Goal: Transaction & Acquisition: Purchase product/service

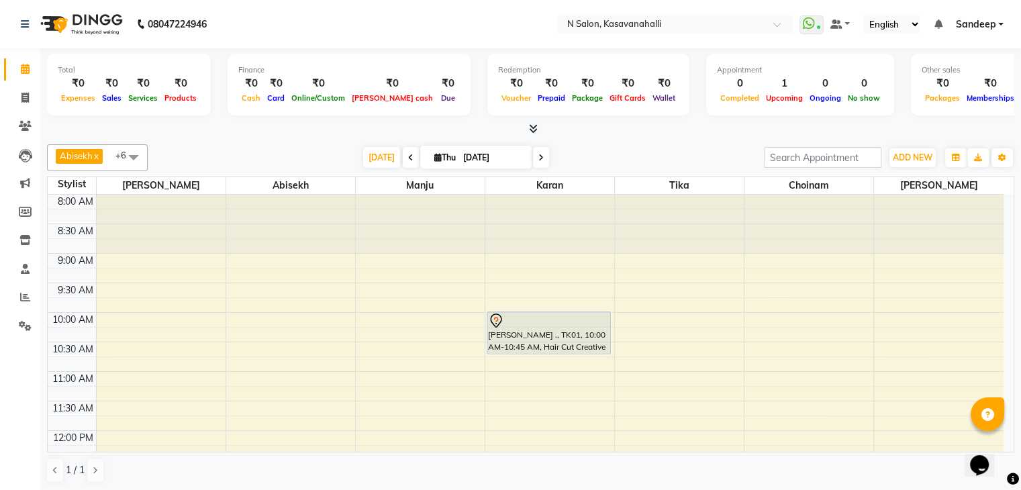
scroll to position [156, 0]
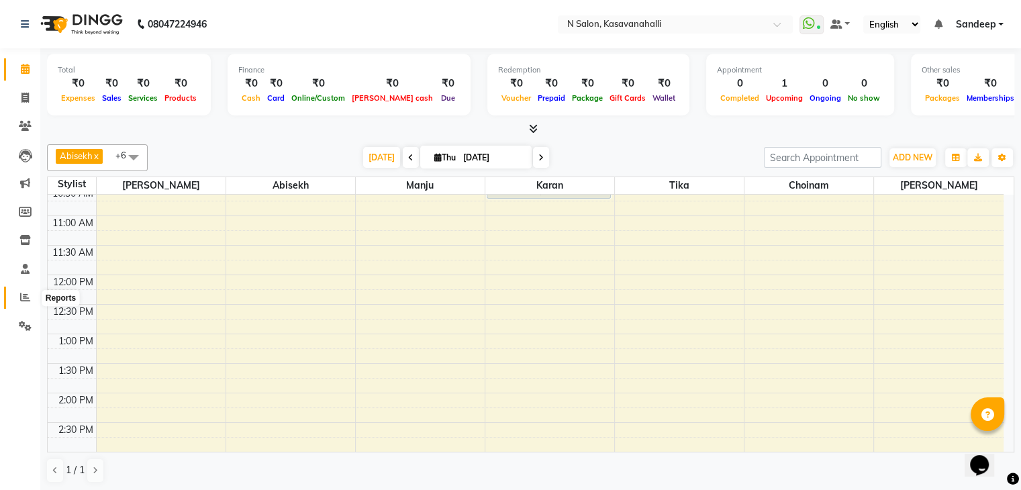
click at [24, 298] on icon at bounding box center [25, 297] width 10 height 10
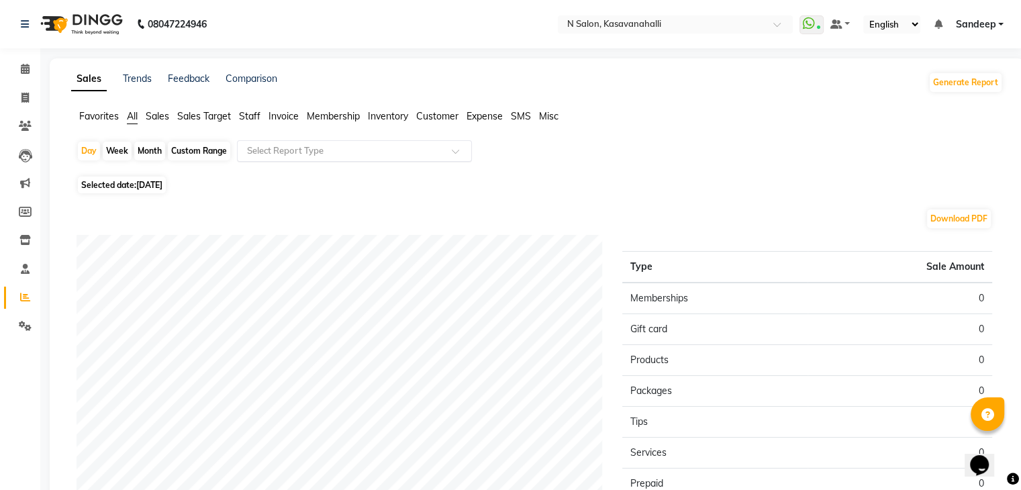
click at [457, 145] on div at bounding box center [355, 150] width 234 height 13
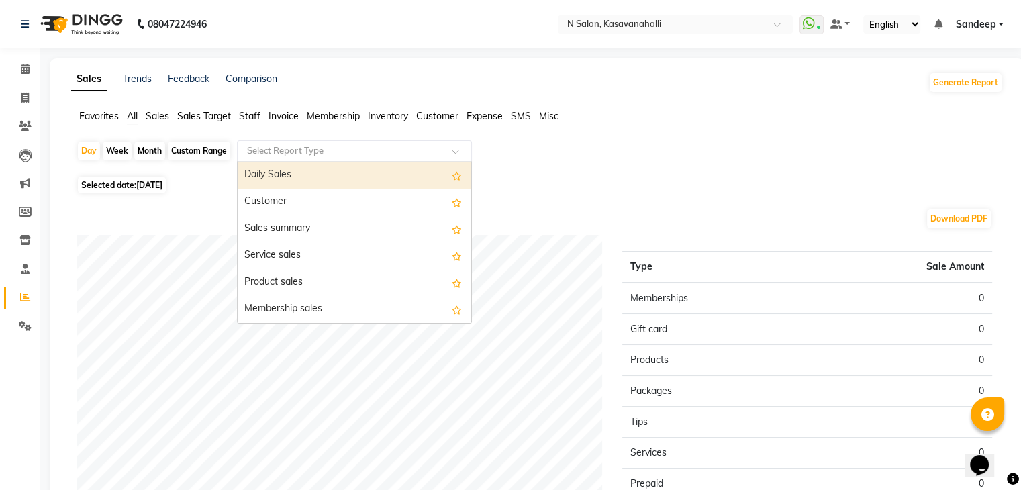
click at [293, 177] on div "Daily Sales" at bounding box center [355, 175] width 234 height 27
select select "filtered_report"
select select "csv"
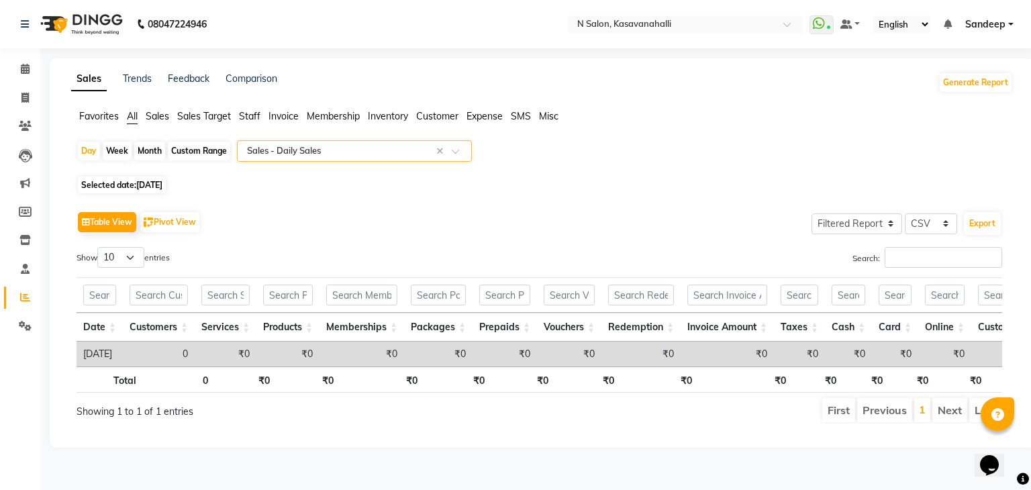
click at [234, 111] on ul "Favorites All Sales Sales Target Staff Invoice Membership Inventory Customer Ex…" at bounding box center [542, 116] width 942 height 15
click at [259, 118] on span "Staff" at bounding box center [249, 116] width 21 height 12
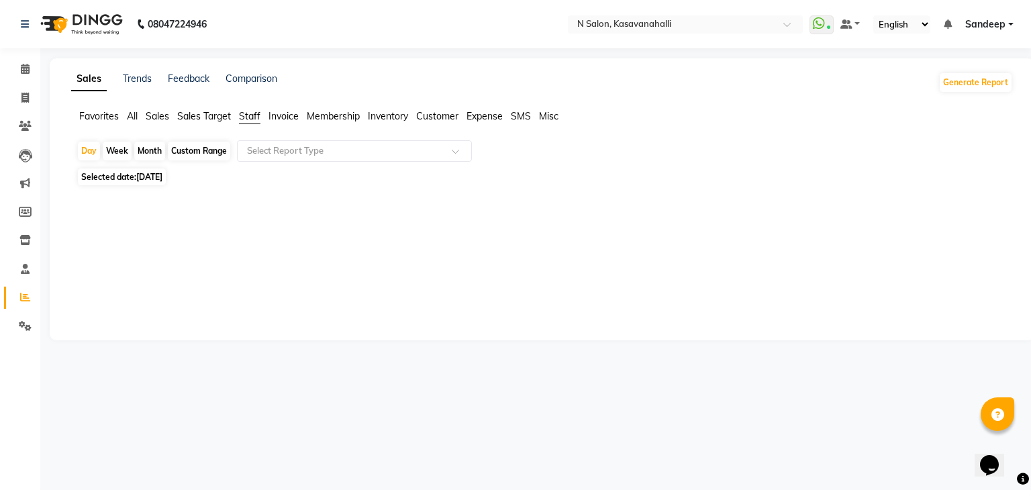
click at [162, 175] on span "[DATE]" at bounding box center [149, 177] width 26 height 10
select select "9"
select select "2025"
click at [148, 175] on span "[DATE]" at bounding box center [149, 177] width 26 height 10
select select "9"
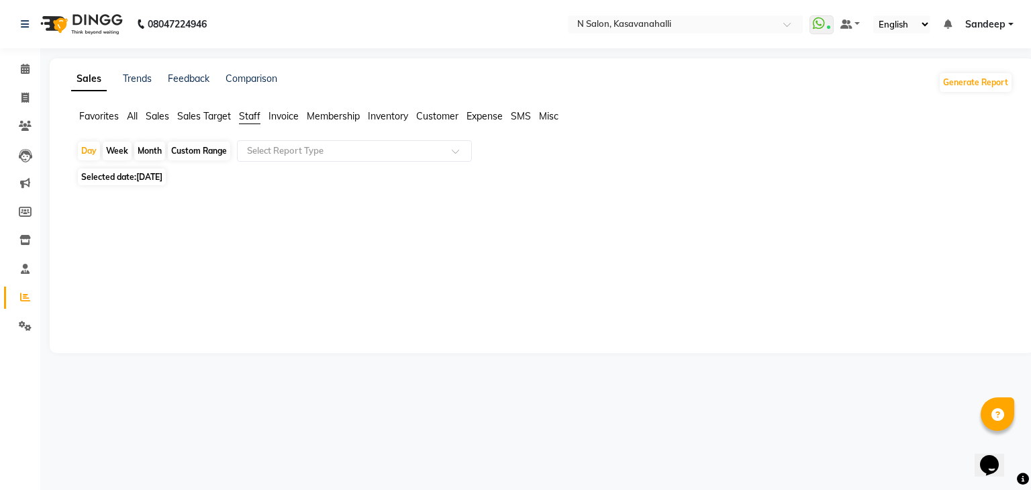
select select "2025"
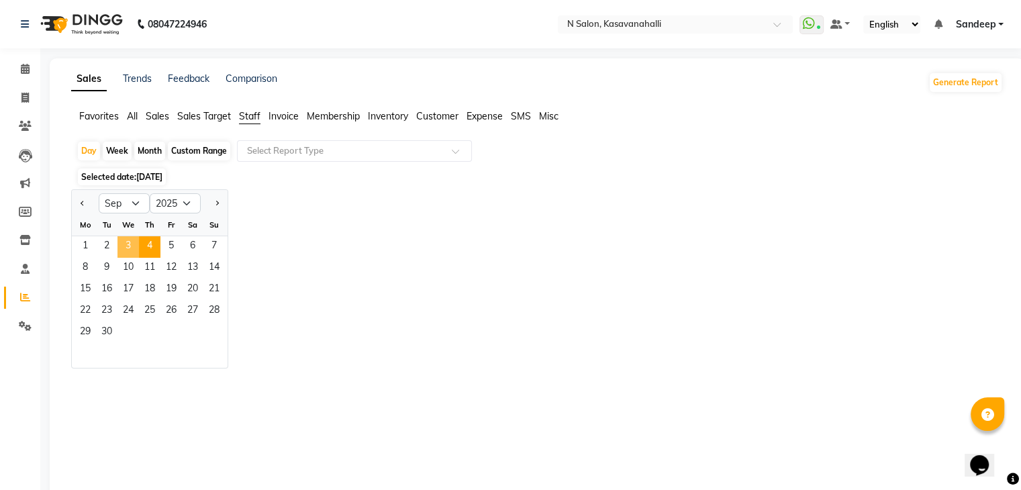
click at [132, 246] on span "3" at bounding box center [128, 246] width 21 height 21
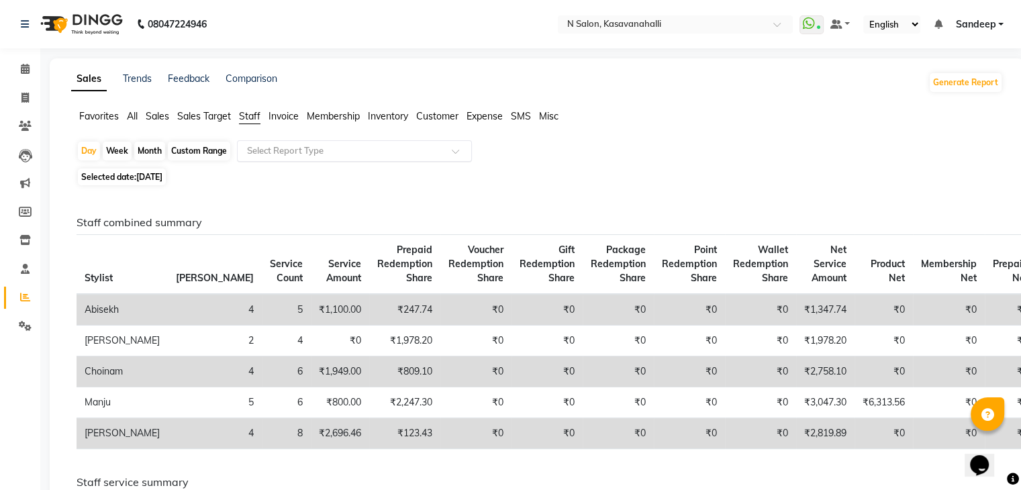
click at [337, 148] on input "text" at bounding box center [340, 150] width 193 height 13
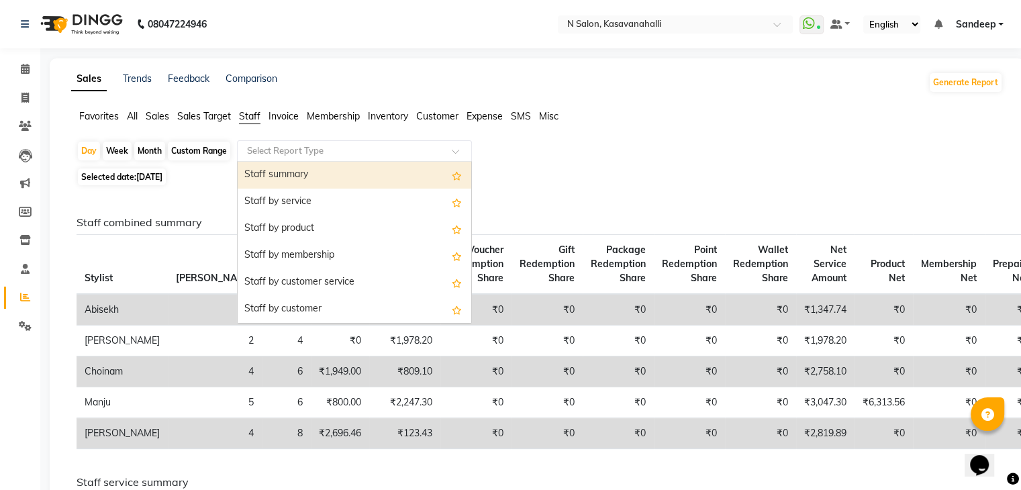
click at [293, 178] on div "Staff summary" at bounding box center [355, 175] width 234 height 27
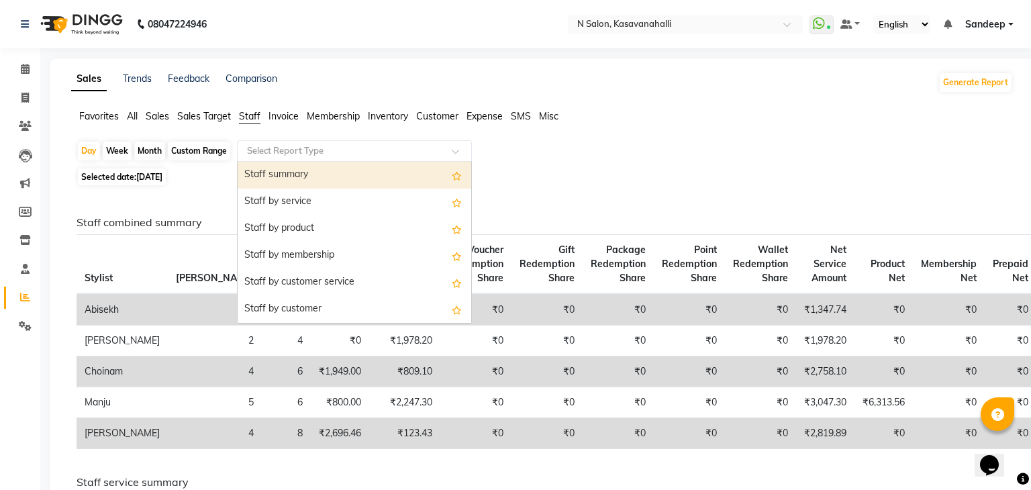
select select "filtered_report"
select select "csv"
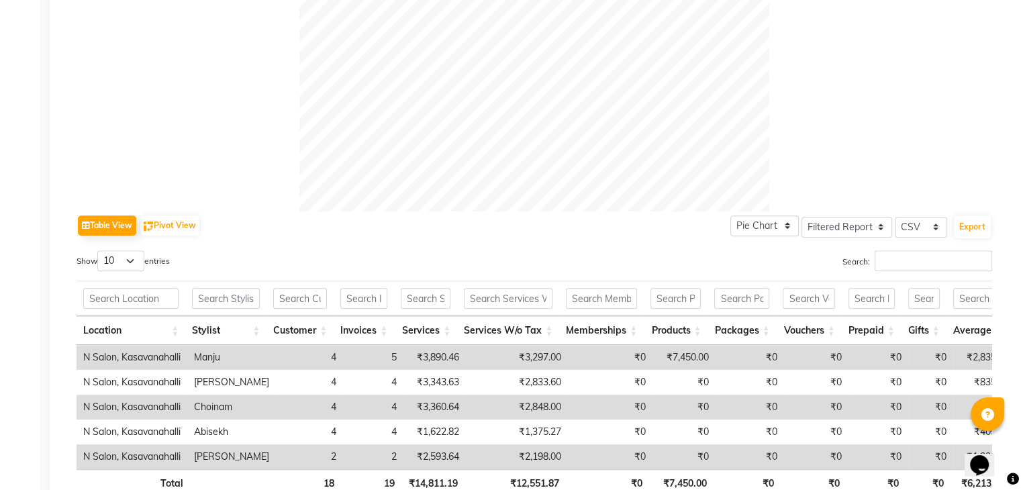
scroll to position [575, 0]
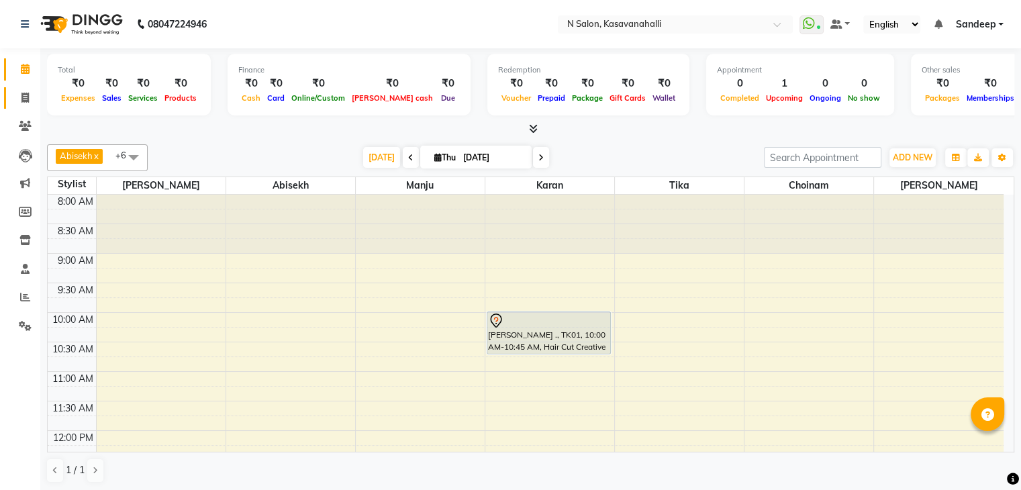
drag, startPoint x: 26, startPoint y: 108, endPoint x: 24, endPoint y: 101, distance: 7.5
click at [25, 107] on link "Invoice" at bounding box center [20, 98] width 32 height 22
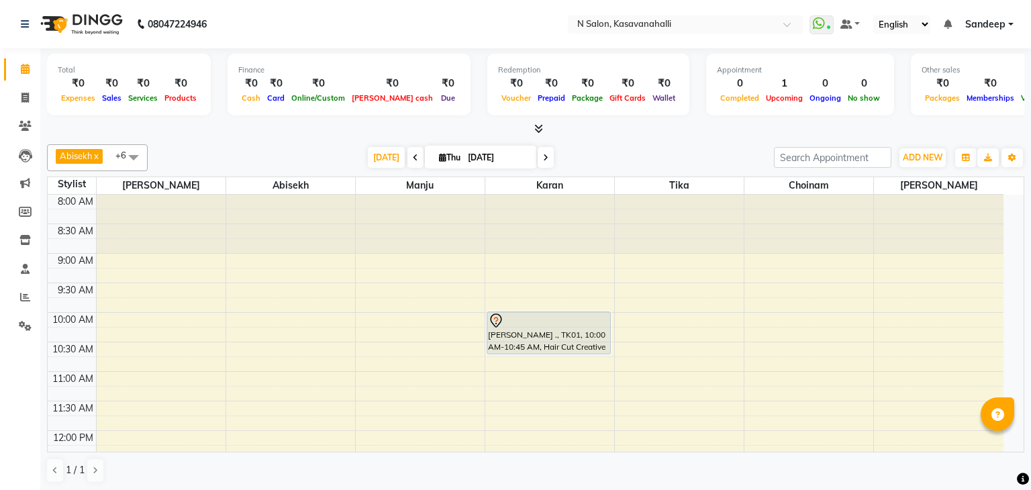
select select "7111"
select select "service"
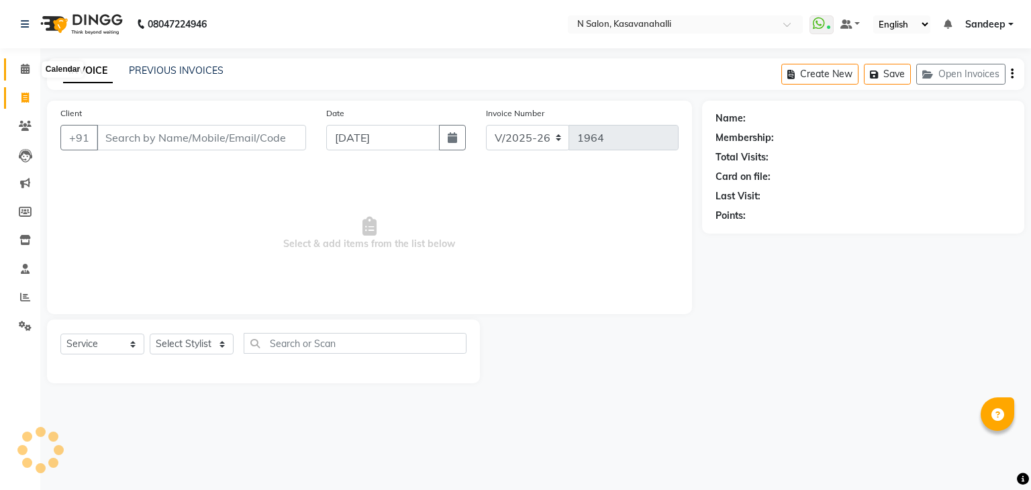
click at [21, 74] on icon at bounding box center [25, 69] width 9 height 10
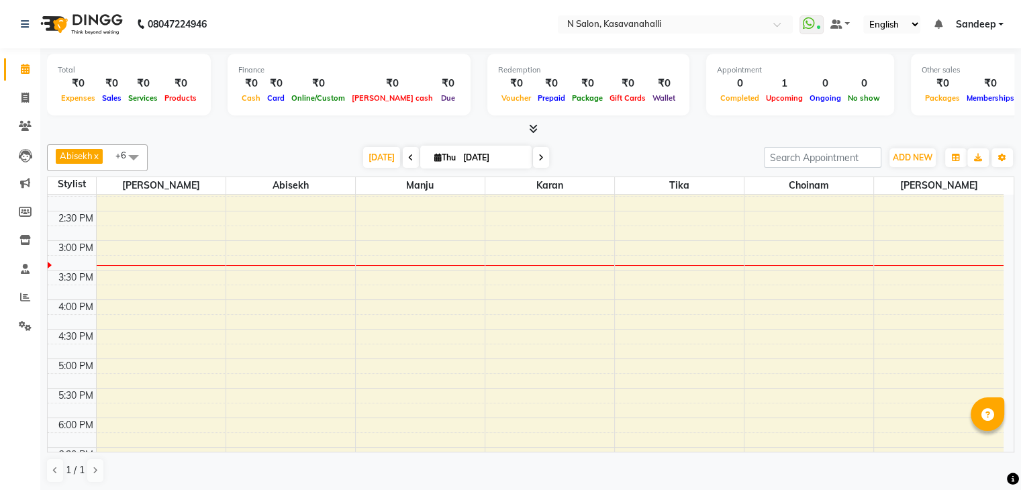
scroll to position [234, 0]
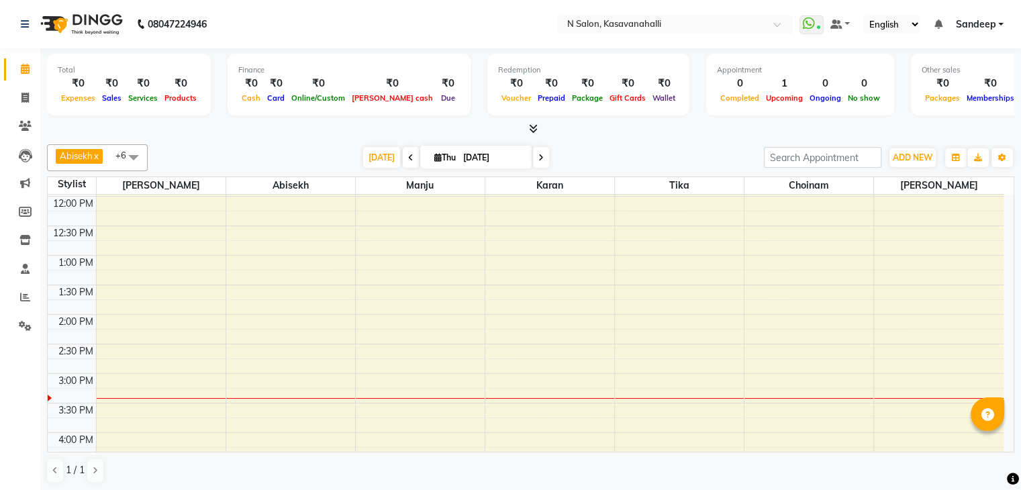
click at [397, 154] on div "[DATE] [DATE]" at bounding box center [456, 158] width 189 height 20
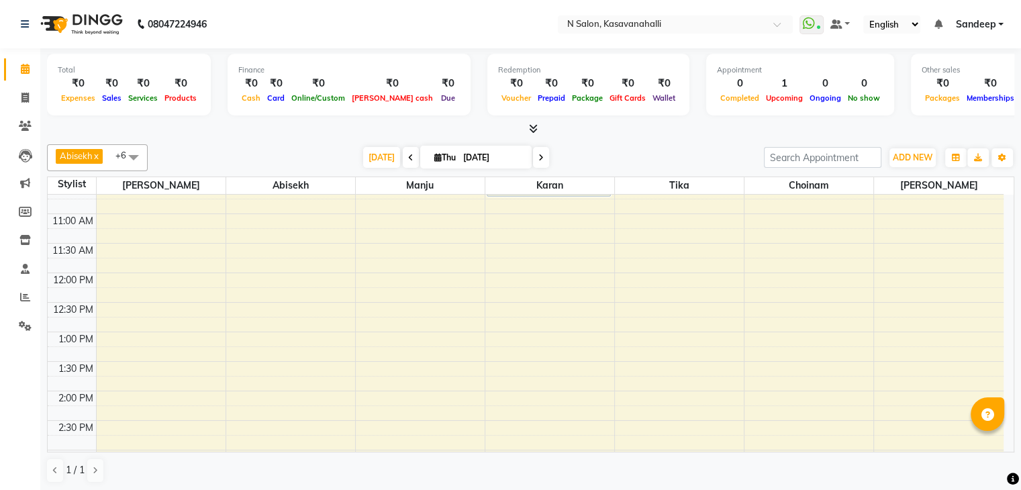
scroll to position [0, 0]
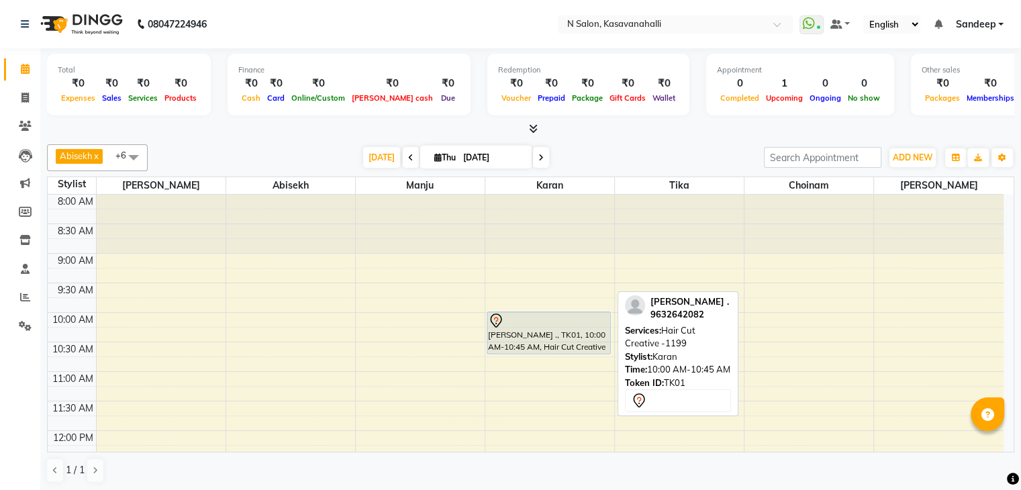
click at [534, 336] on div "[PERSON_NAME] ., TK01, 10:00 AM-10:45 AM, Hair Cut Creative -1199" at bounding box center [548, 333] width 123 height 42
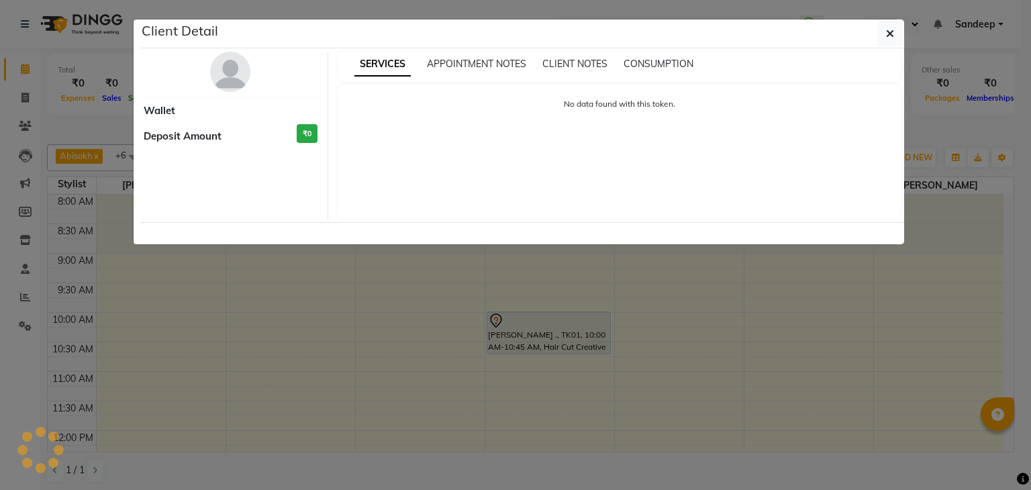
select select "7"
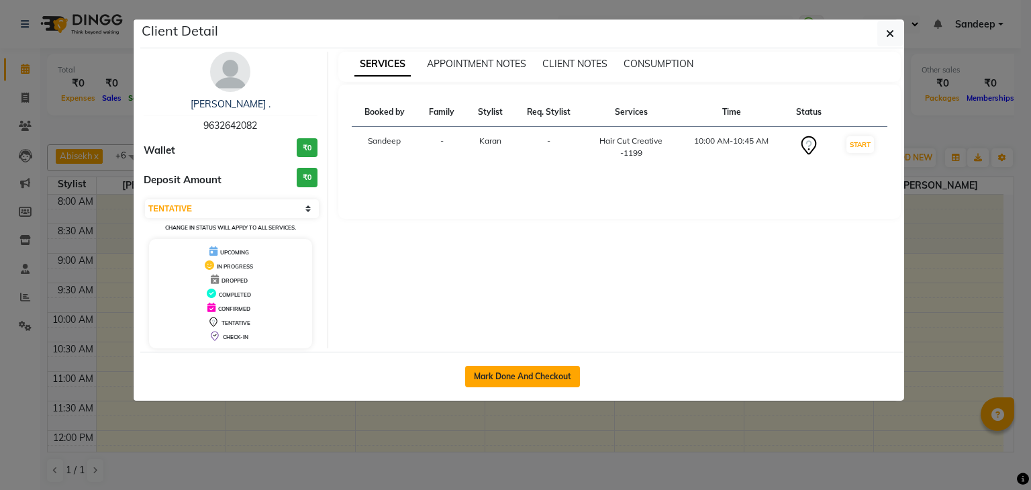
click at [535, 379] on button "Mark Done And Checkout" at bounding box center [522, 376] width 115 height 21
select select "service"
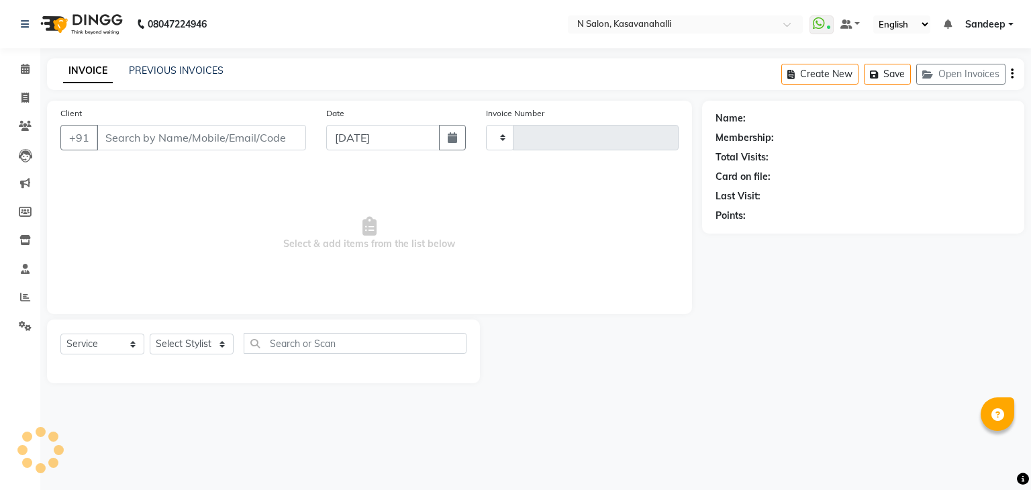
type input "1964"
select select "7111"
click at [210, 344] on select "Select Stylist Abisekh [PERSON_NAME] Choinam Karan Manju Owner [PERSON_NAME]" at bounding box center [192, 344] width 84 height 21
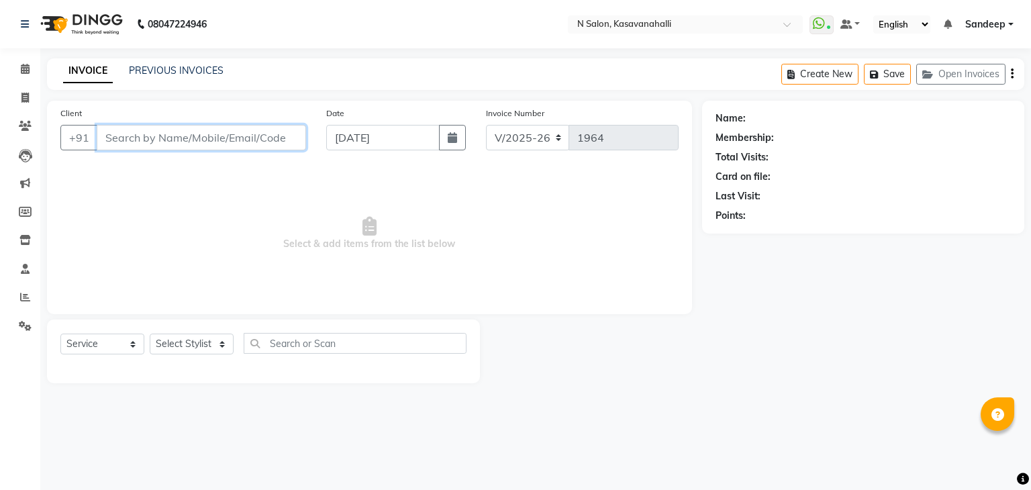
click at [187, 128] on input "Client" at bounding box center [202, 138] width 210 height 26
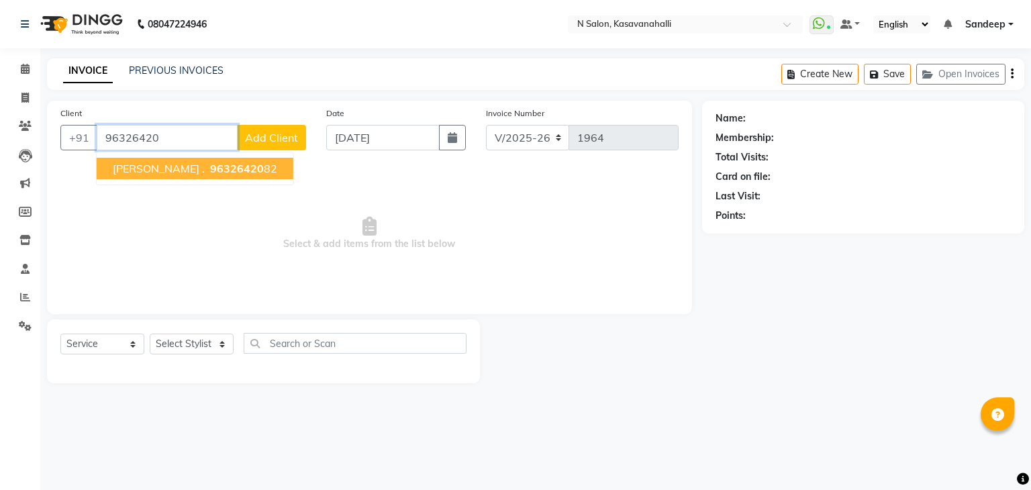
click at [210, 168] on span "96326420" at bounding box center [237, 168] width 54 height 13
type input "9632642082"
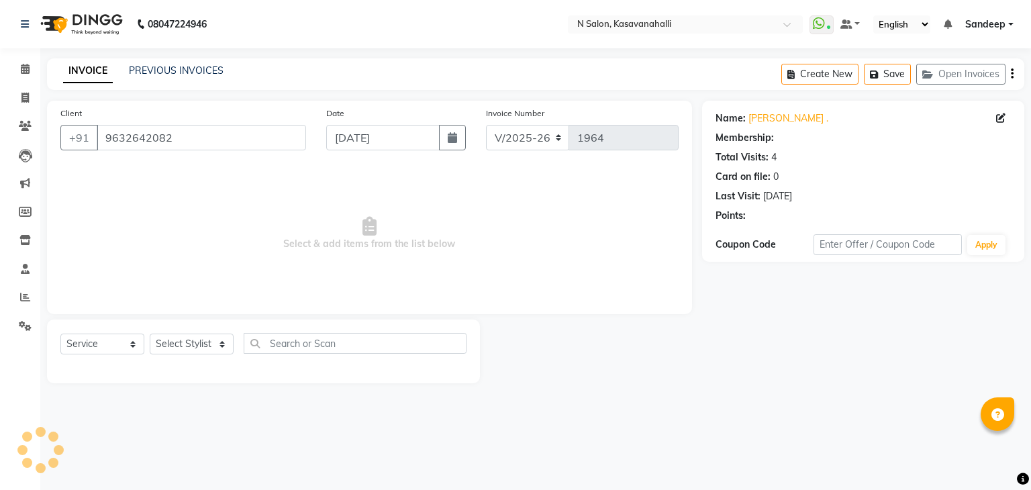
select select "1: Object"
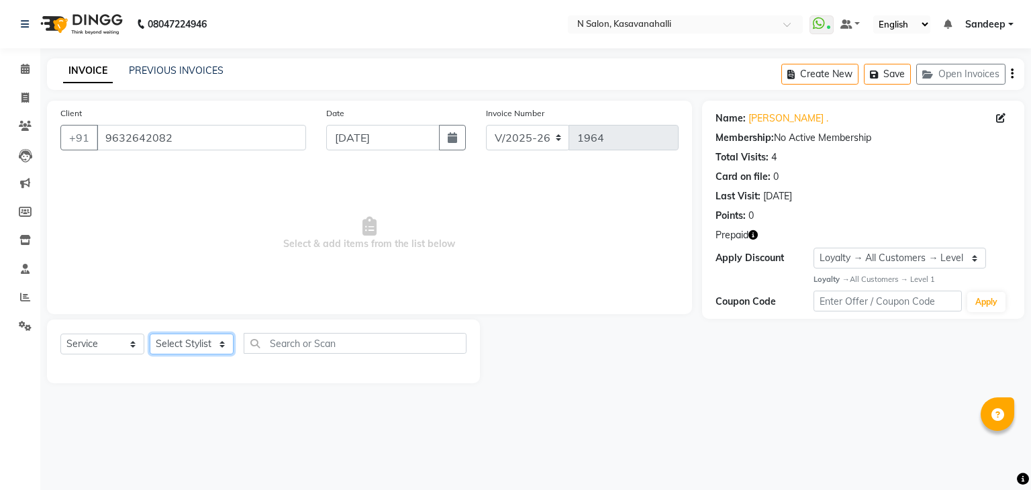
click at [228, 338] on select "Select Stylist Abisekh [PERSON_NAME] Choinam Karan Manju Owner [PERSON_NAME]" at bounding box center [192, 344] width 84 height 21
select select "78172"
click at [150, 334] on select "Select Stylist Abisekh [PERSON_NAME] Choinam Karan Manju Owner [PERSON_NAME]" at bounding box center [192, 344] width 84 height 21
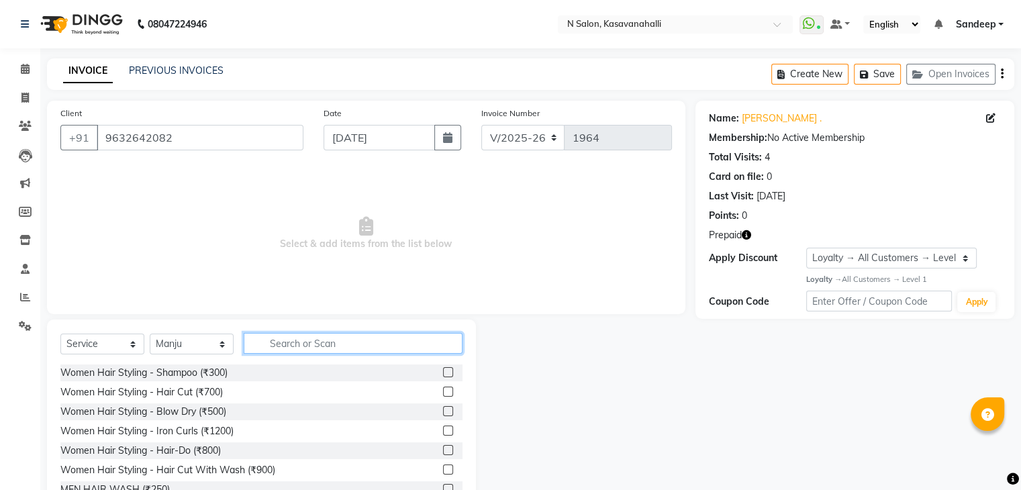
click at [301, 344] on input "text" at bounding box center [353, 343] width 219 height 21
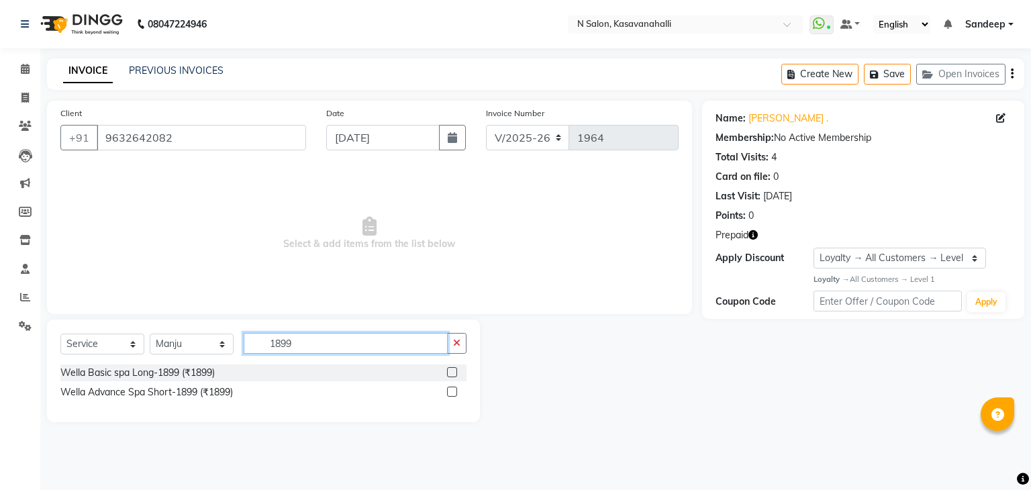
type input "1899"
click at [450, 392] on label at bounding box center [452, 392] width 10 height 10
click at [450, 392] on input "checkbox" at bounding box center [451, 392] width 9 height 9
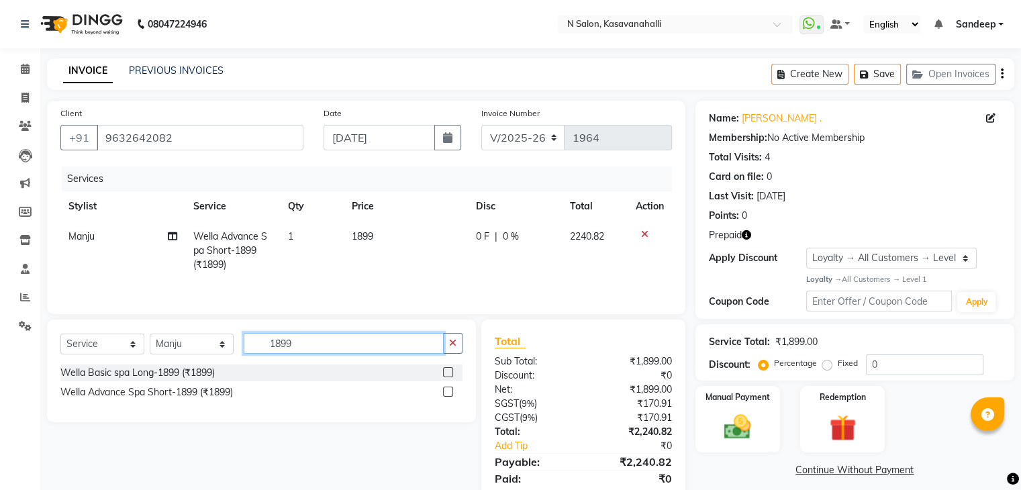
checkbox input "false"
click at [322, 340] on input "1899" at bounding box center [344, 343] width 200 height 21
type input "1"
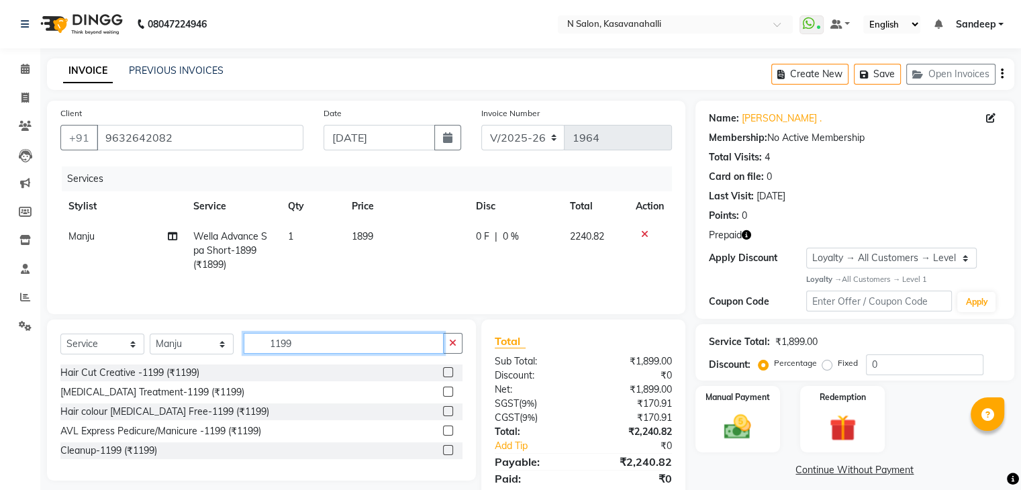
type input "1199"
click at [446, 433] on label at bounding box center [448, 431] width 10 height 10
click at [446, 433] on input "checkbox" at bounding box center [447, 431] width 9 height 9
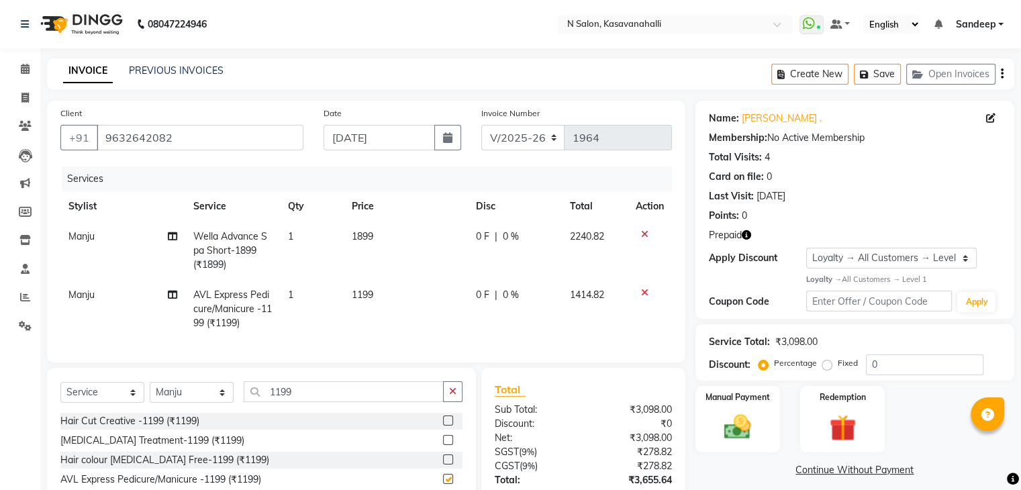
checkbox input "false"
click at [80, 299] on span "Manju" at bounding box center [81, 295] width 26 height 12
select select "78172"
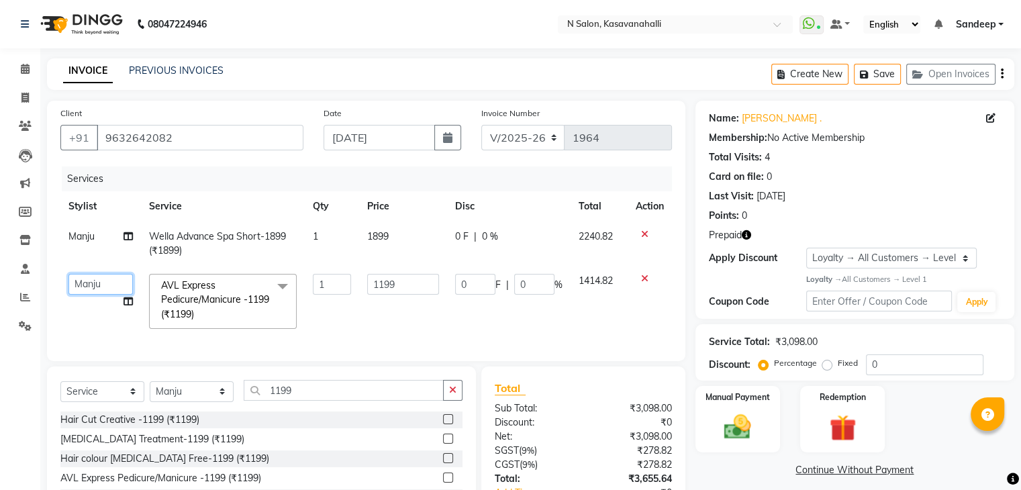
click at [96, 291] on select "[PERSON_NAME] [PERSON_NAME] Choinam [PERSON_NAME] Owner [PERSON_NAME]" at bounding box center [100, 284] width 64 height 21
select select "90046"
click at [304, 401] on input "1199" at bounding box center [344, 390] width 200 height 21
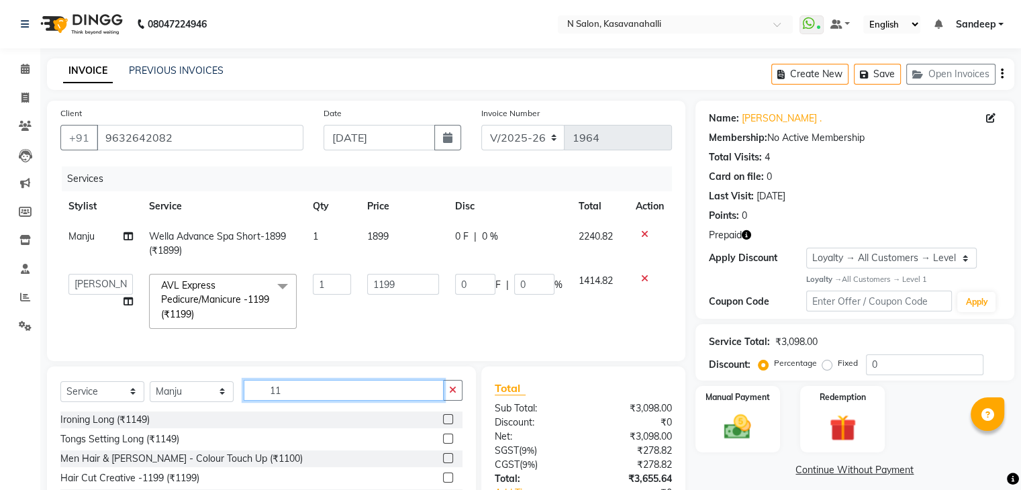
type input "1"
click at [305, 396] on input "text" at bounding box center [353, 390] width 219 height 21
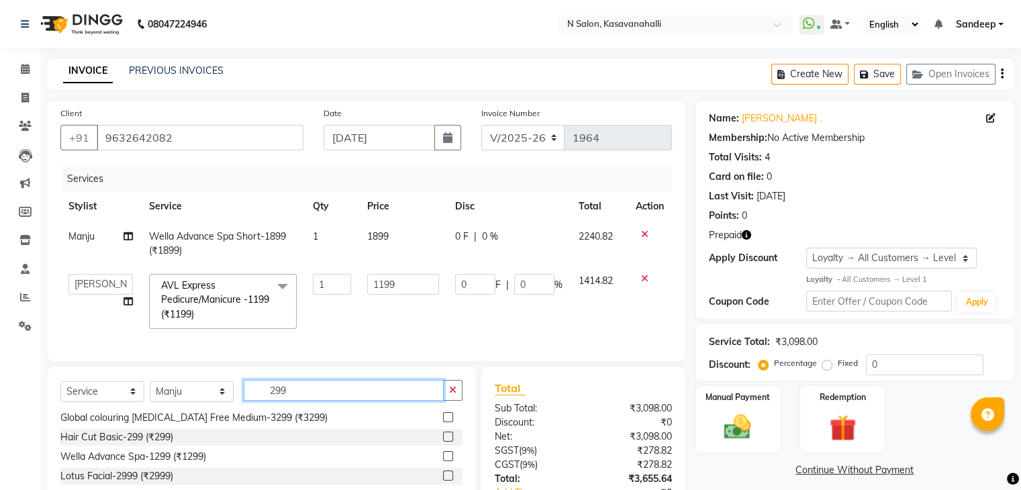
scroll to position [105, 0]
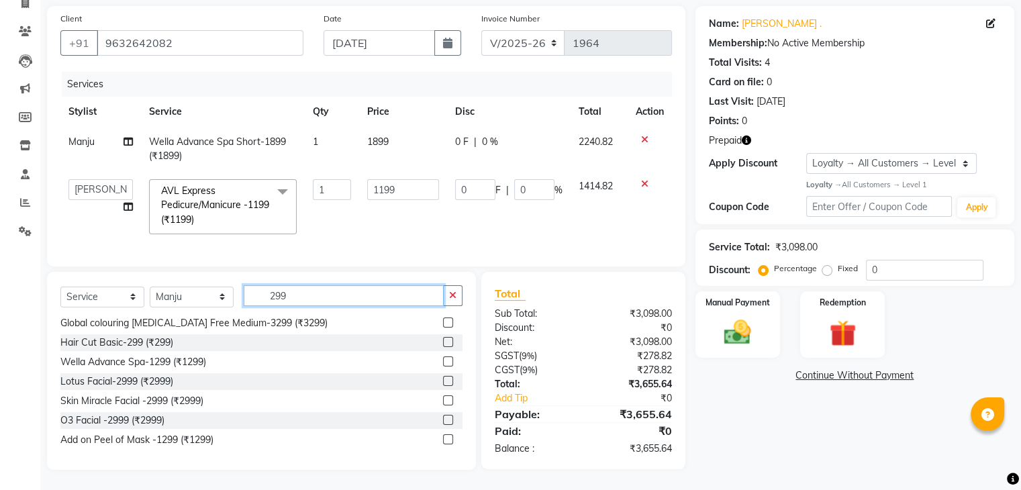
type input "299"
click at [443, 419] on label at bounding box center [448, 420] width 10 height 10
click at [443, 419] on input "checkbox" at bounding box center [447, 420] width 9 height 9
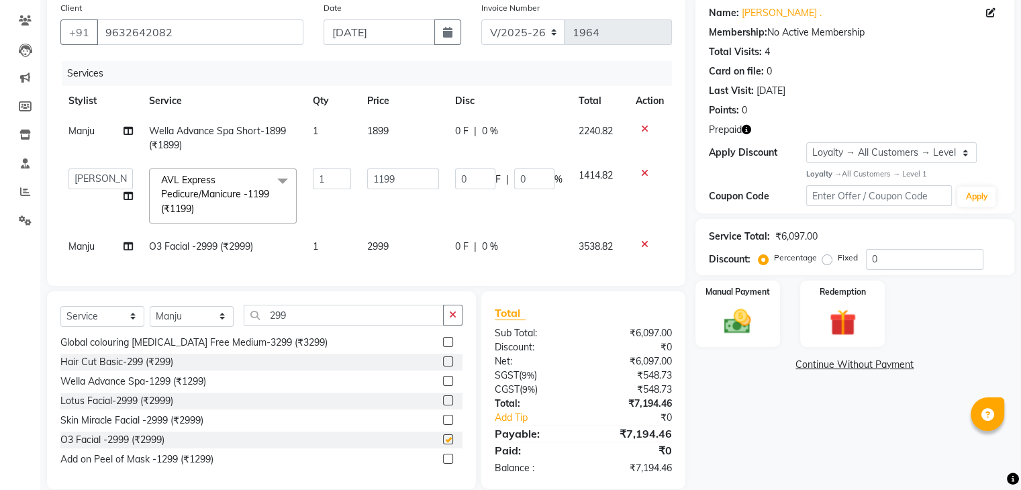
checkbox input "false"
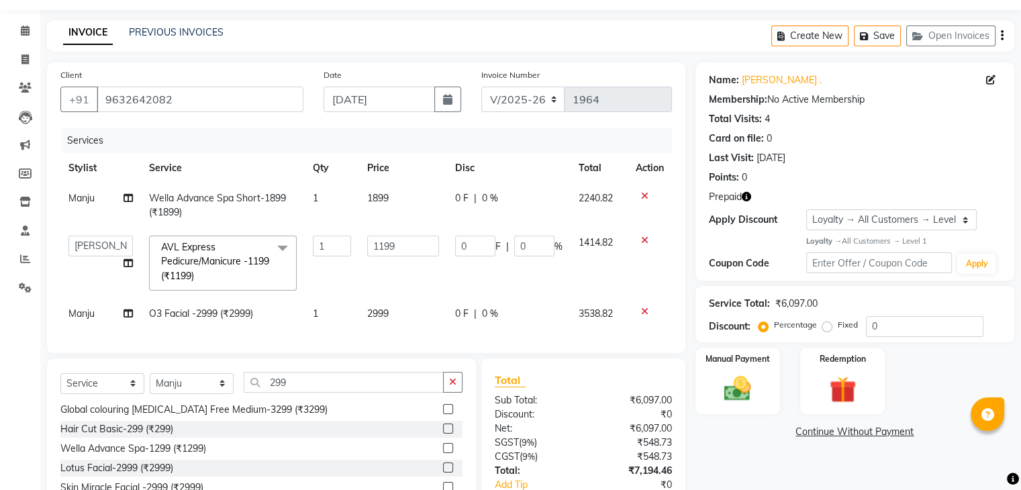
click at [97, 200] on td "Manju" at bounding box center [100, 205] width 81 height 44
select select "78172"
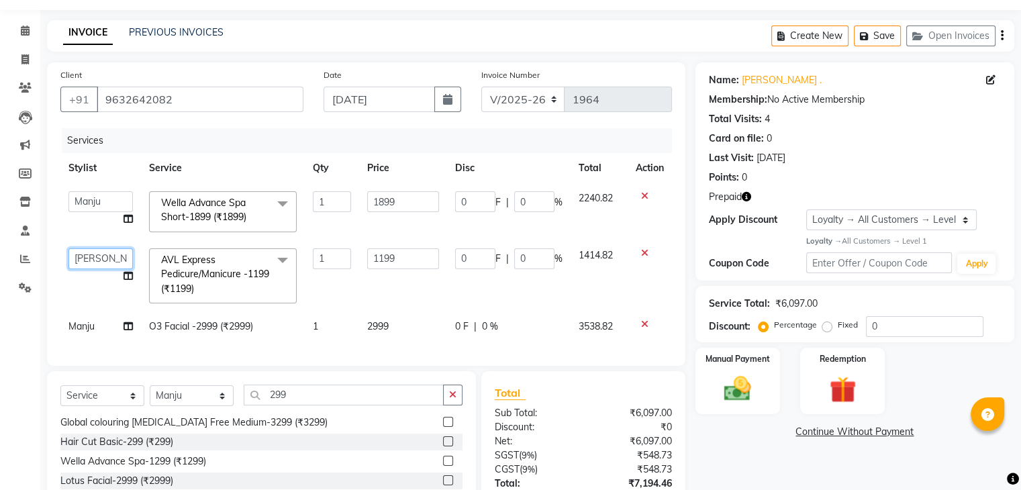
click at [103, 261] on select "[PERSON_NAME] [PERSON_NAME] Choinam [PERSON_NAME] Owner [PERSON_NAME]" at bounding box center [100, 258] width 64 height 21
drag, startPoint x: 304, startPoint y: 343, endPoint x: 223, endPoint y: 326, distance: 82.3
click at [304, 342] on div "Client [PHONE_NUMBER] Date [DATE] Invoice Number V/2025 V/[PHONE_NUMBER] Servic…" at bounding box center [366, 214] width 639 height 304
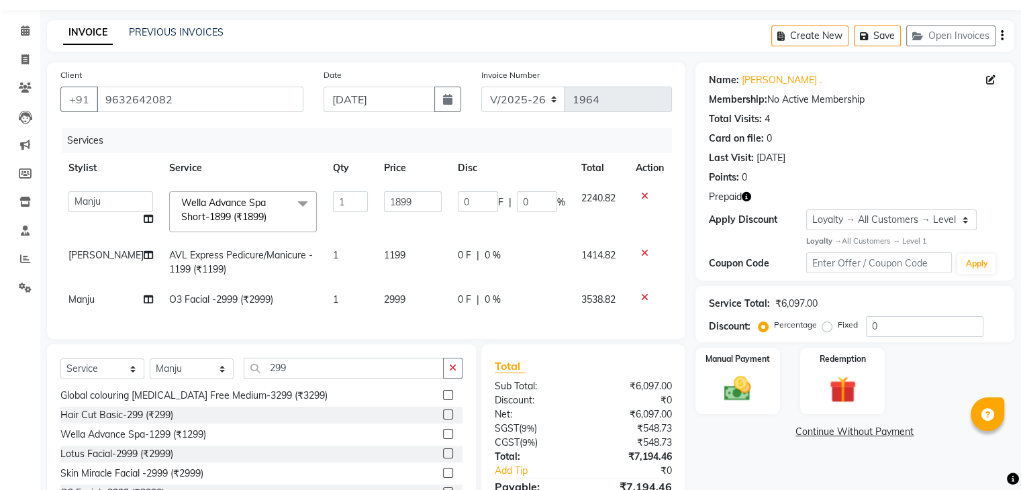
click at [87, 293] on td "Manju" at bounding box center [110, 300] width 101 height 30
select select "78172"
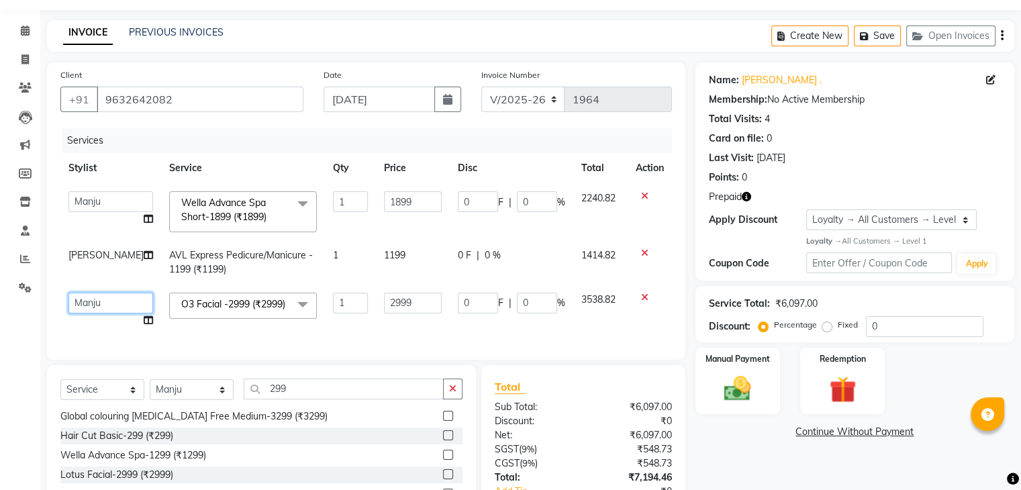
click at [94, 302] on select "[PERSON_NAME] [PERSON_NAME] Choinam [PERSON_NAME] Owner [PERSON_NAME]" at bounding box center [110, 303] width 85 height 21
click at [68, 293] on select "[PERSON_NAME] [PERSON_NAME] Choinam [PERSON_NAME] Owner [PERSON_NAME]" at bounding box center [110, 303] width 85 height 21
click at [227, 196] on span "Wella Advance Spa Short-1899 (₹1899) x" at bounding box center [237, 210] width 118 height 29
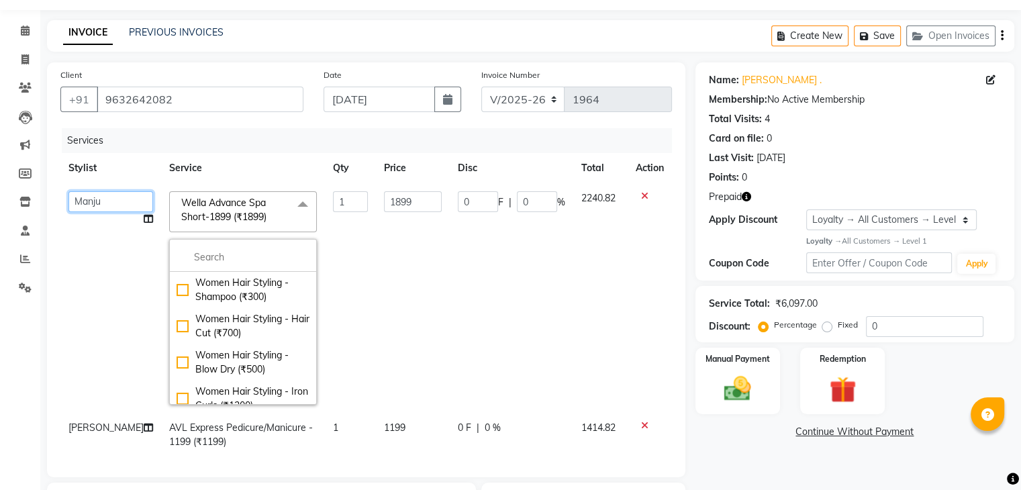
click at [93, 191] on select "[PERSON_NAME] [PERSON_NAME] Choinam [PERSON_NAME] Owner [PERSON_NAME]" at bounding box center [110, 201] width 85 height 21
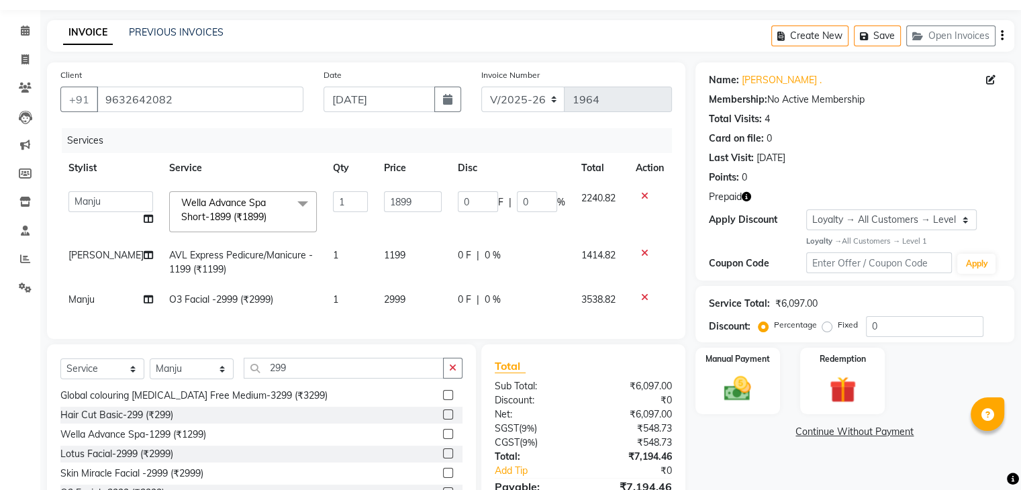
click at [379, 235] on td "1899" at bounding box center [413, 211] width 74 height 57
select select "78172"
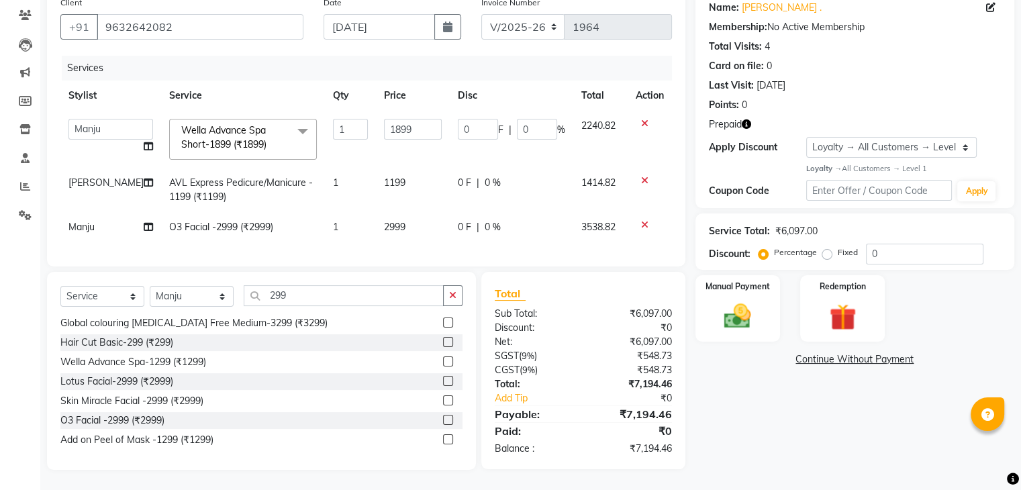
click at [838, 246] on label "Fixed" at bounding box center [848, 252] width 20 height 12
click at [827, 248] on input "Fixed" at bounding box center [829, 252] width 9 height 9
radio input "true"
click at [886, 250] on input "0" at bounding box center [925, 254] width 118 height 21
type input "2"
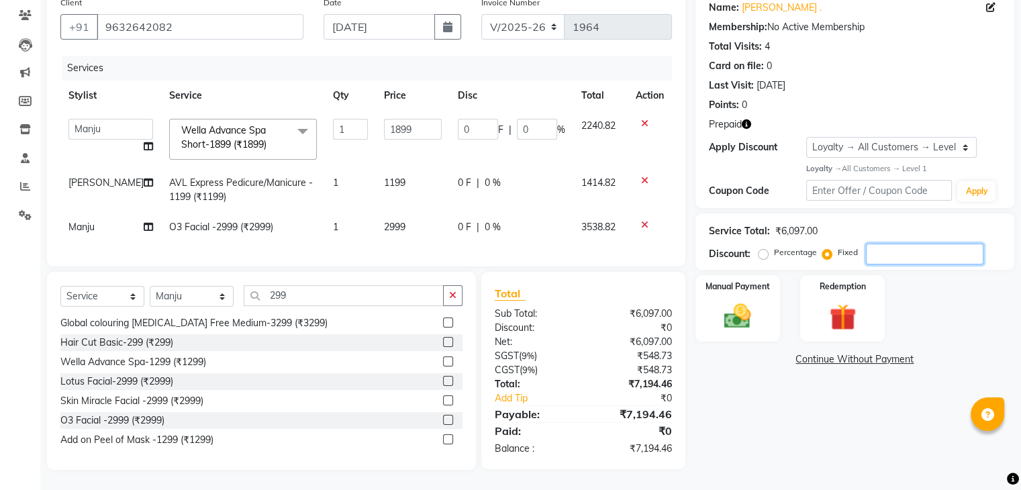
type input "0.62"
type input "0.03"
type input "24"
type input "7.48"
type input "0.39"
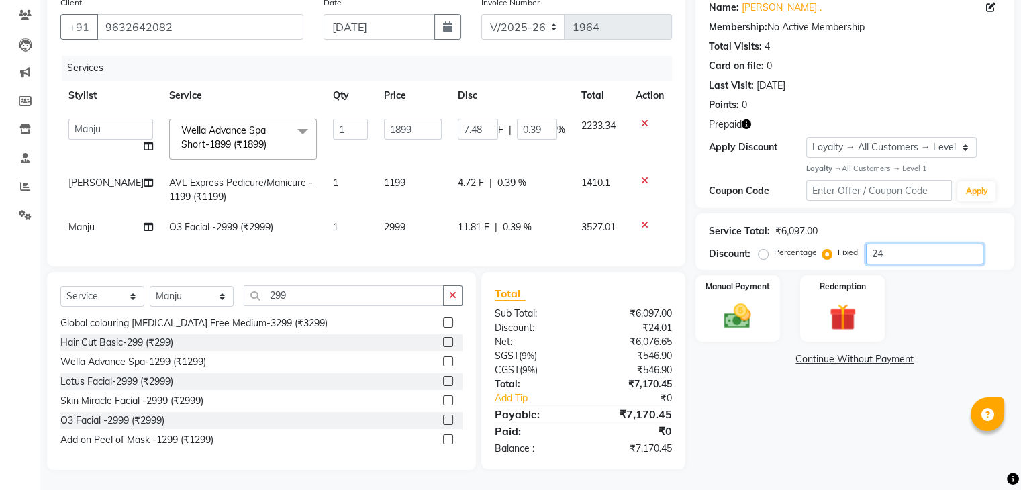
type input "247"
type input "76.93"
type input "4.05"
type input "2475"
type input "770.88"
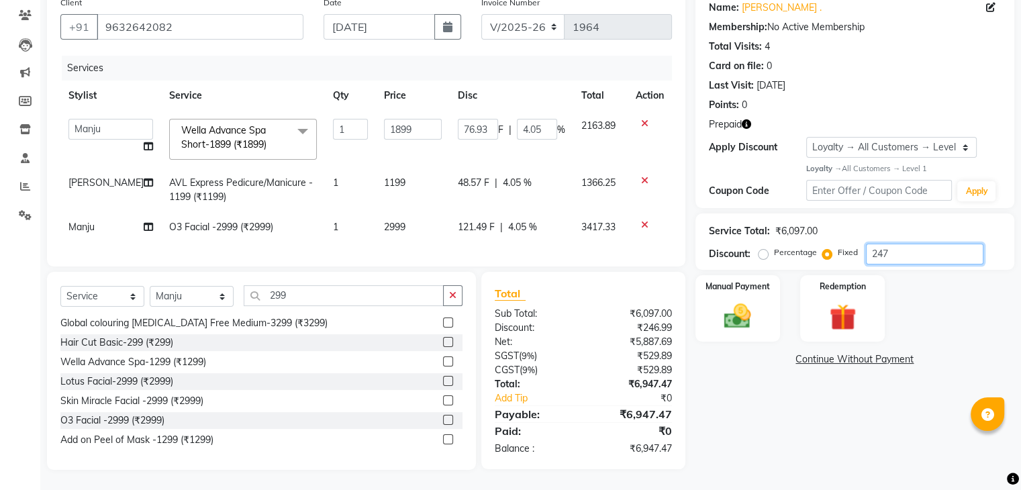
type input "40.59"
click at [783, 410] on div "Name: [PERSON_NAME] . Membership: No Active Membership Total Visits: 4 Card on …" at bounding box center [860, 230] width 329 height 480
click at [906, 244] on input "2475" at bounding box center [925, 254] width 118 height 21
type input "247"
type input "76.93"
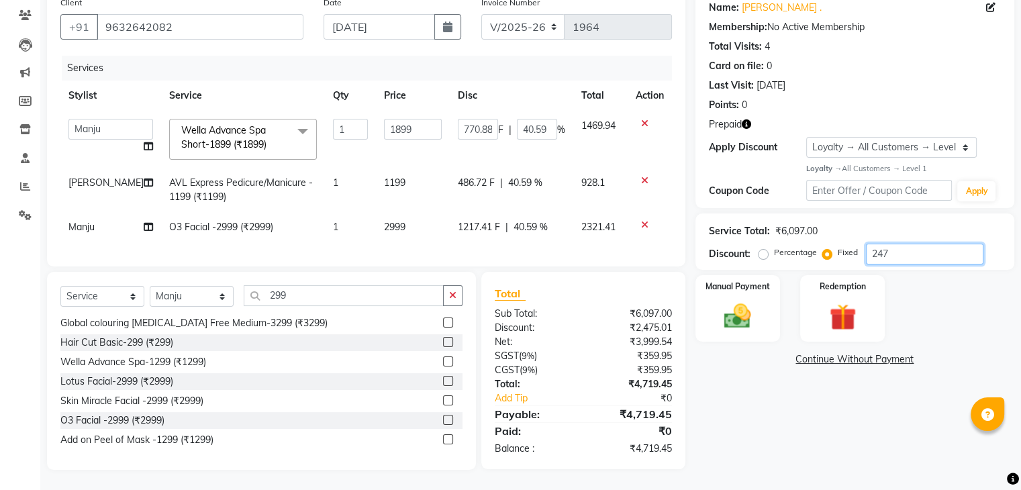
type input "4.05"
type input "2476"
type input "771.19"
type input "40.61"
type input "2476"
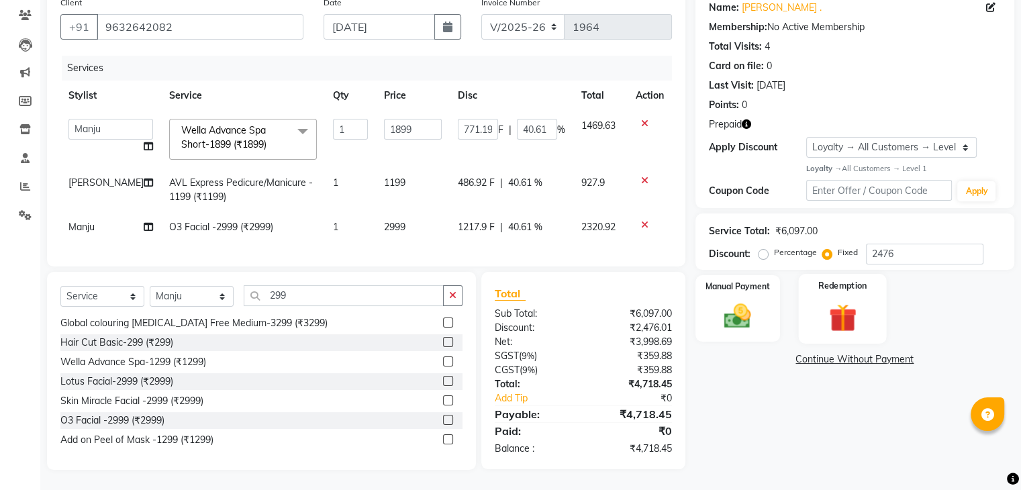
click at [825, 320] on img at bounding box center [842, 317] width 45 height 34
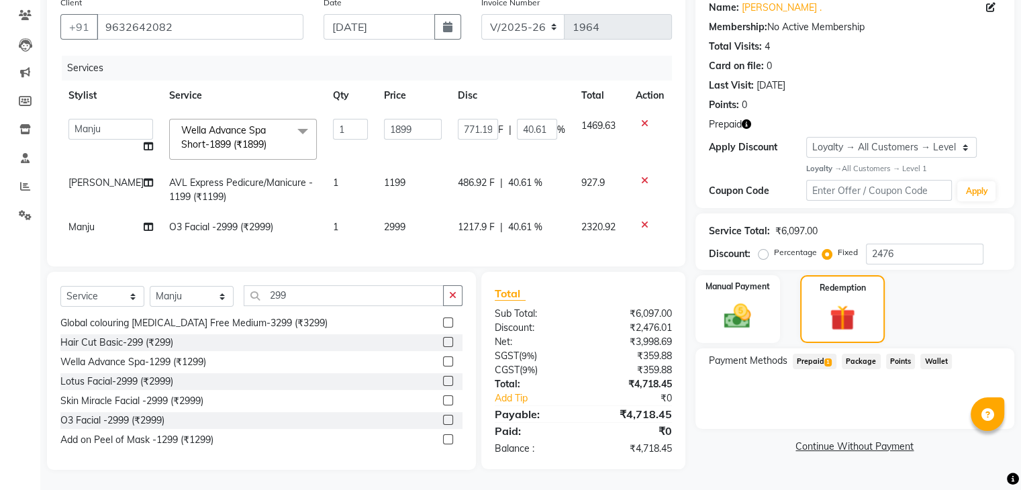
click at [806, 354] on span "Prepaid 1" at bounding box center [815, 361] width 44 height 15
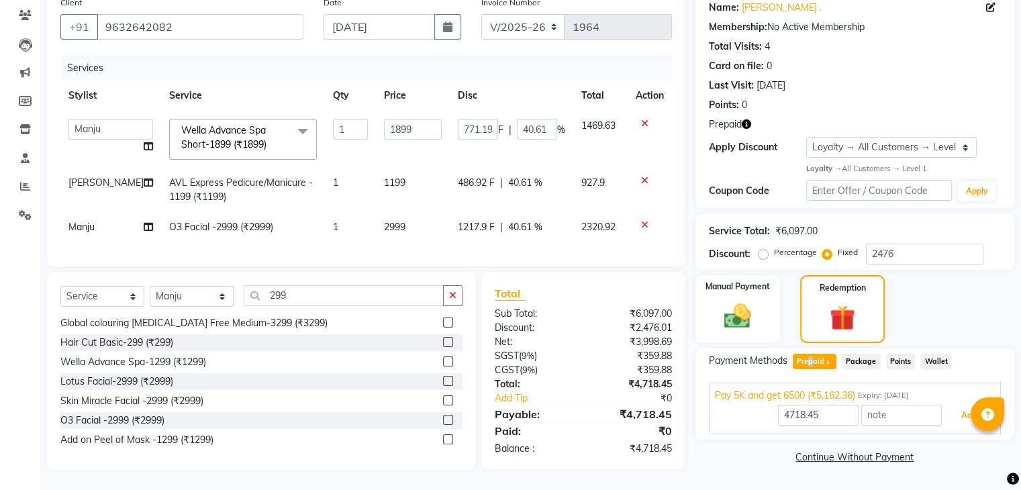
drag, startPoint x: 962, startPoint y: 404, endPoint x: 948, endPoint y: 396, distance: 15.7
click at [956, 404] on button "Add" at bounding box center [969, 415] width 49 height 23
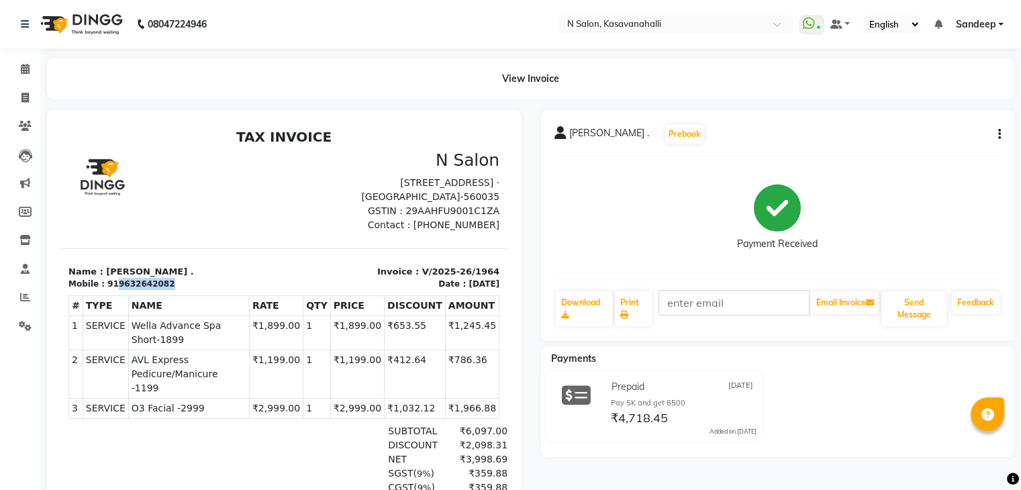
drag, startPoint x: 171, startPoint y: 286, endPoint x: 127, endPoint y: 285, distance: 43.7
click at [113, 287] on div "Mobile : 919632642082" at bounding box center [171, 284] width 207 height 12
copy div "9632642082"
click at [24, 91] on span at bounding box center [25, 98] width 24 height 15
select select "service"
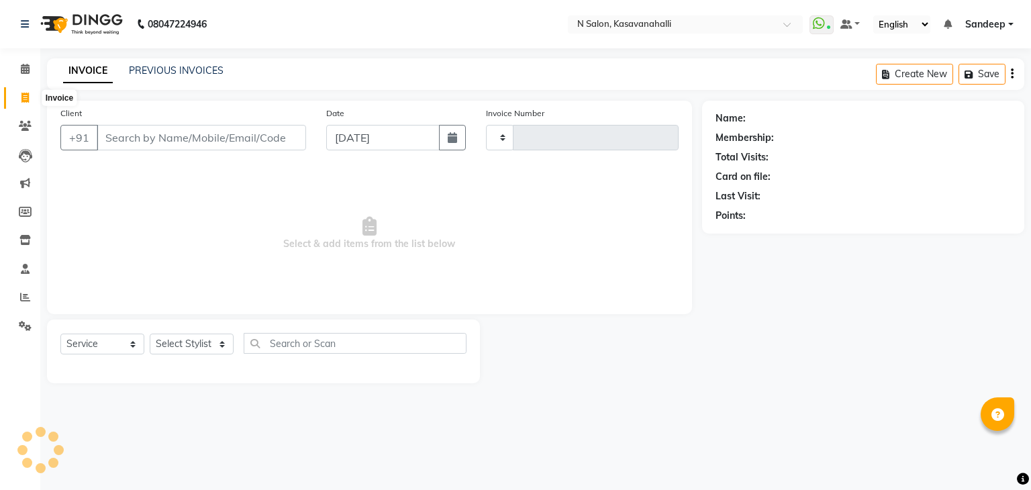
type input "1965"
select select "7111"
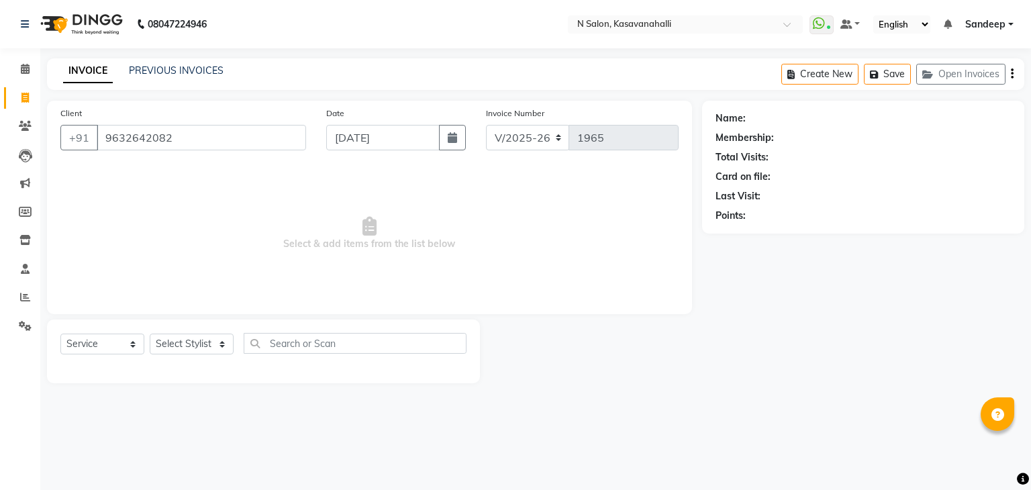
type input "9632642082"
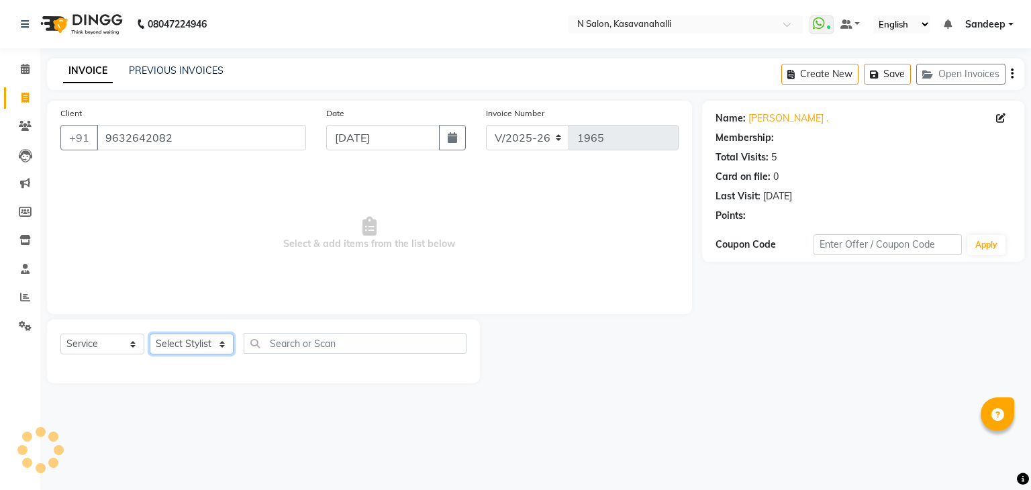
click at [197, 344] on select "Select Stylist Abisekh [PERSON_NAME] Choinam Karan Manju Owner [PERSON_NAME]" at bounding box center [192, 344] width 84 height 21
select select "1: Object"
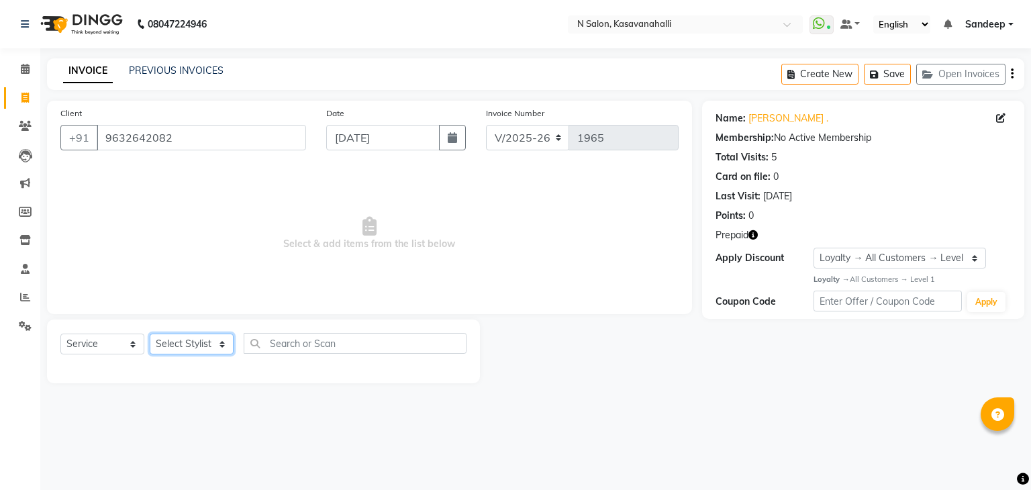
select select "78172"
click at [150, 334] on select "Select Stylist Abisekh [PERSON_NAME] Choinam Karan Manju Owner [PERSON_NAME]" at bounding box center [192, 344] width 84 height 21
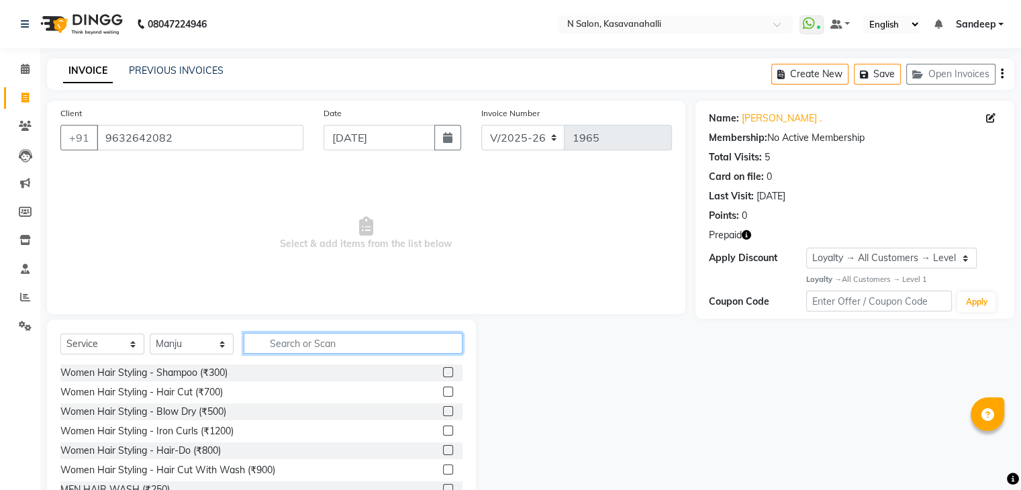
click at [290, 344] on input "text" at bounding box center [353, 343] width 219 height 21
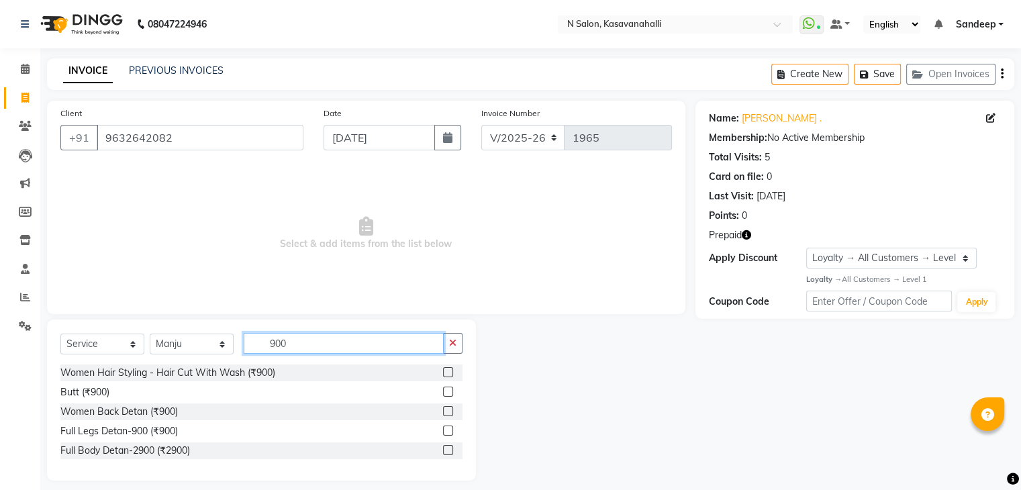
type input "900"
drag, startPoint x: 447, startPoint y: 371, endPoint x: 430, endPoint y: 366, distance: 17.6
click at [447, 371] on label at bounding box center [448, 372] width 10 height 10
click at [447, 371] on input "checkbox" at bounding box center [447, 373] width 9 height 9
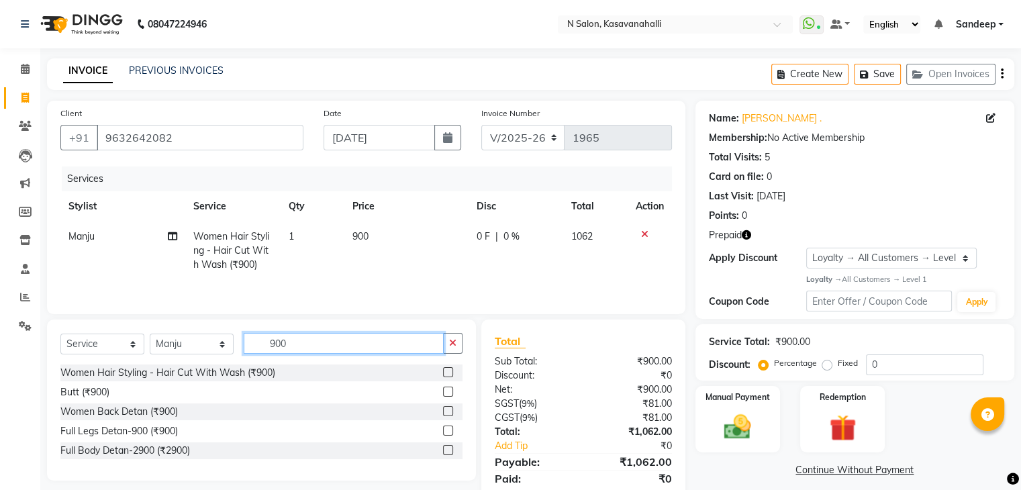
checkbox input "false"
drag, startPoint x: 317, startPoint y: 340, endPoint x: 310, endPoint y: 338, distance: 7.9
click at [312, 339] on input "900" at bounding box center [344, 343] width 200 height 21
type input "9"
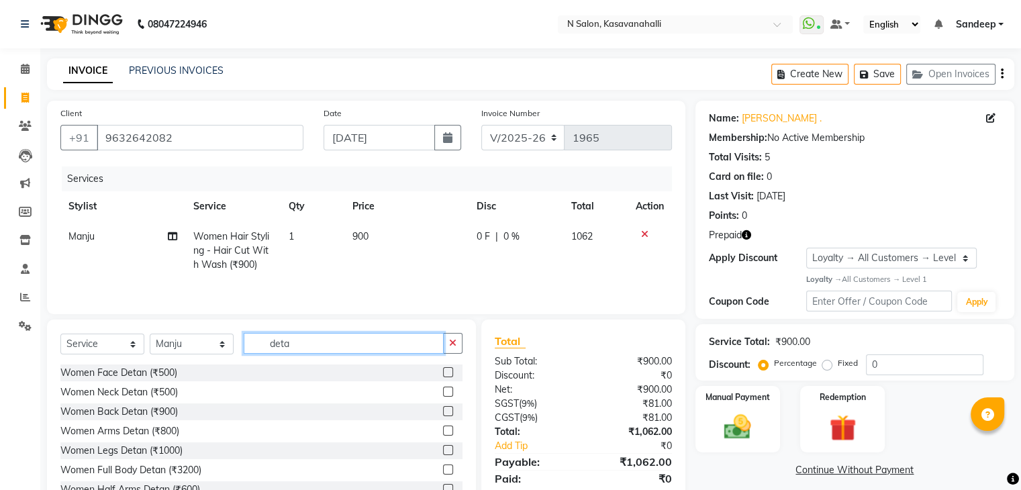
type input "deta"
click at [443, 374] on label at bounding box center [448, 372] width 10 height 10
click at [443, 374] on input "checkbox" at bounding box center [447, 373] width 9 height 9
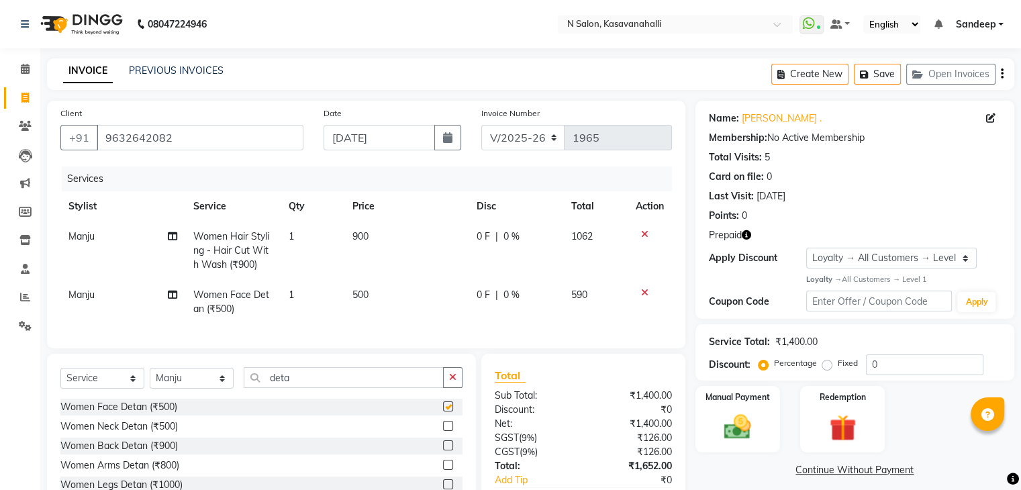
checkbox input "false"
click at [371, 297] on td "500" at bounding box center [406, 302] width 124 height 44
select select "78172"
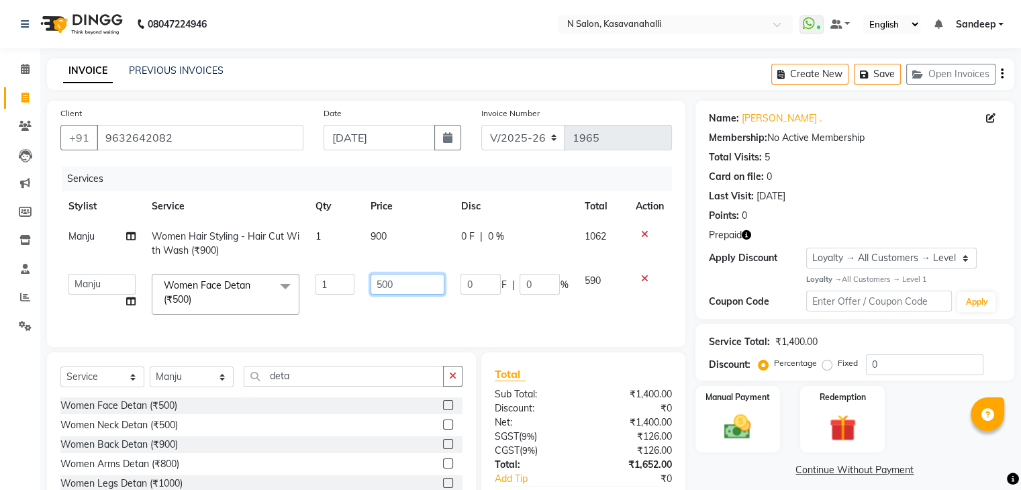
click at [391, 285] on input "500" at bounding box center [408, 284] width 74 height 21
type input "5"
type input "300"
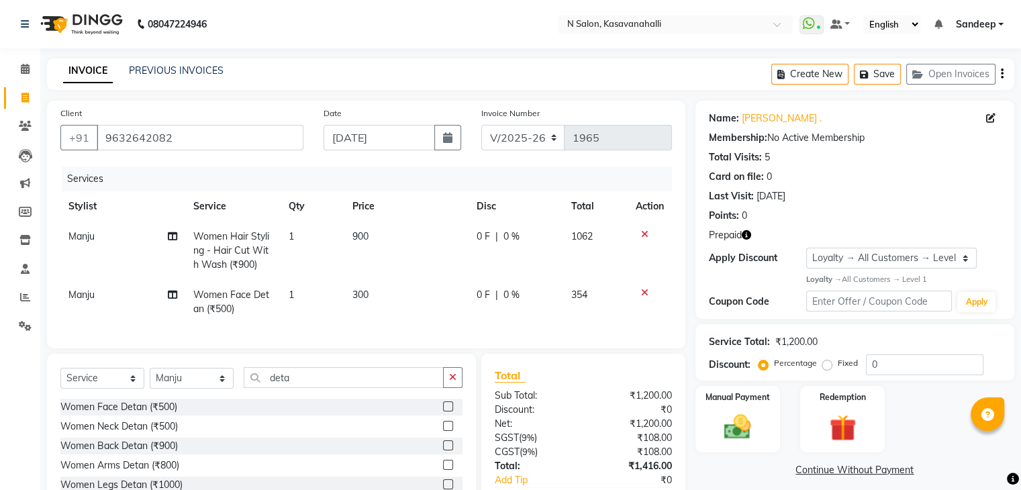
click at [87, 295] on span "Manju" at bounding box center [81, 295] width 26 height 12
select select "78172"
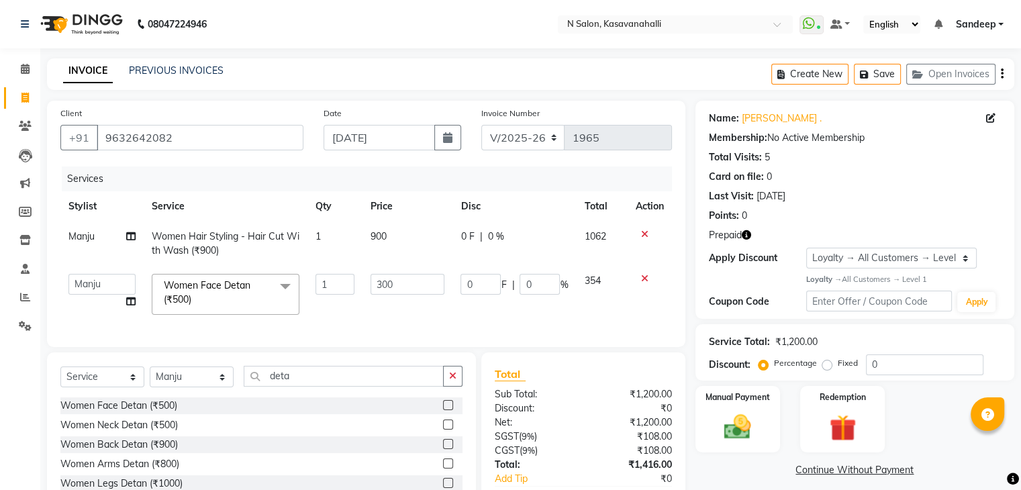
drag, startPoint x: 86, startPoint y: 298, endPoint x: 83, endPoint y: 287, distance: 11.7
click at [86, 297] on td "[PERSON_NAME] [PERSON_NAME] Choinam [PERSON_NAME] Owner [PERSON_NAME]" at bounding box center [101, 294] width 83 height 57
click at [84, 286] on select "[PERSON_NAME] [PERSON_NAME] Choinam [PERSON_NAME] Owner [PERSON_NAME]" at bounding box center [101, 284] width 67 height 21
select select "90046"
click at [822, 422] on img at bounding box center [842, 428] width 45 height 34
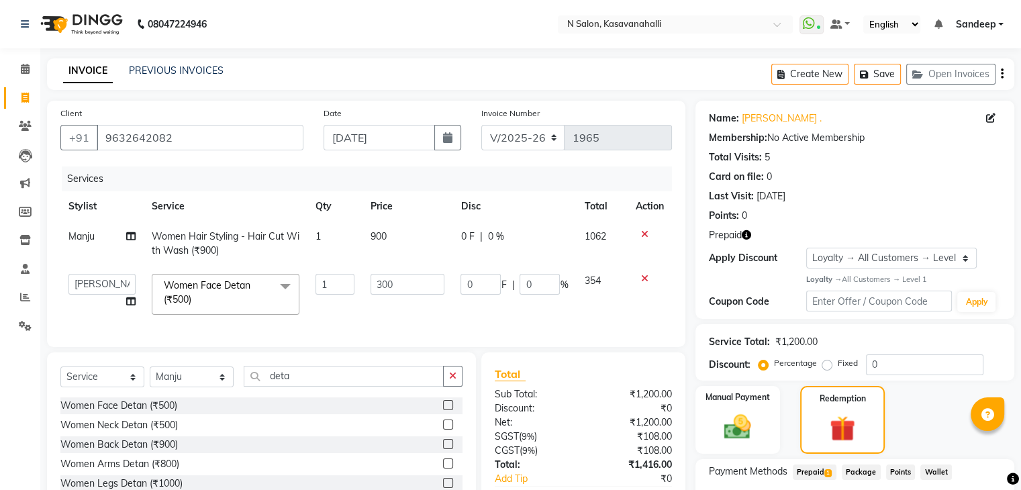
click at [815, 465] on span "Prepaid 1" at bounding box center [815, 472] width 44 height 15
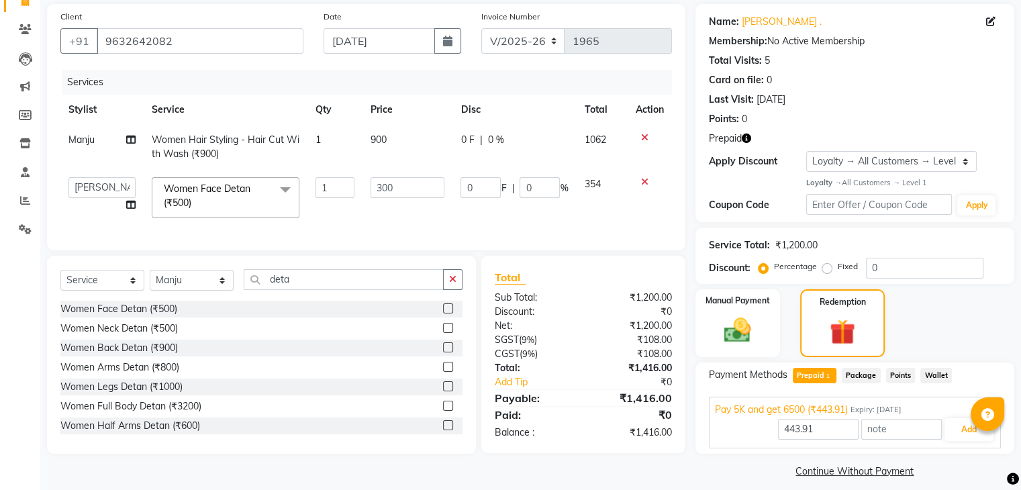
scroll to position [108, 0]
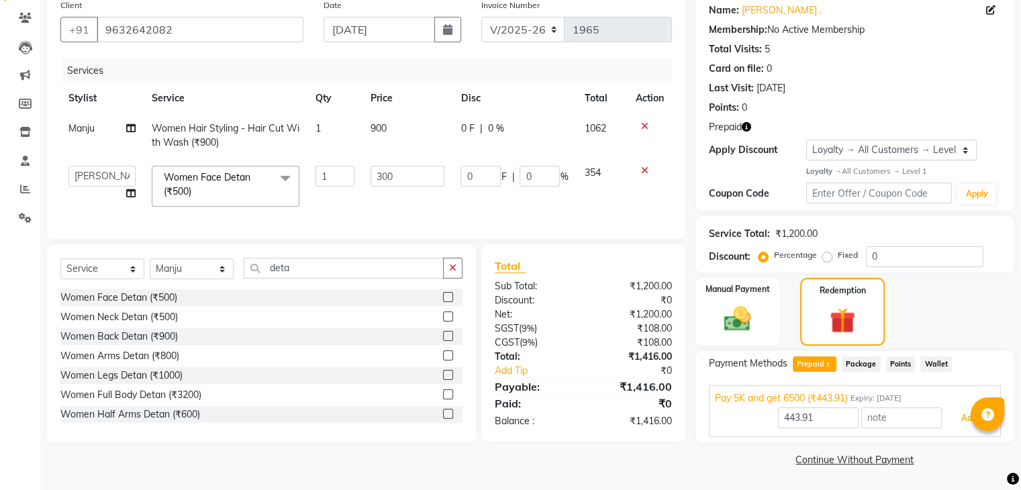
click at [950, 420] on button "Add" at bounding box center [969, 418] width 49 height 23
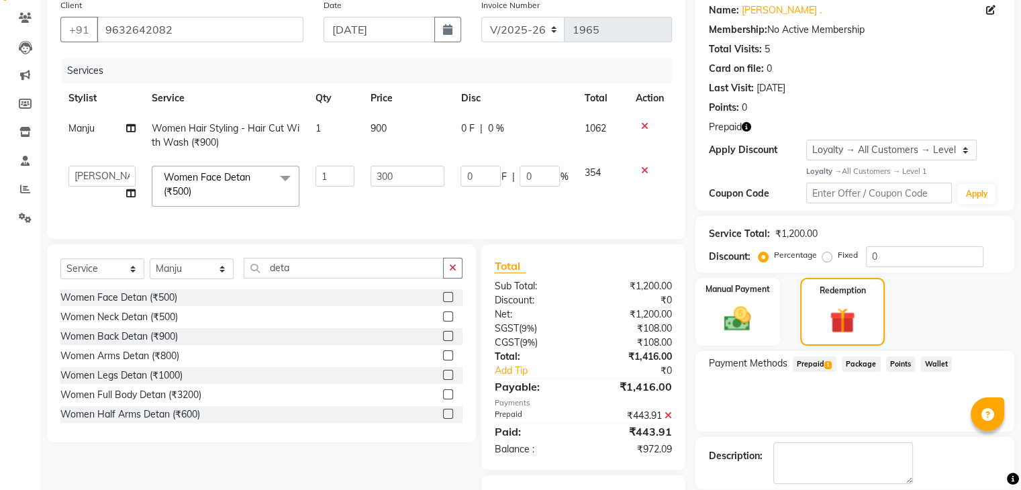
scroll to position [185, 0]
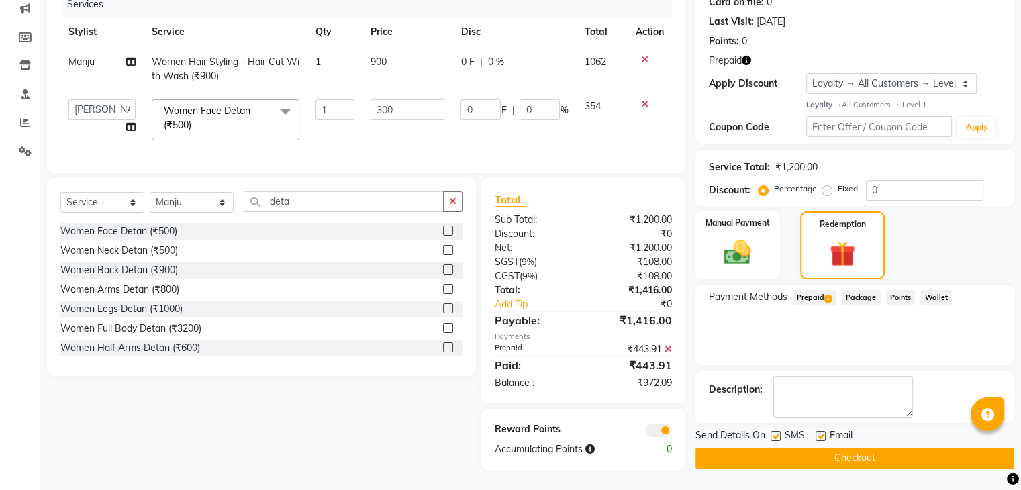
click at [819, 431] on label at bounding box center [821, 436] width 10 height 10
click at [819, 432] on input "checkbox" at bounding box center [820, 436] width 9 height 9
checkbox input "false"
click at [857, 448] on button "Checkout" at bounding box center [855, 458] width 319 height 21
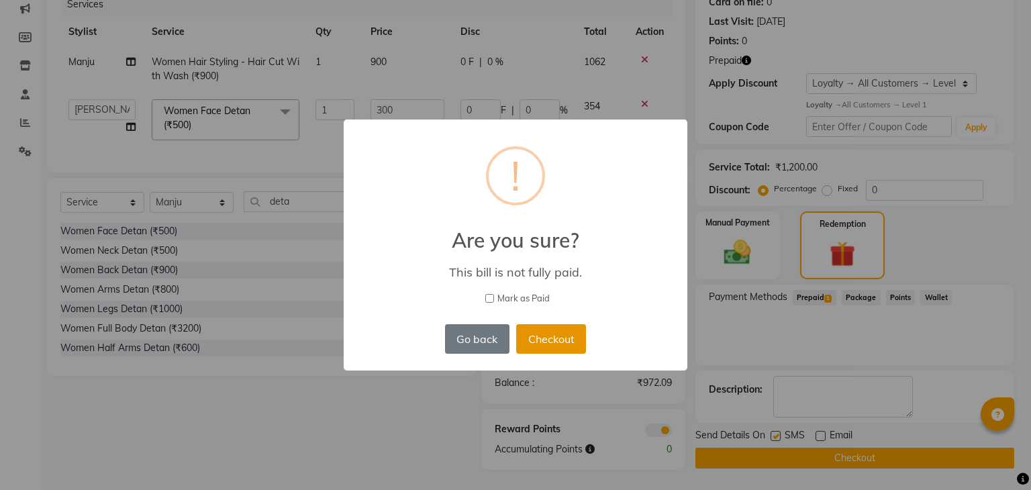
drag, startPoint x: 571, startPoint y: 339, endPoint x: 572, endPoint y: 332, distance: 6.8
click at [571, 338] on button "Checkout" at bounding box center [551, 339] width 70 height 30
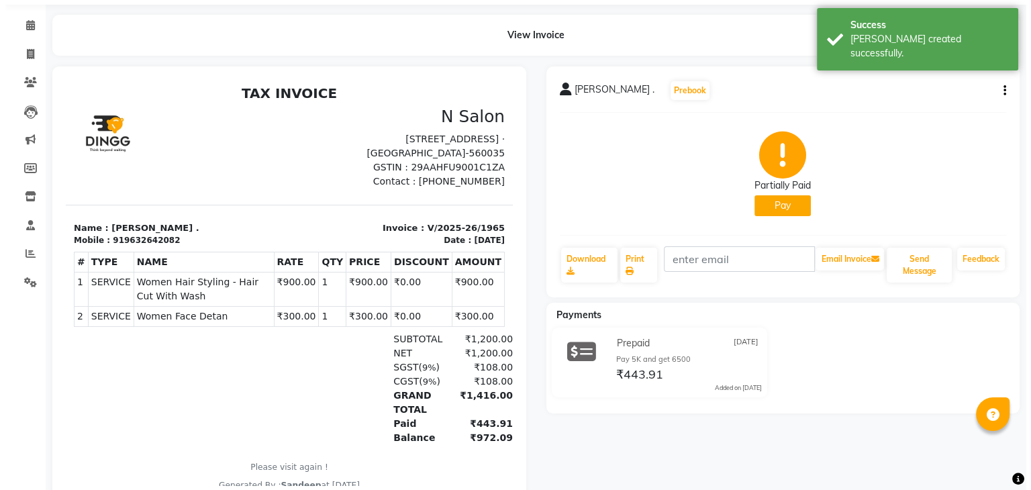
scroll to position [86, 0]
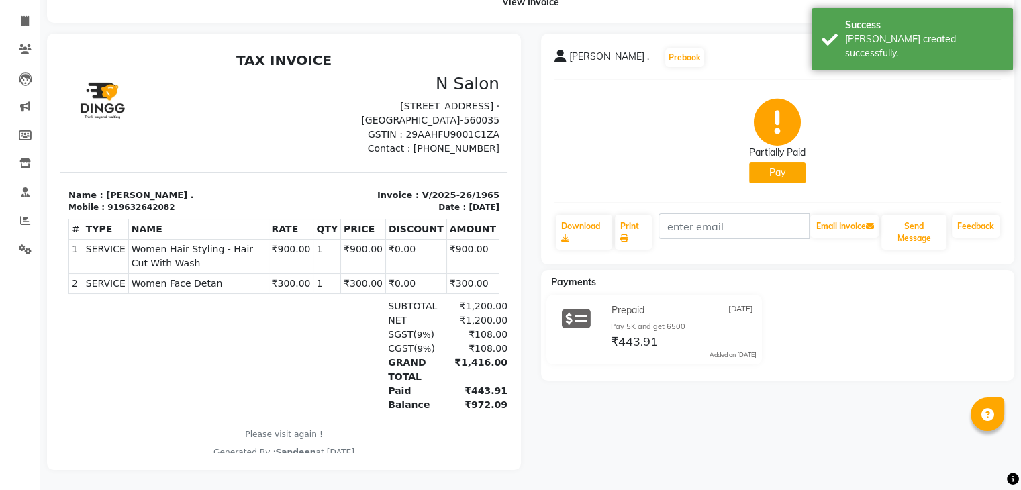
click at [790, 150] on div "Partially Paid Pay" at bounding box center [777, 141] width 56 height 85
click at [784, 162] on button "Pay" at bounding box center [777, 172] width 56 height 21
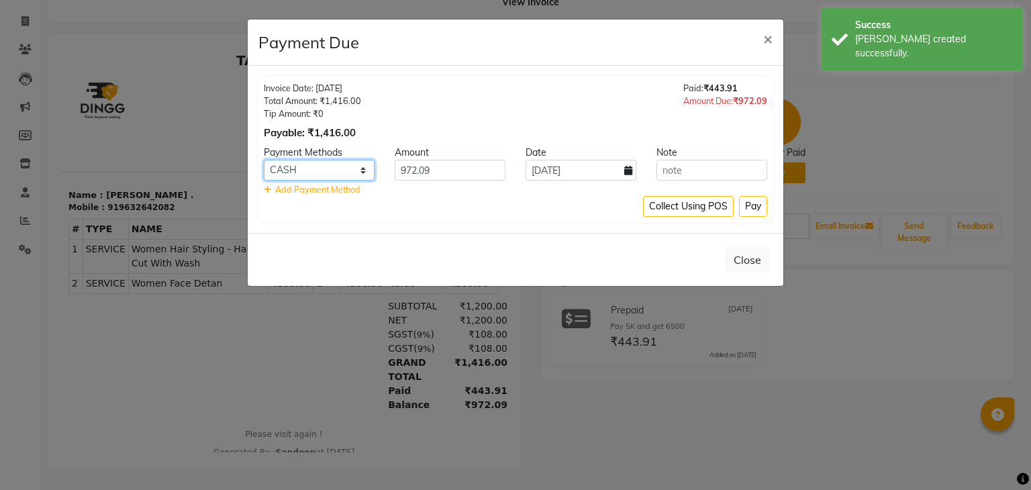
click at [330, 173] on select "ONLINE CARD CASH Bank UPI" at bounding box center [319, 170] width 111 height 21
select select "2"
click at [264, 160] on select "ONLINE CARD CASH Bank UPI" at bounding box center [319, 170] width 111 height 21
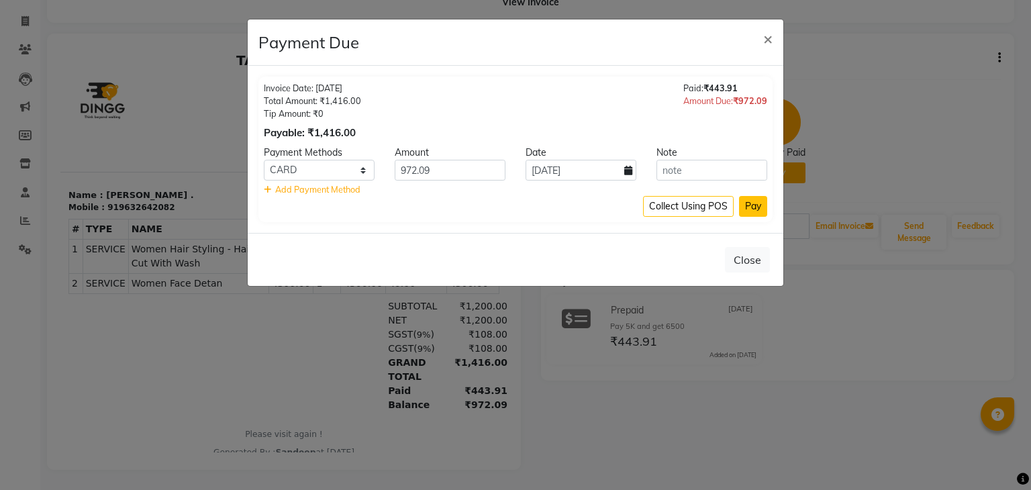
click at [757, 205] on button "Pay" at bounding box center [753, 206] width 28 height 21
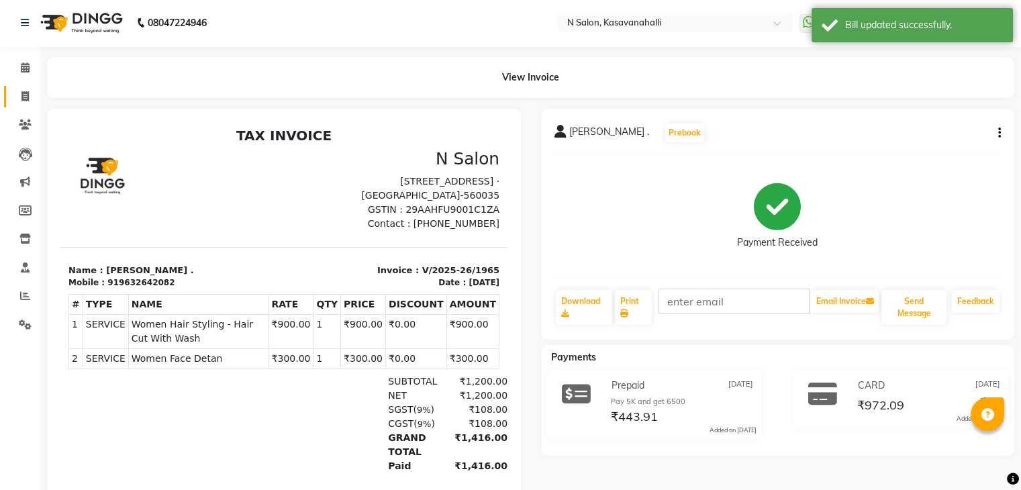
scroll to position [0, 0]
click at [28, 96] on icon at bounding box center [24, 98] width 7 height 10
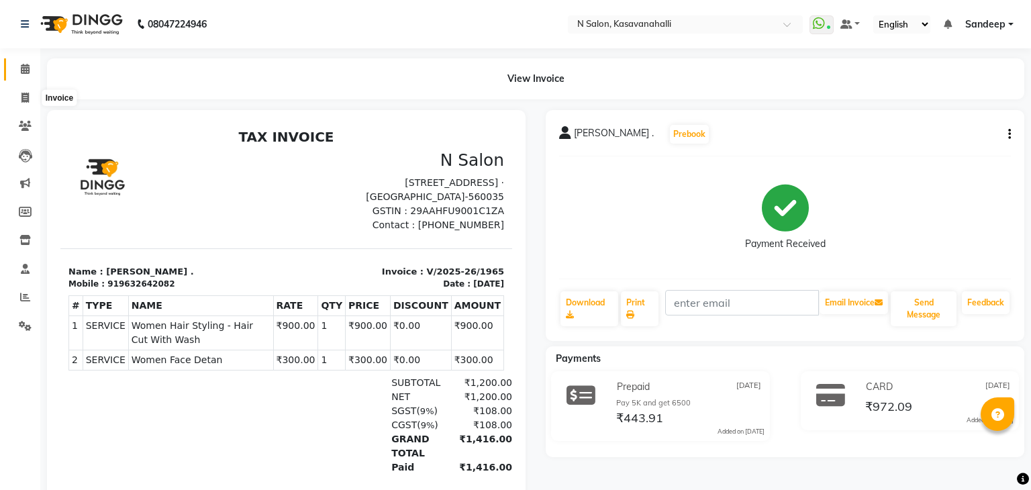
select select "7111"
select select "service"
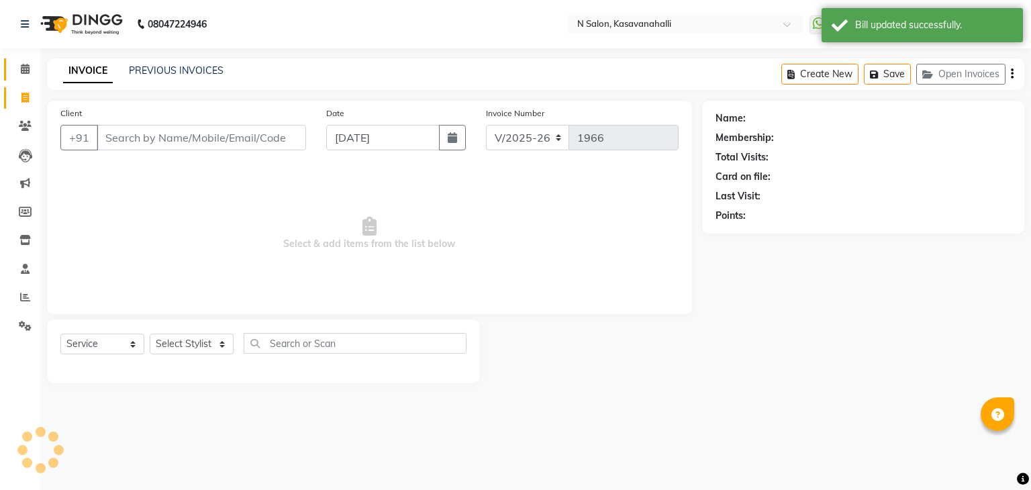
click at [27, 78] on link "Calendar" at bounding box center [20, 69] width 32 height 22
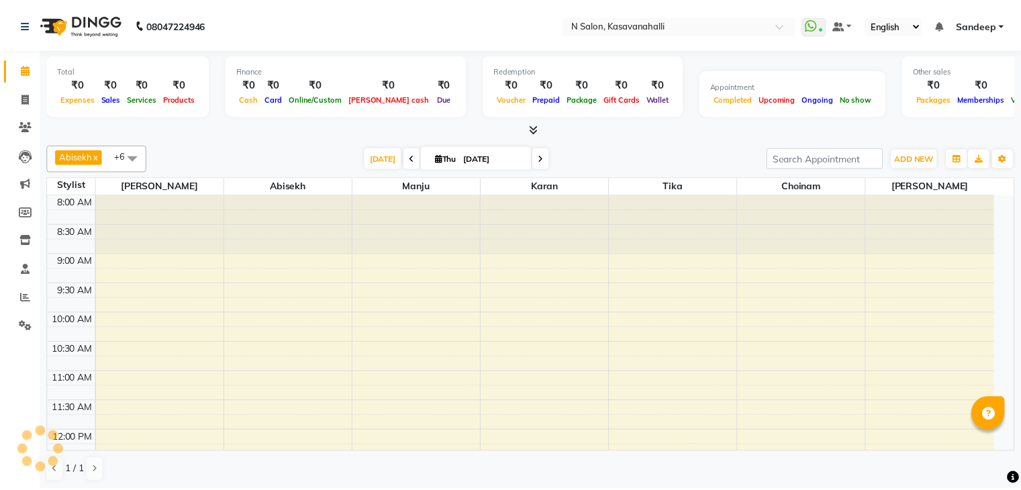
scroll to position [411, 0]
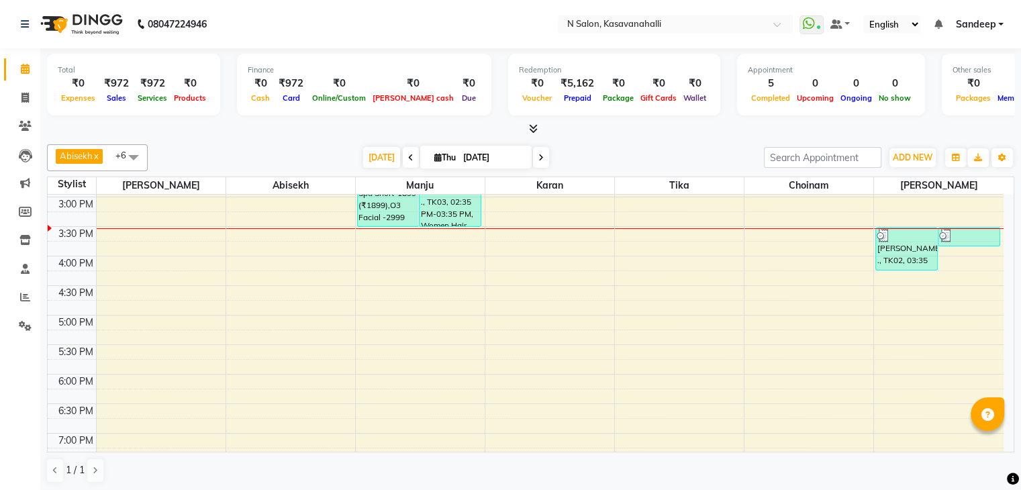
click at [26, 79] on link "Calendar" at bounding box center [20, 69] width 32 height 22
drag, startPoint x: 26, startPoint y: 99, endPoint x: 26, endPoint y: 77, distance: 21.5
click at [26, 98] on icon at bounding box center [24, 98] width 7 height 10
select select "service"
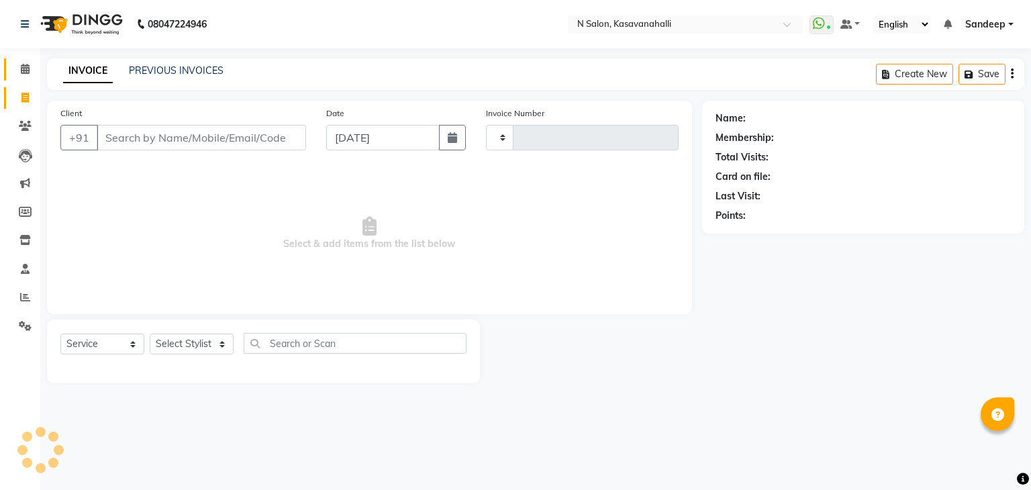
type input "1966"
click at [26, 66] on icon at bounding box center [25, 69] width 9 height 10
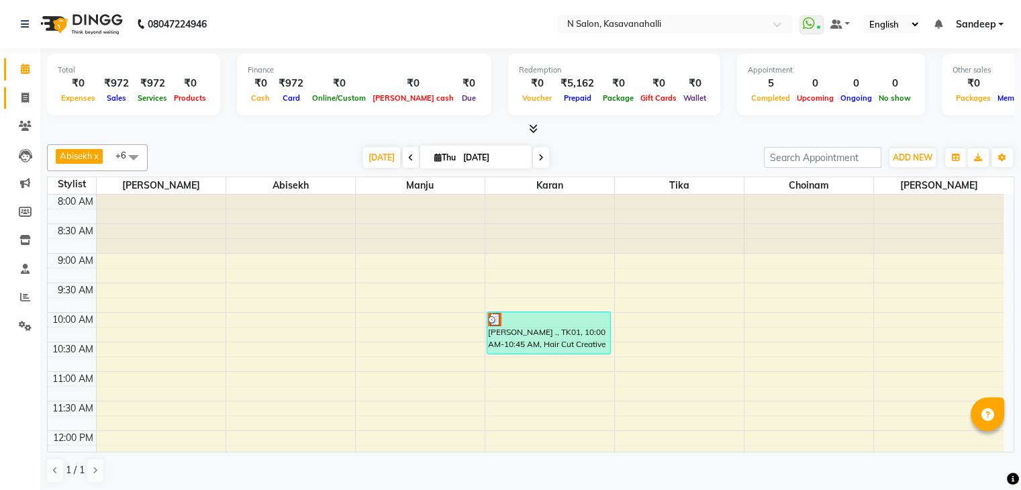
click at [9, 96] on link "Invoice" at bounding box center [20, 98] width 32 height 22
select select "service"
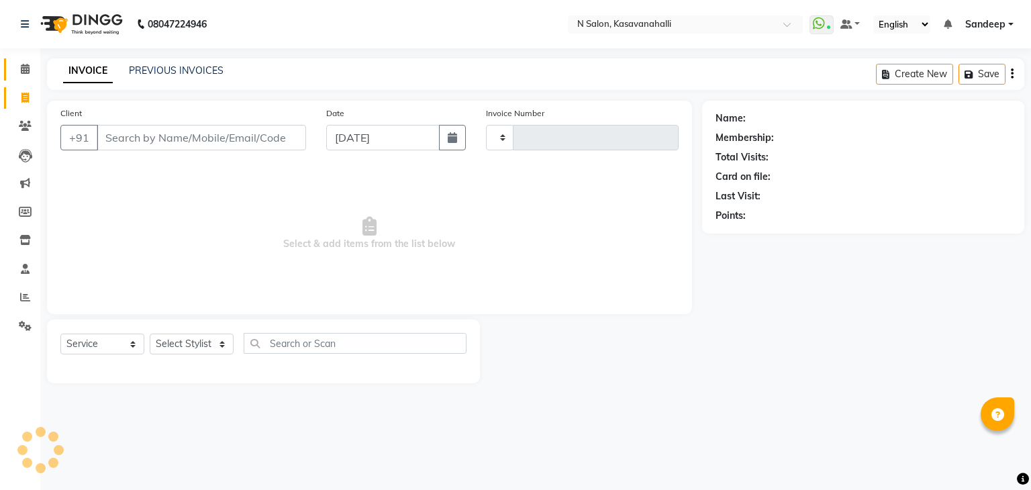
type input "1966"
select select "7111"
click at [21, 62] on span at bounding box center [25, 69] width 24 height 15
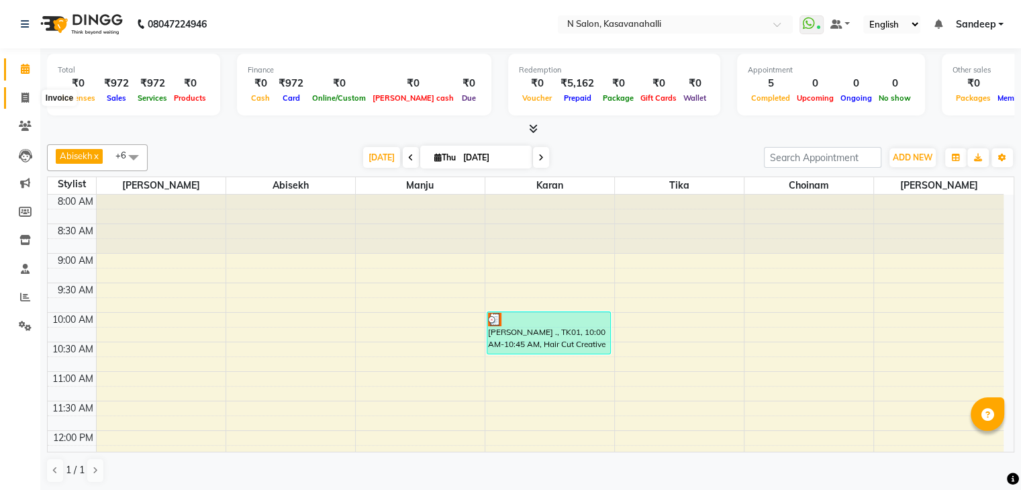
click at [22, 95] on icon at bounding box center [24, 98] width 7 height 10
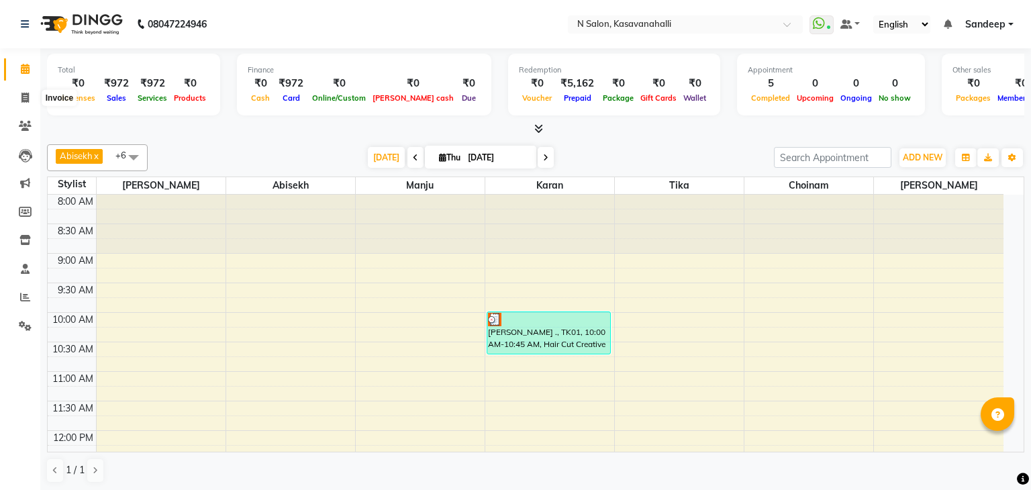
select select "7111"
select select "service"
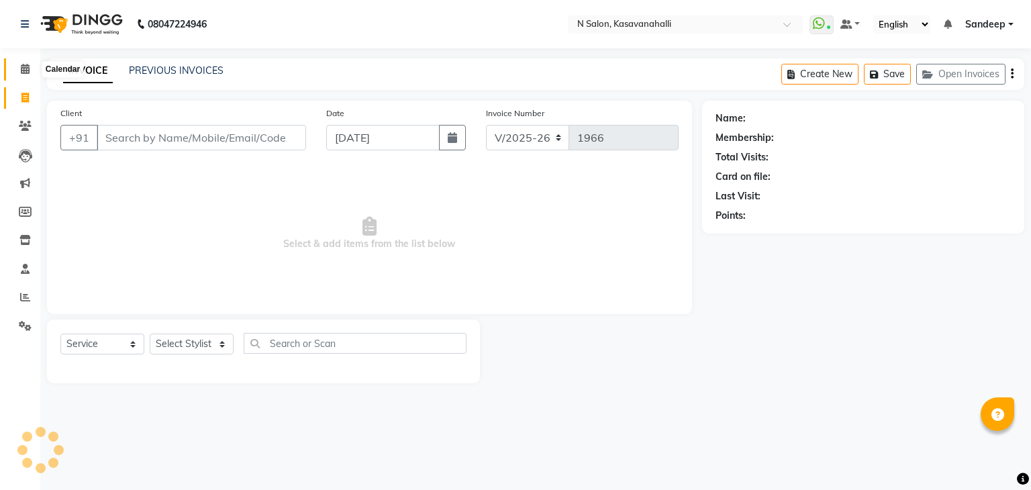
click at [29, 68] on icon at bounding box center [25, 69] width 9 height 10
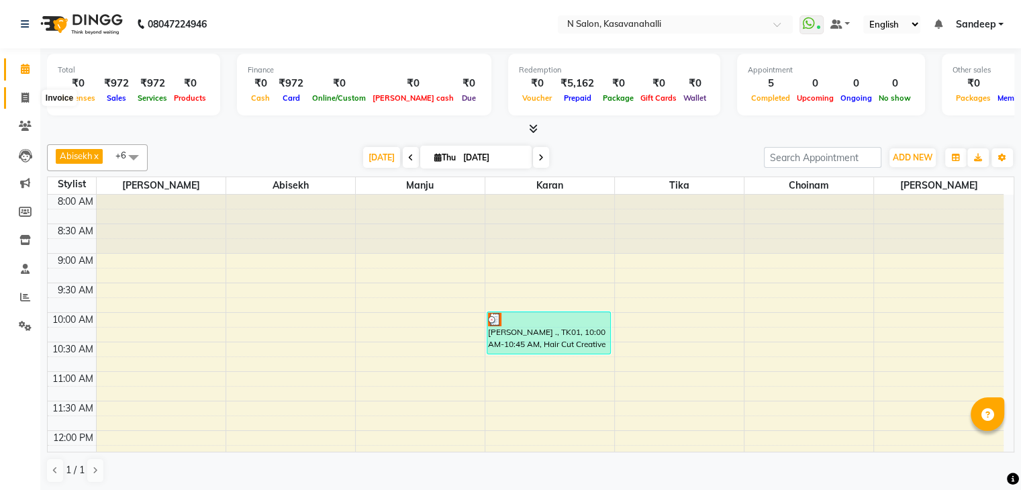
click at [20, 99] on span at bounding box center [25, 98] width 24 height 15
select select "service"
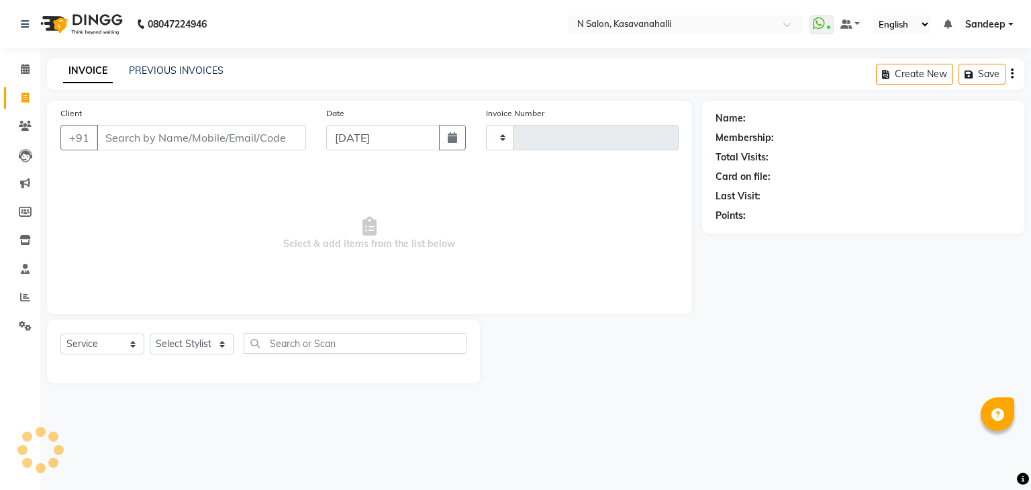
type input "1966"
select select "7111"
click at [132, 140] on input "Client" at bounding box center [202, 138] width 210 height 26
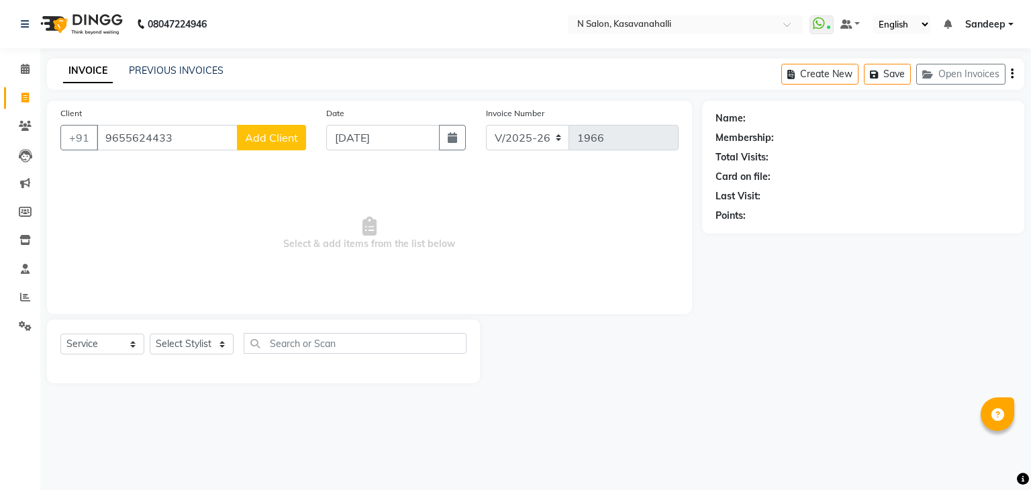
type input "9655624433"
click at [269, 135] on span "Add Client" at bounding box center [271, 137] width 53 height 13
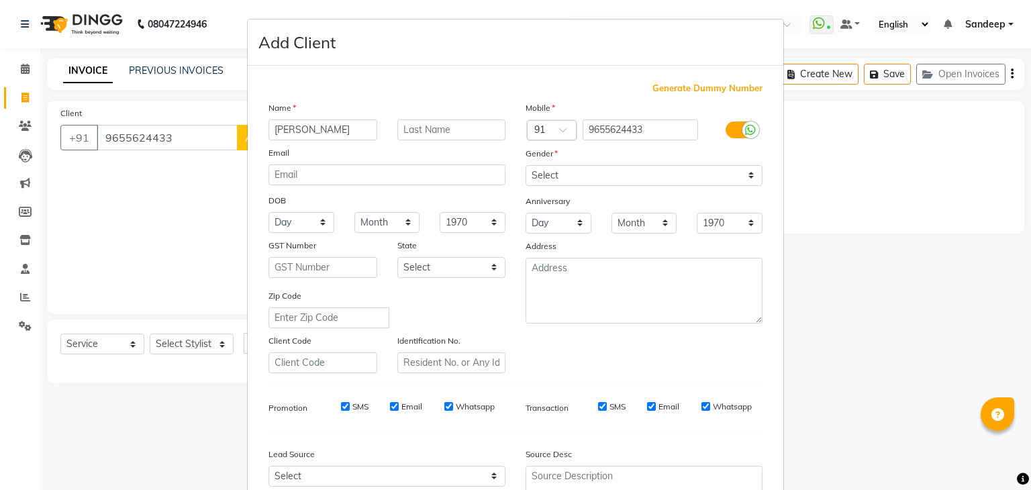
click at [273, 132] on input "[PERSON_NAME]" at bounding box center [323, 130] width 109 height 21
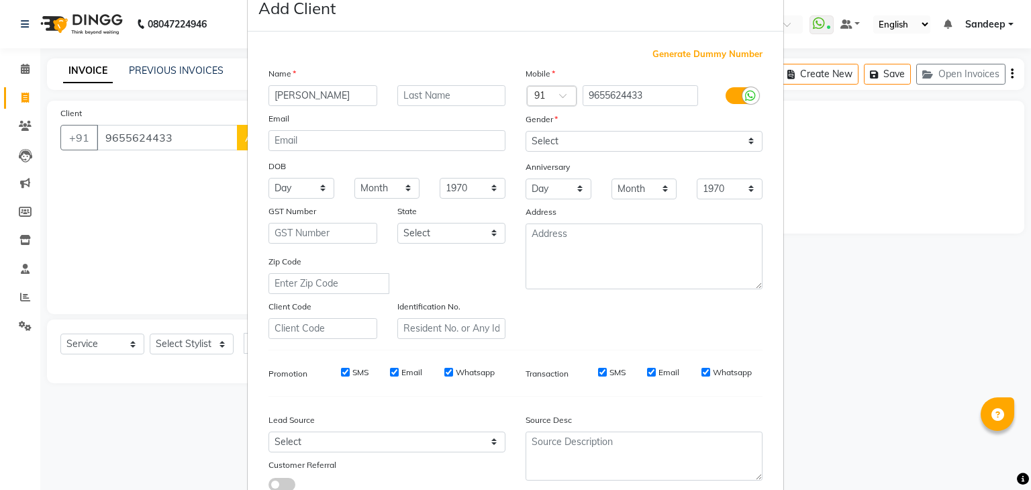
scroll to position [2, 0]
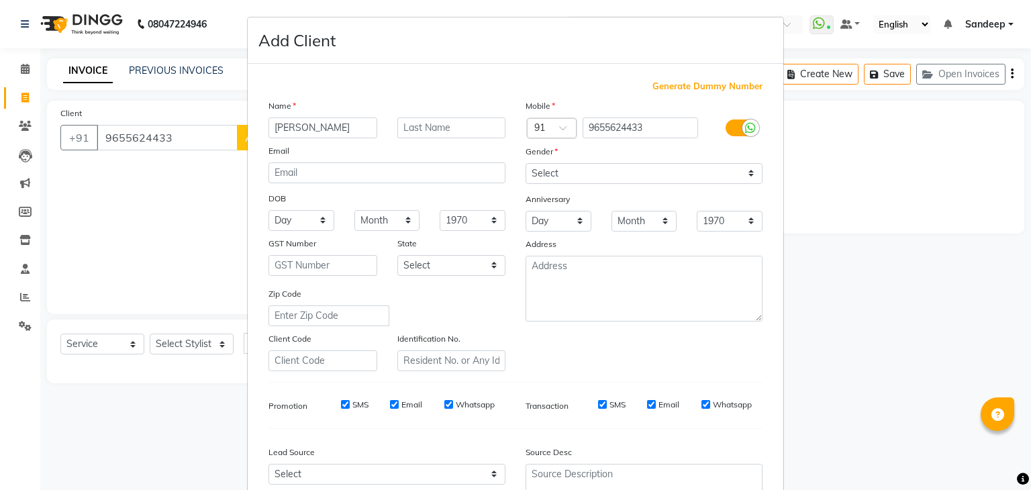
type input "[PERSON_NAME]"
click at [611, 175] on select "Select [DEMOGRAPHIC_DATA] [DEMOGRAPHIC_DATA] Other Prefer Not To Say" at bounding box center [644, 173] width 237 height 21
select select "[DEMOGRAPHIC_DATA]"
click at [526, 163] on select "Select [DEMOGRAPHIC_DATA] [DEMOGRAPHIC_DATA] Other Prefer Not To Say" at bounding box center [644, 173] width 237 height 21
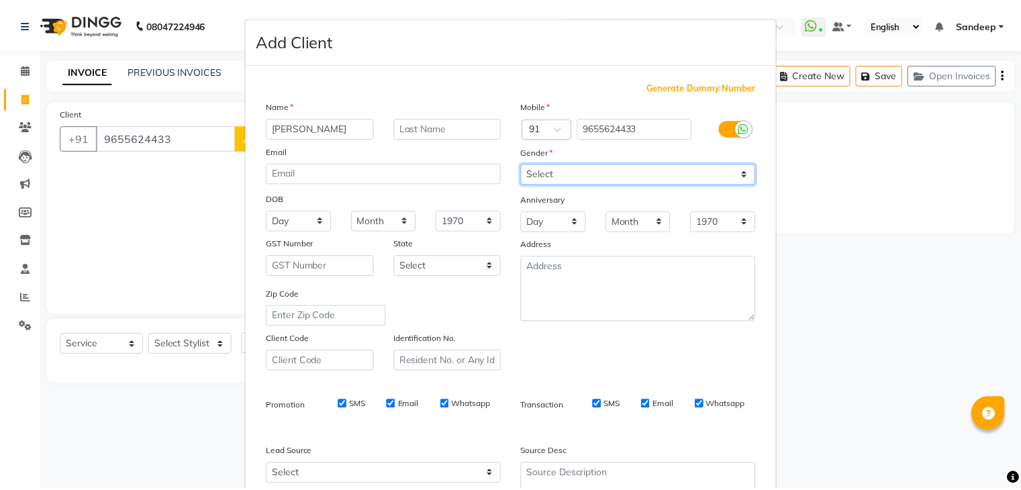
scroll to position [136, 0]
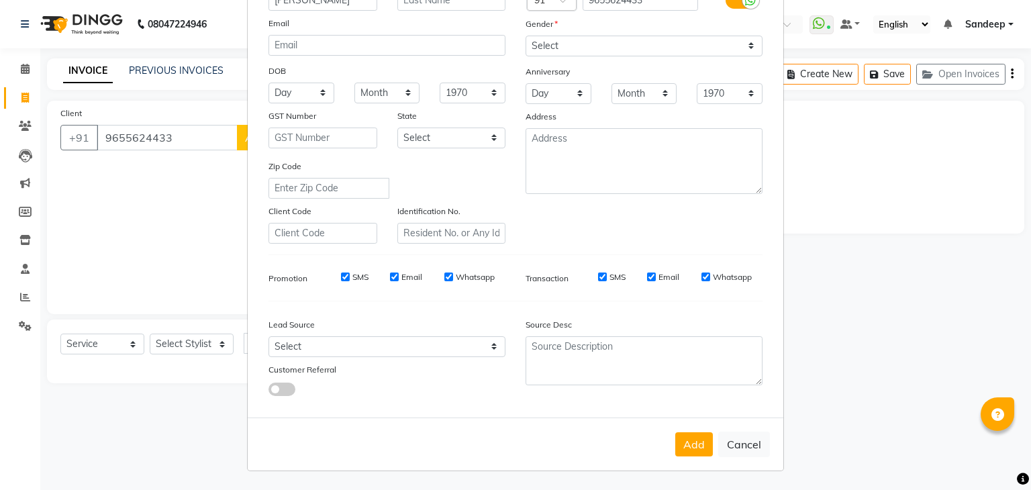
click at [694, 451] on button "Add" at bounding box center [695, 444] width 38 height 24
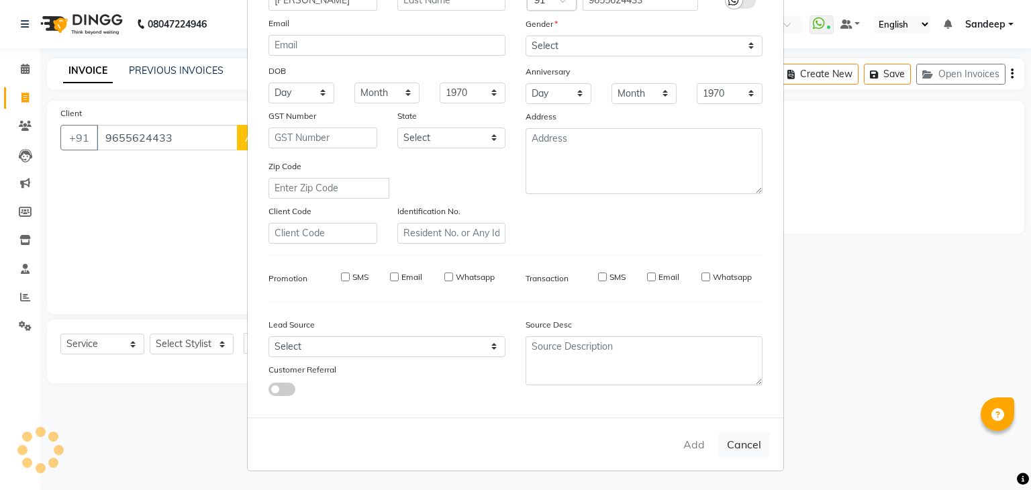
select select
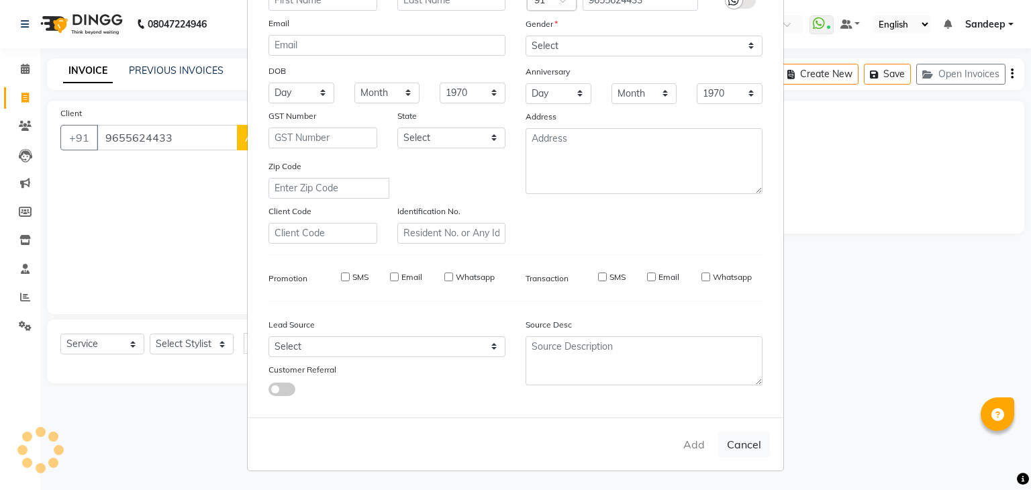
select select
checkbox input "false"
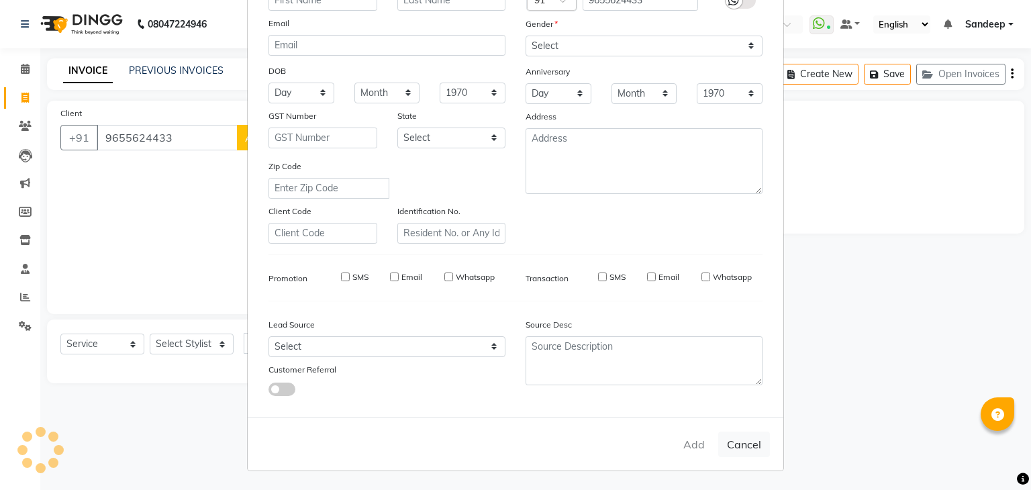
checkbox input "false"
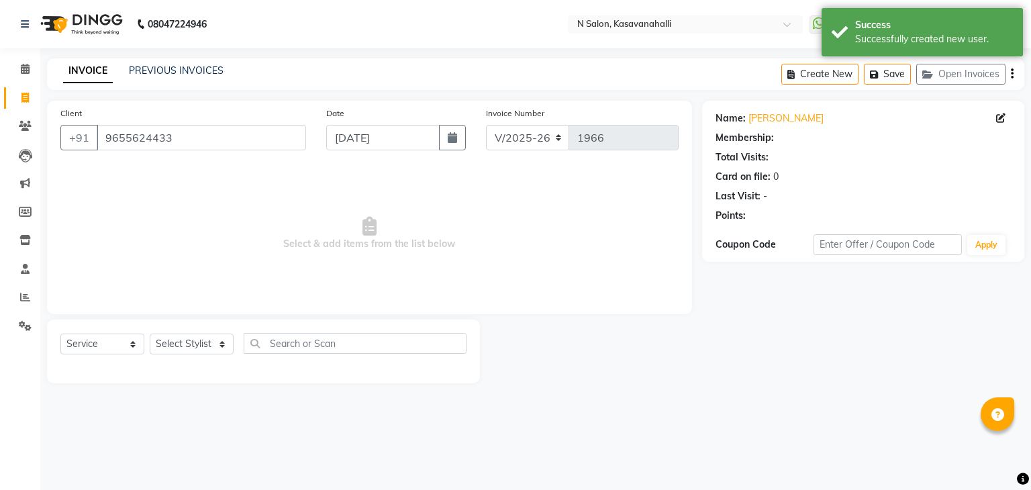
select select "1: Object"
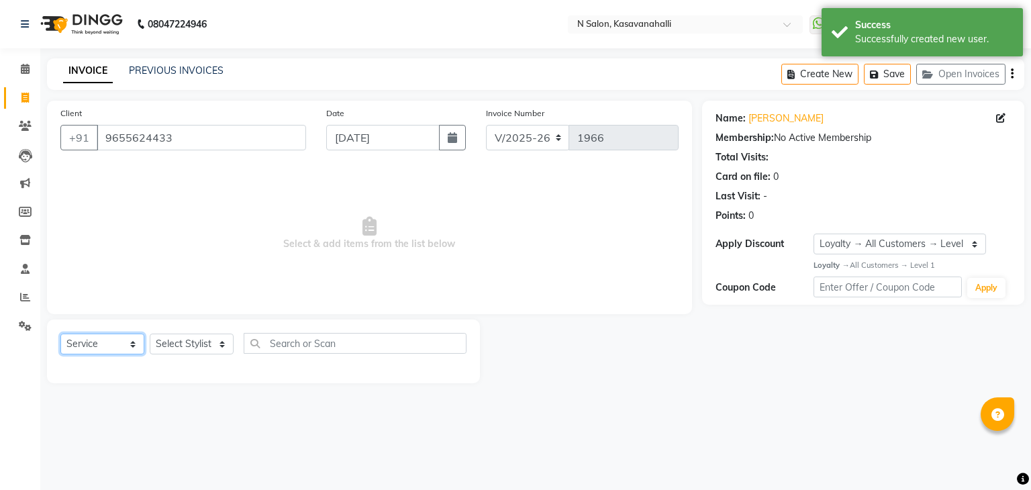
click at [105, 349] on select "Select Service Product Membership Package Voucher Prepaid Gift Card" at bounding box center [102, 344] width 84 height 21
select select "product"
click at [60, 334] on select "Select Service Product Membership Package Voucher Prepaid Gift Card" at bounding box center [102, 344] width 84 height 21
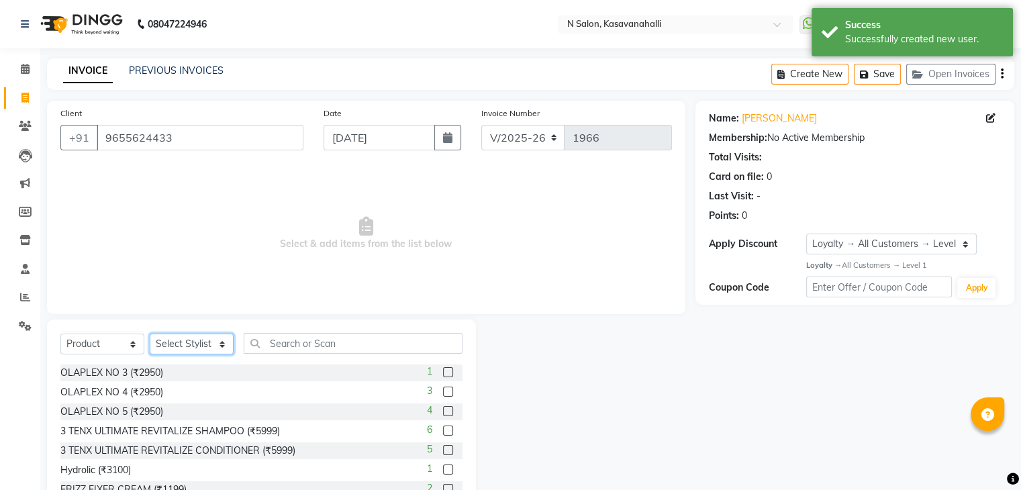
click at [204, 349] on select "Select Stylist Abisekh [PERSON_NAME] Choinam Karan Manju Owner [PERSON_NAME]" at bounding box center [192, 344] width 84 height 21
select select "78172"
click at [150, 334] on select "Select Stylist Abisekh [PERSON_NAME] Choinam Karan Manju Owner [PERSON_NAME]" at bounding box center [192, 344] width 84 height 21
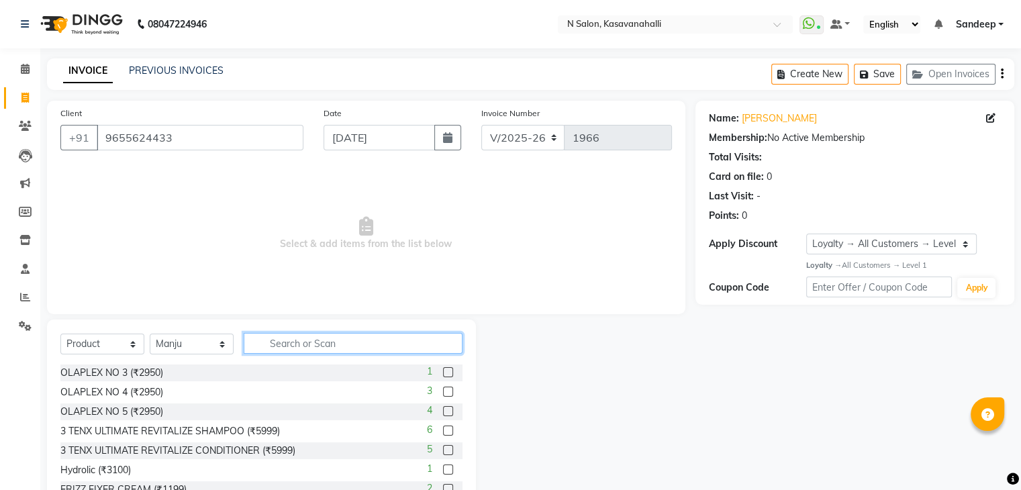
click at [295, 342] on input "text" at bounding box center [353, 343] width 219 height 21
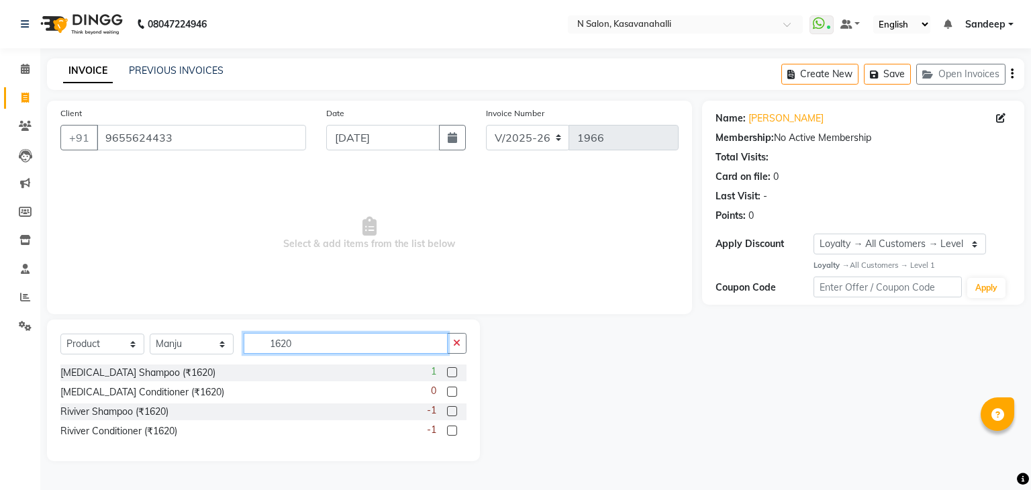
type input "1620"
click at [451, 377] on label at bounding box center [452, 372] width 10 height 10
click at [451, 377] on input "checkbox" at bounding box center [451, 373] width 9 height 9
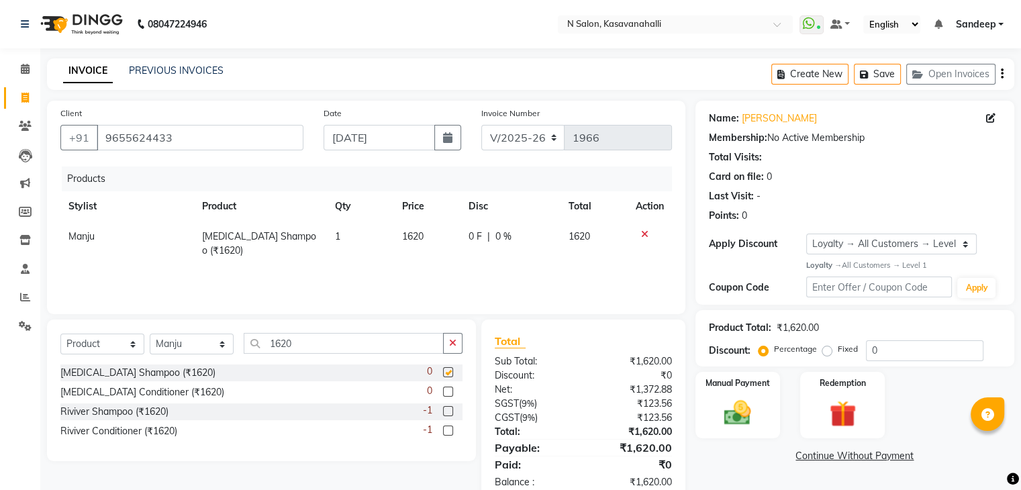
checkbox input "false"
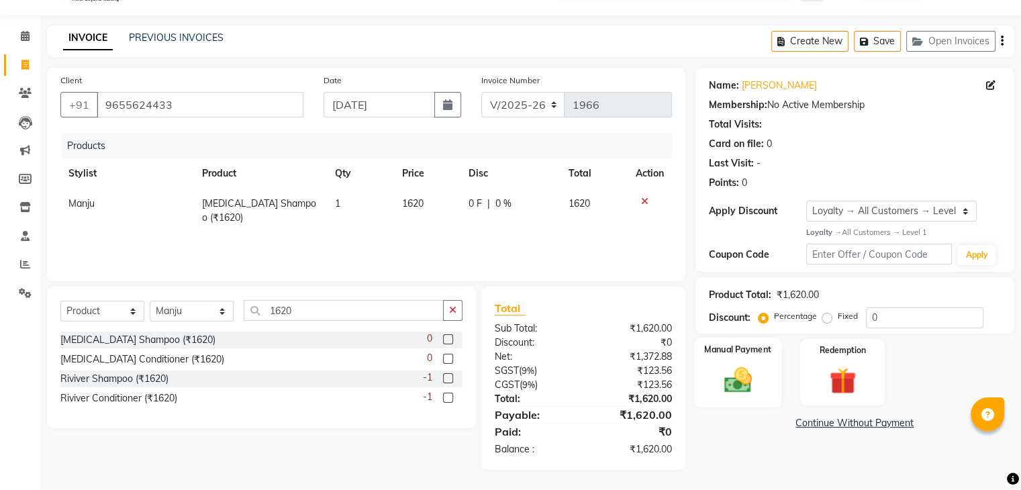
click at [763, 374] on div "Manual Payment" at bounding box center [738, 372] width 88 height 69
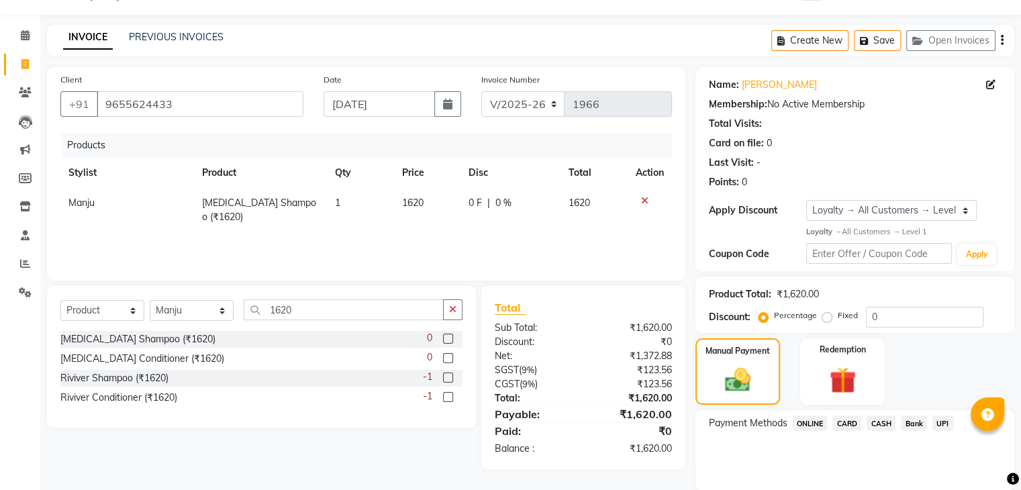
click at [845, 421] on span "CARD" at bounding box center [847, 423] width 29 height 15
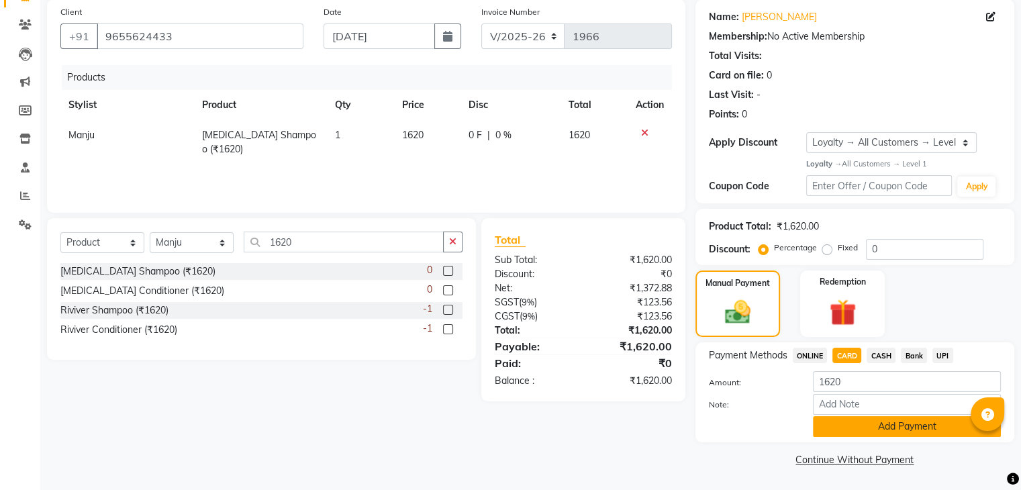
click at [842, 420] on button "Add Payment" at bounding box center [907, 426] width 188 height 21
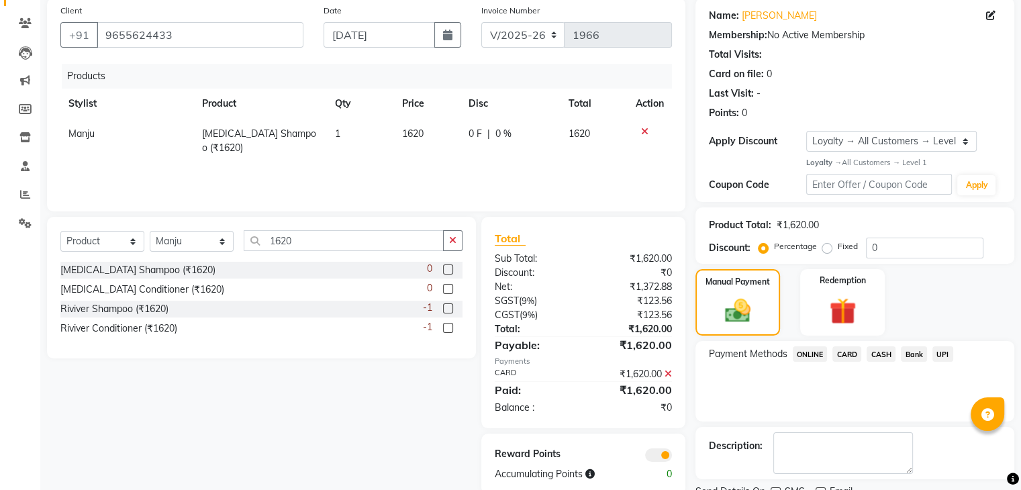
scroll to position [157, 0]
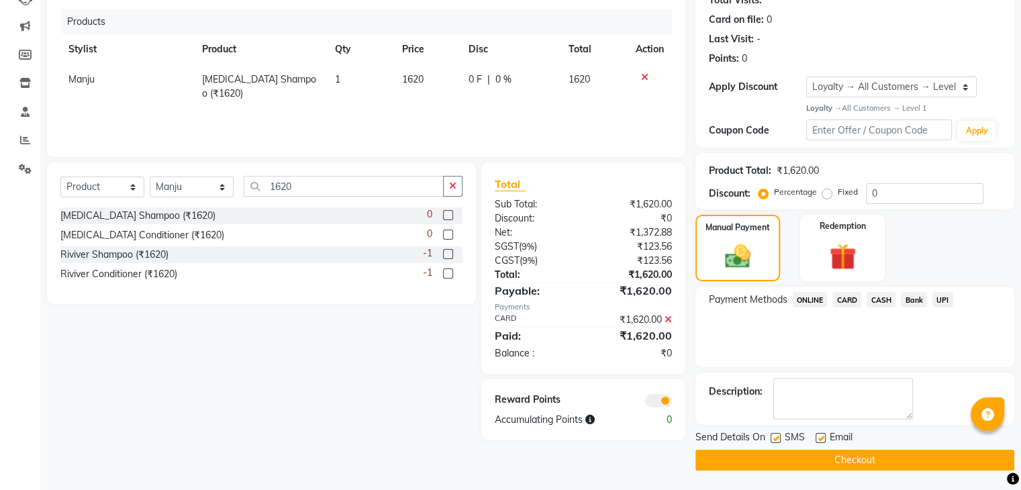
click at [788, 463] on button "Checkout" at bounding box center [855, 460] width 319 height 21
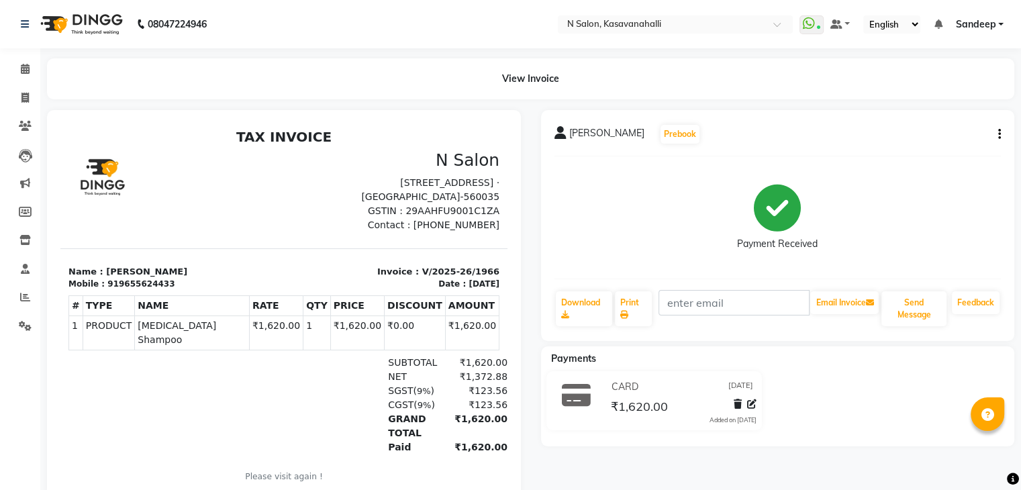
select select "service"
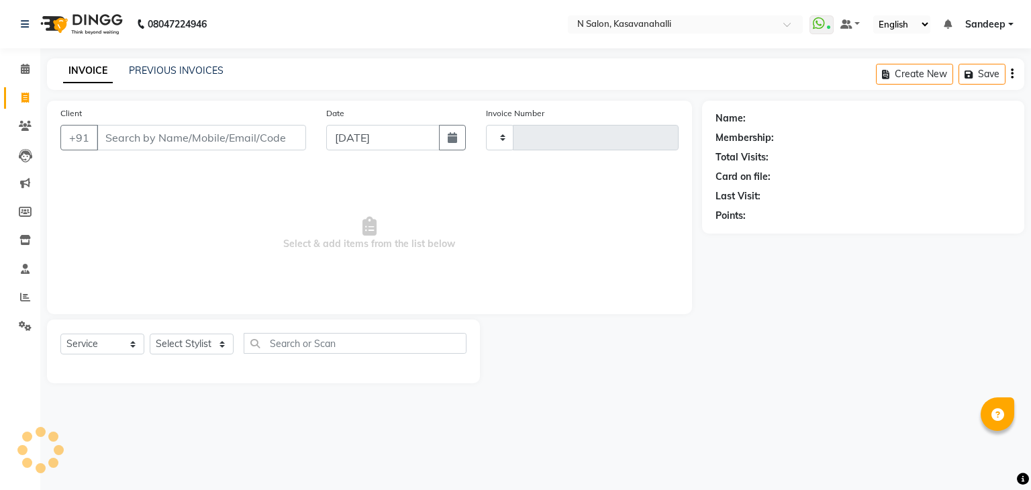
type input "1967"
select select "7111"
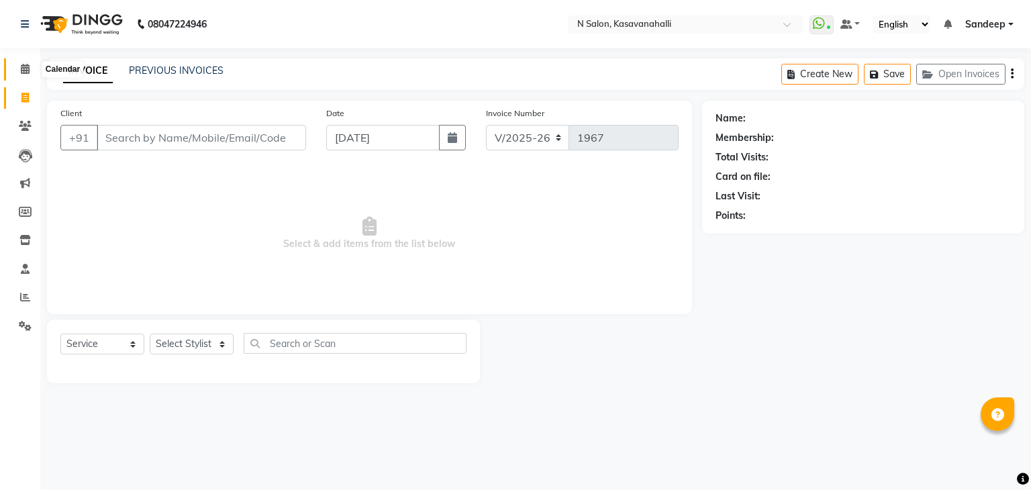
click at [21, 64] on icon at bounding box center [25, 69] width 9 height 10
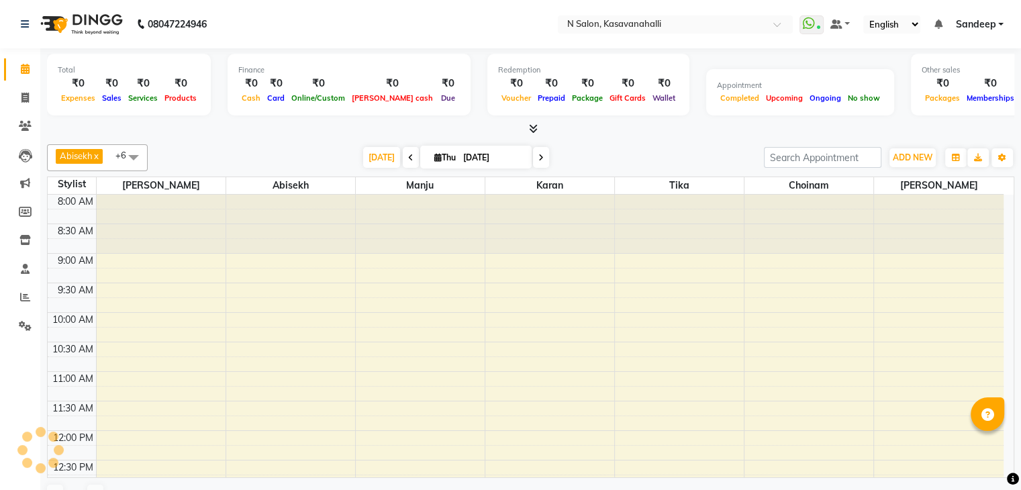
scroll to position [469, 0]
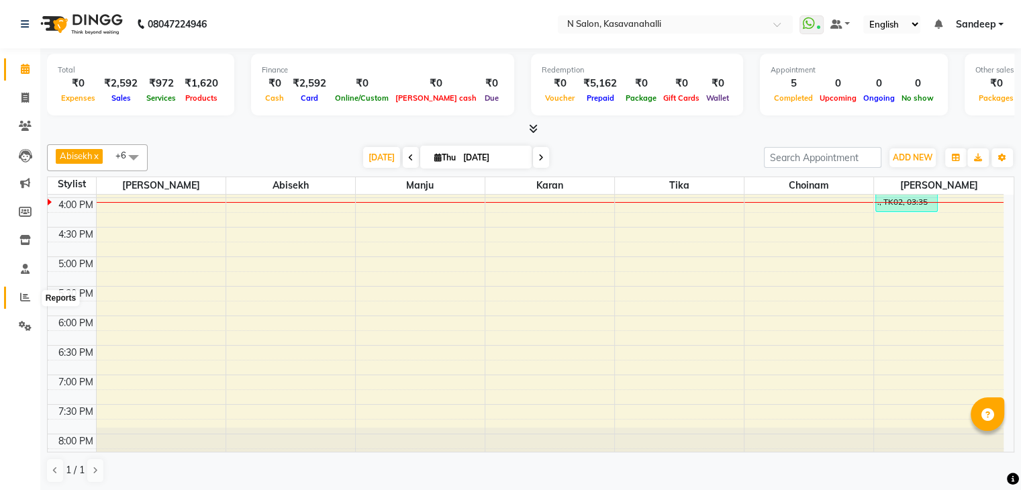
click at [22, 295] on icon at bounding box center [25, 297] width 10 height 10
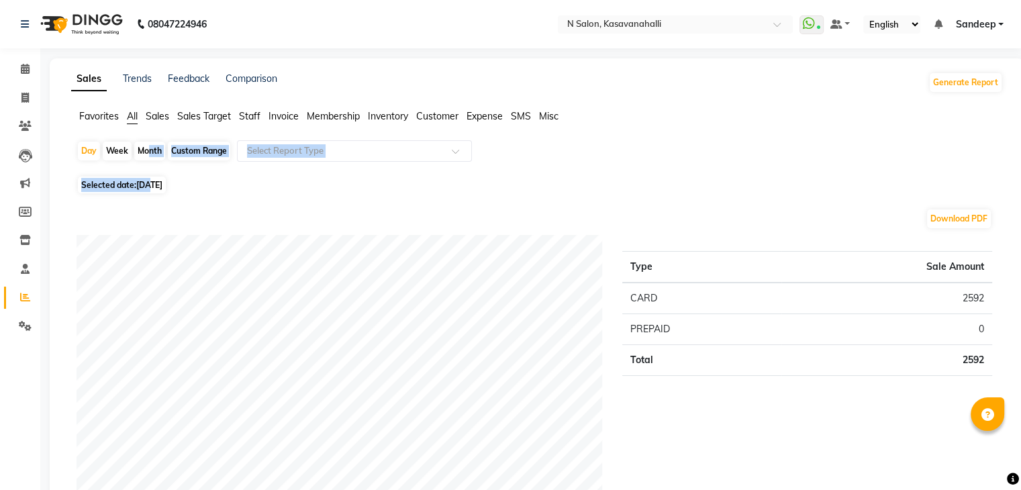
drag, startPoint x: 142, startPoint y: 150, endPoint x: 149, endPoint y: 181, distance: 31.0
click at [152, 148] on div "Month" at bounding box center [149, 151] width 31 height 19
select select "9"
select select "2025"
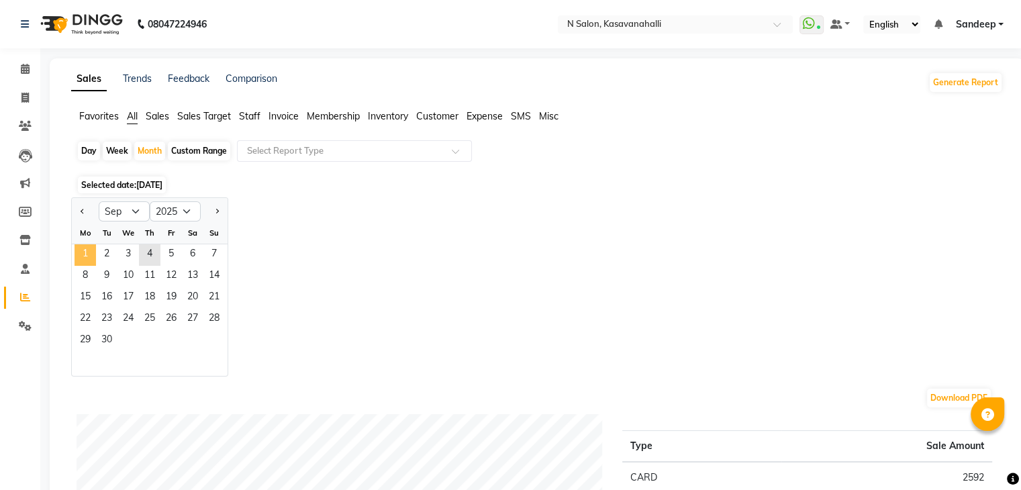
click at [83, 251] on span "1" at bounding box center [85, 254] width 21 height 21
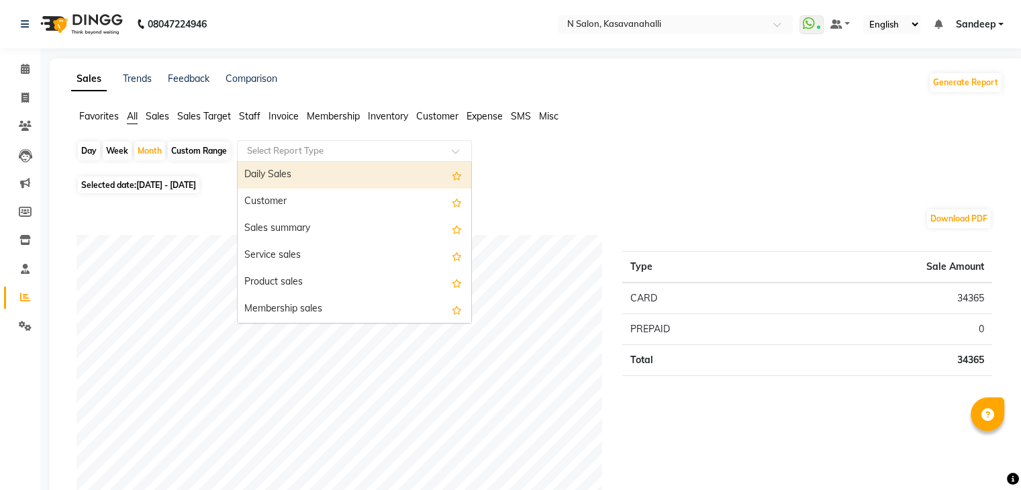
drag, startPoint x: 277, startPoint y: 150, endPoint x: 272, endPoint y: 162, distance: 13.6
click at [275, 159] on div "Select Report Type" at bounding box center [354, 150] width 235 height 21
click at [297, 148] on input "text" at bounding box center [340, 150] width 193 height 13
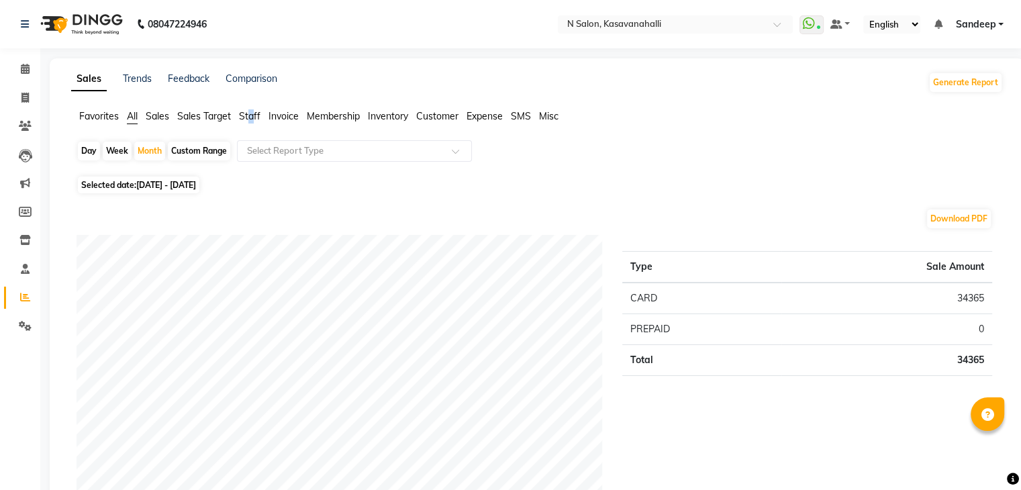
click at [247, 116] on span "Staff" at bounding box center [249, 116] width 21 height 12
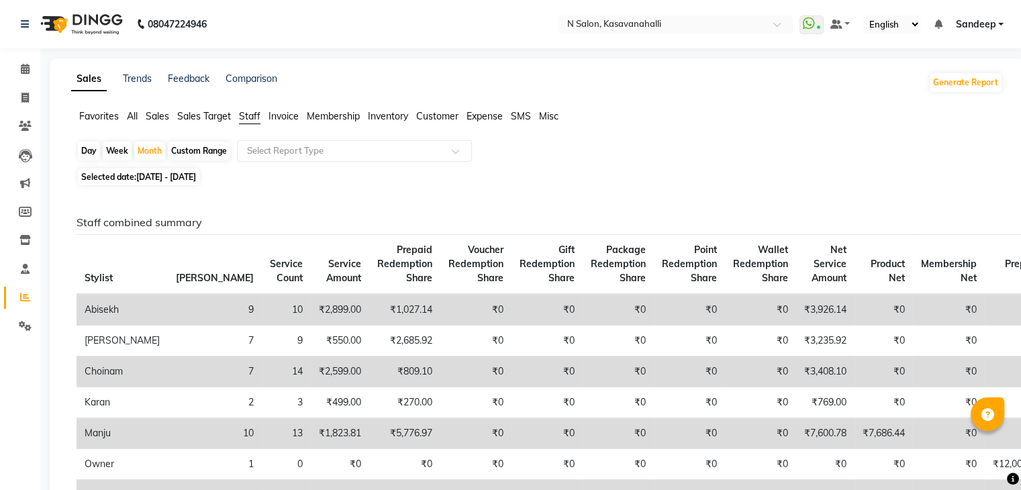
click at [167, 179] on span "[DATE] - [DATE]" at bounding box center [166, 177] width 60 height 10
select select "9"
select select "2025"
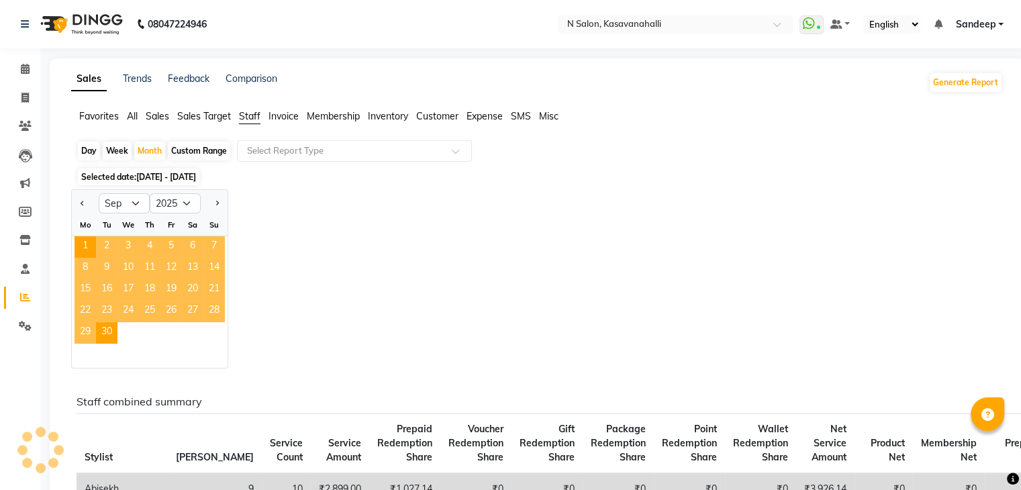
click at [381, 259] on div "Jan Feb Mar Apr May Jun [DATE] Aug Sep Oct Nov [DATE] 2016 2017 2018 2019 2020 …" at bounding box center [537, 278] width 932 height 179
click at [379, 151] on input "text" at bounding box center [340, 150] width 193 height 13
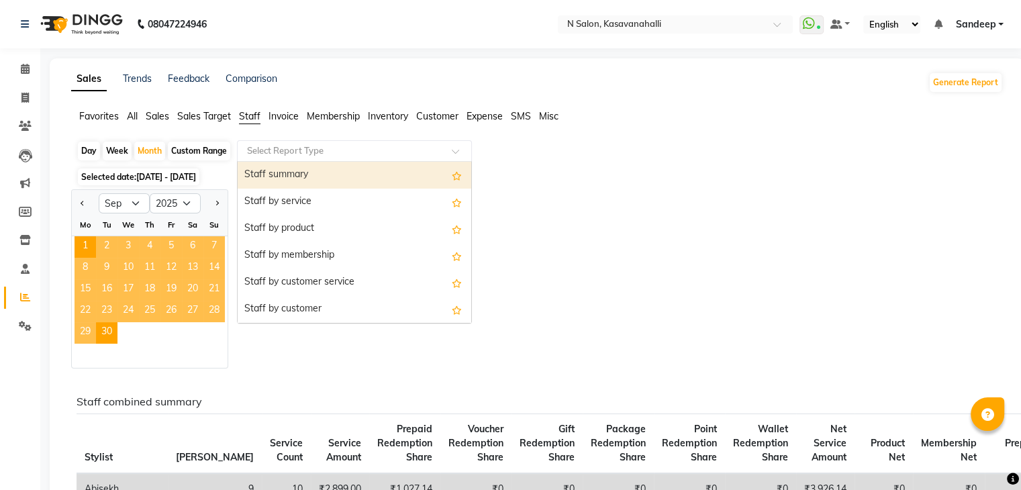
click at [357, 175] on div "Staff summary" at bounding box center [355, 175] width 234 height 27
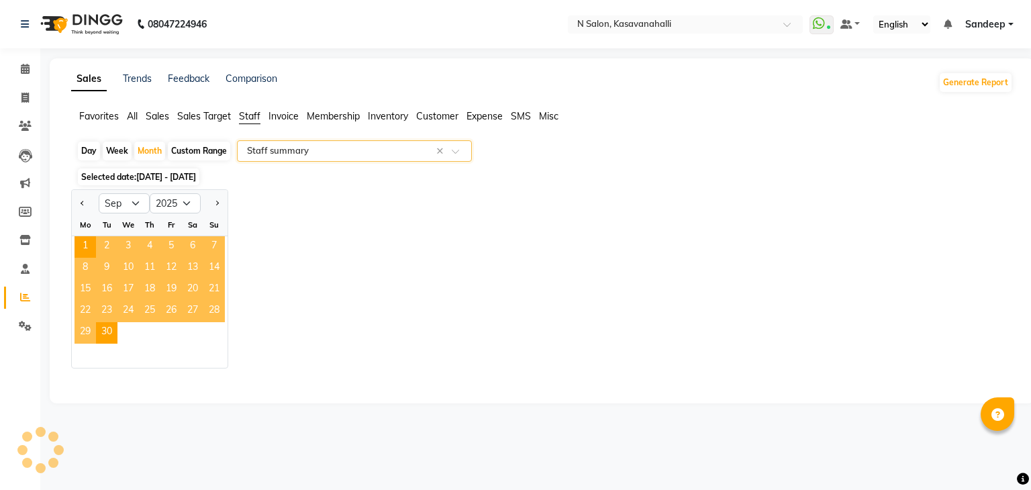
select select "filtered_report"
select select "csv"
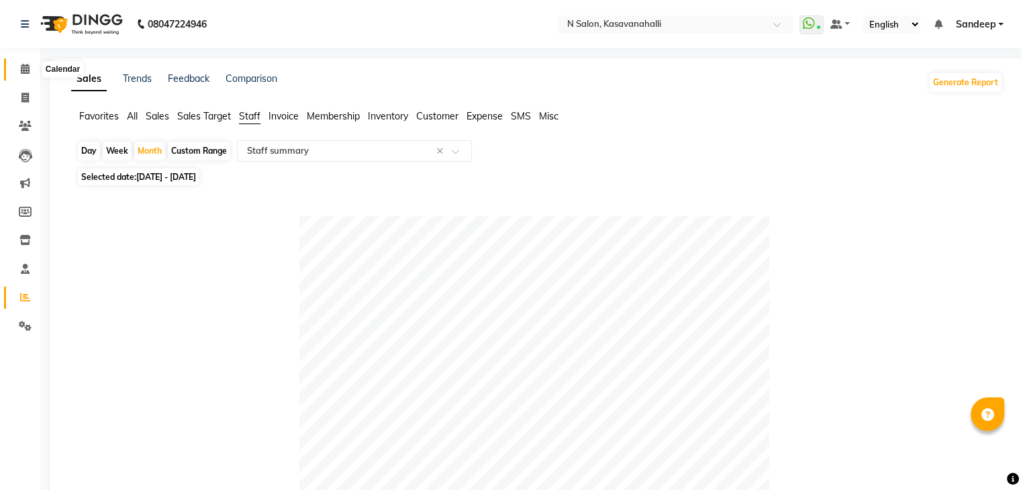
click at [21, 66] on icon at bounding box center [25, 69] width 9 height 10
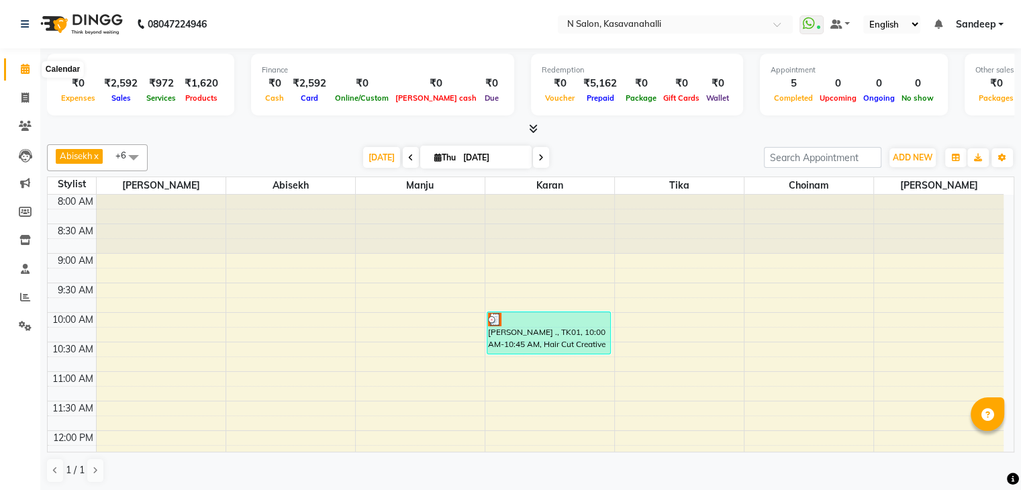
click at [27, 73] on icon at bounding box center [25, 69] width 9 height 10
click at [32, 71] on span at bounding box center [25, 69] width 24 height 15
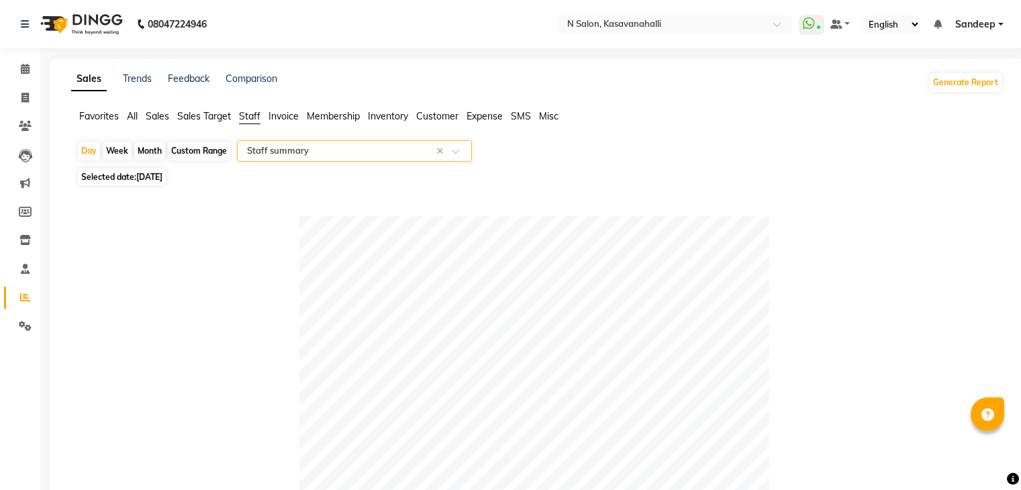
select select "filtered_report"
select select "csv"
click at [146, 173] on span "[DATE]" at bounding box center [149, 177] width 26 height 10
select select "9"
select select "2025"
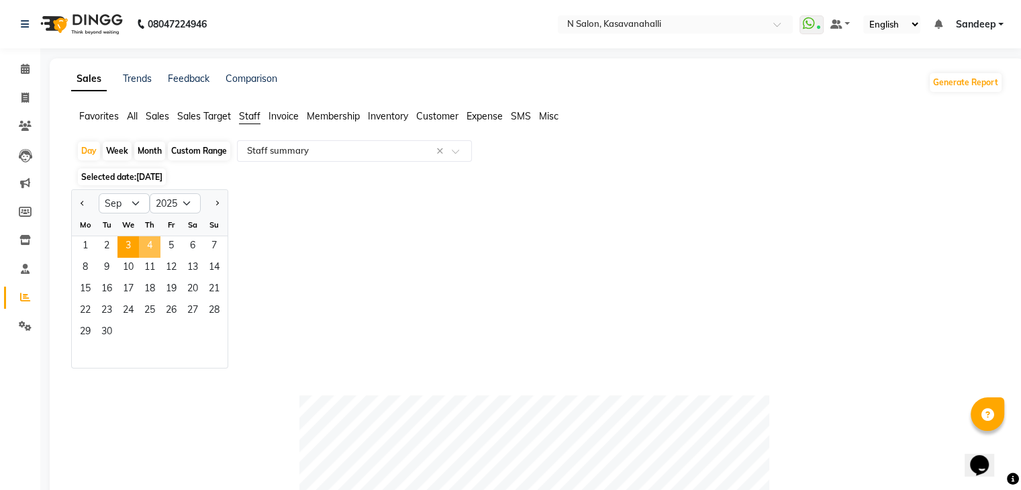
click at [144, 243] on span "4" at bounding box center [149, 246] width 21 height 21
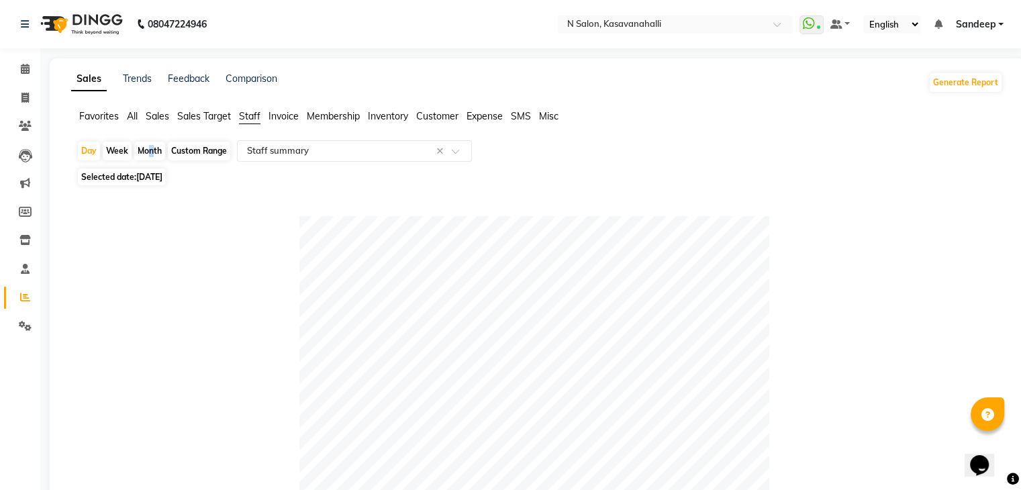
click at [147, 154] on div "Month" at bounding box center [149, 151] width 31 height 19
select select "9"
select select "2025"
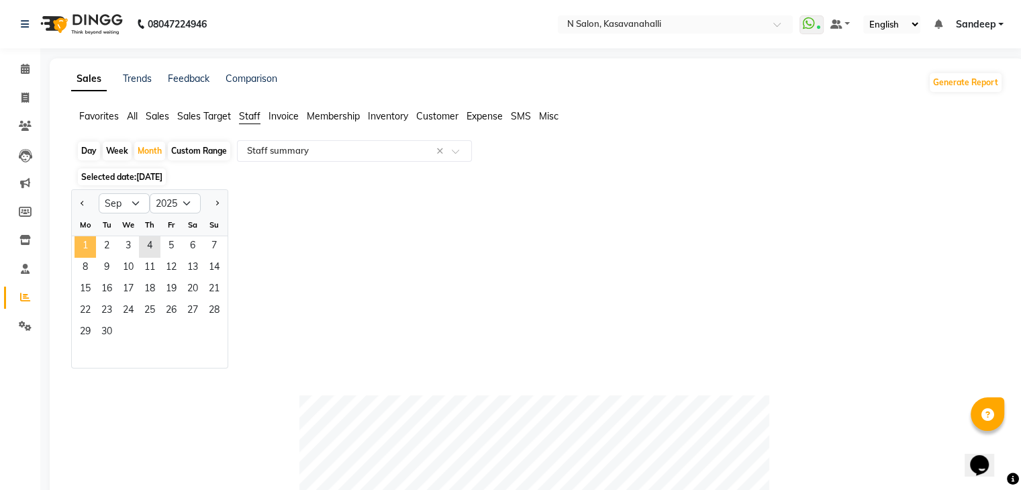
click at [89, 246] on span "1" at bounding box center [85, 246] width 21 height 21
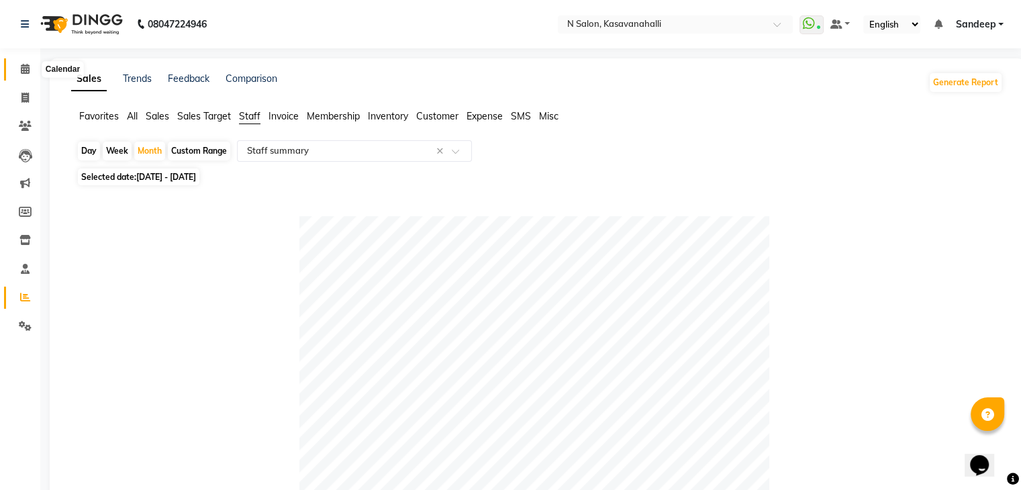
click at [23, 73] on icon at bounding box center [25, 69] width 9 height 10
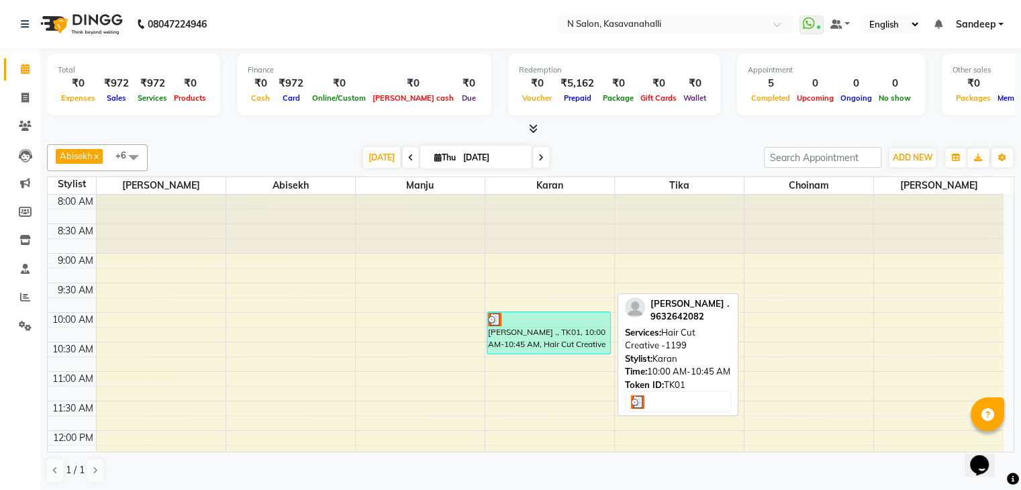
click at [522, 333] on div "[PERSON_NAME] ., TK01, 10:00 AM-10:45 AM, Hair Cut Creative -1199" at bounding box center [548, 333] width 123 height 42
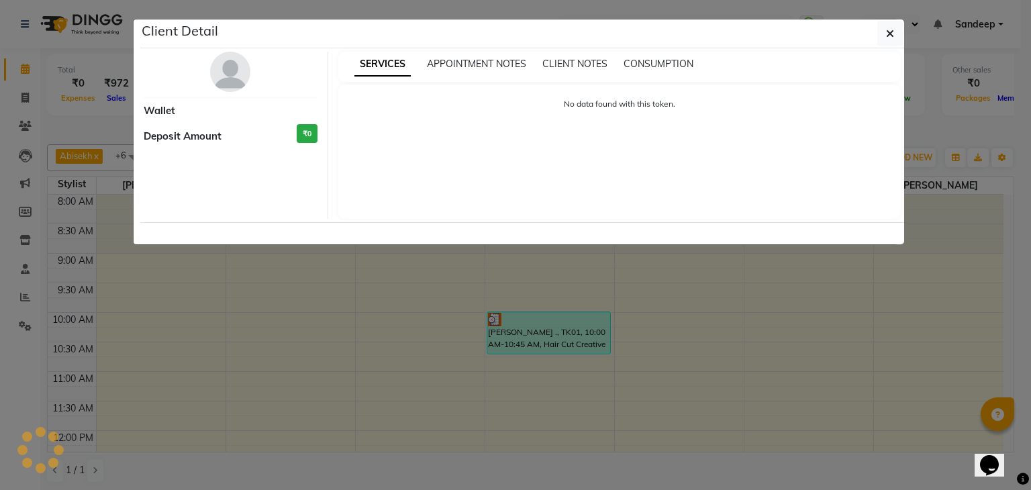
select select "3"
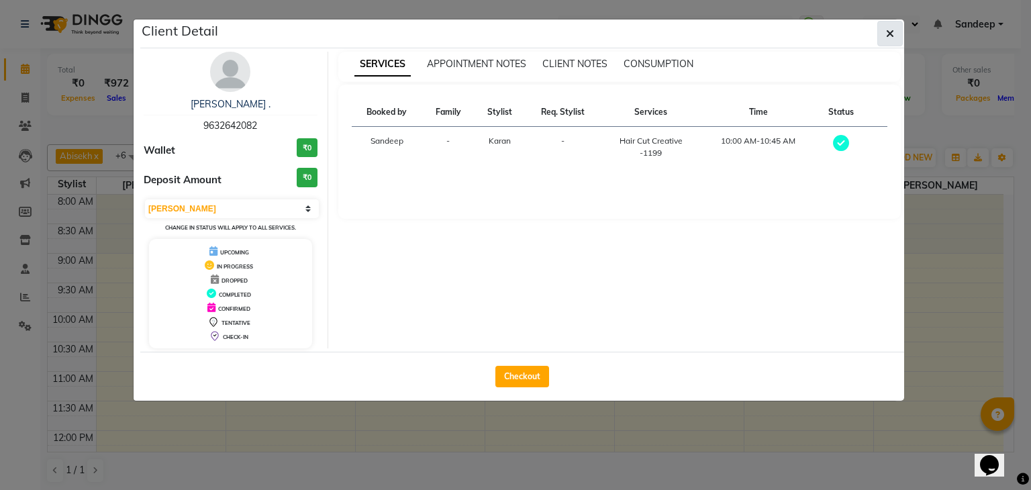
click at [900, 39] on button "button" at bounding box center [891, 34] width 26 height 26
